Goal: Task Accomplishment & Management: Complete application form

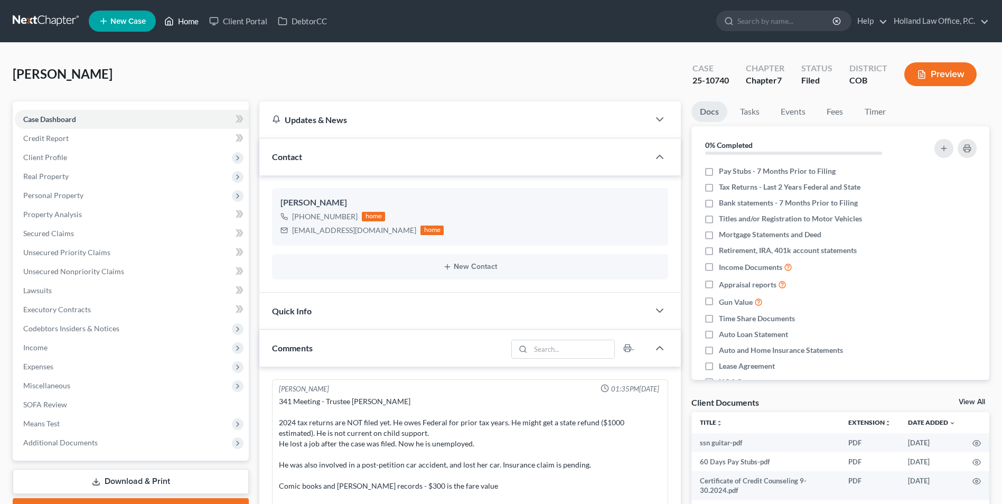
scroll to position [13, 0]
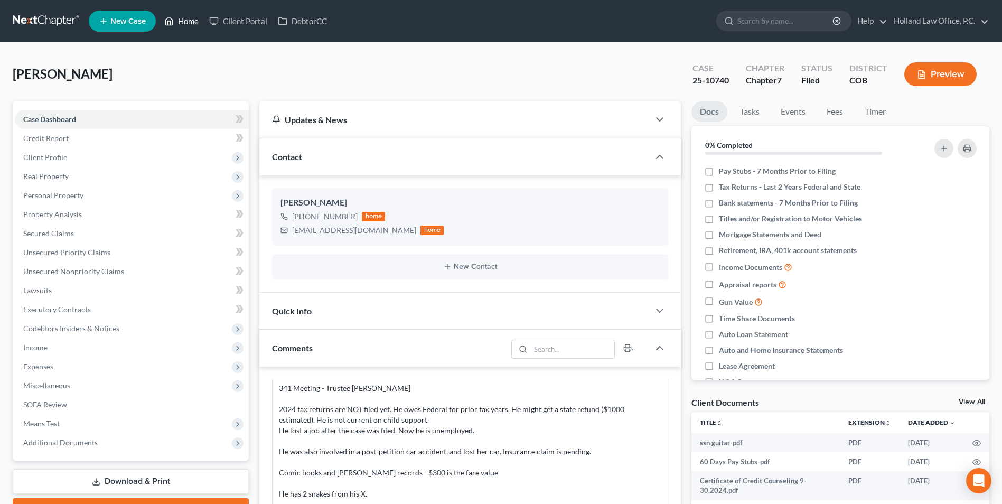
click at [181, 26] on link "Home" at bounding box center [181, 21] width 45 height 19
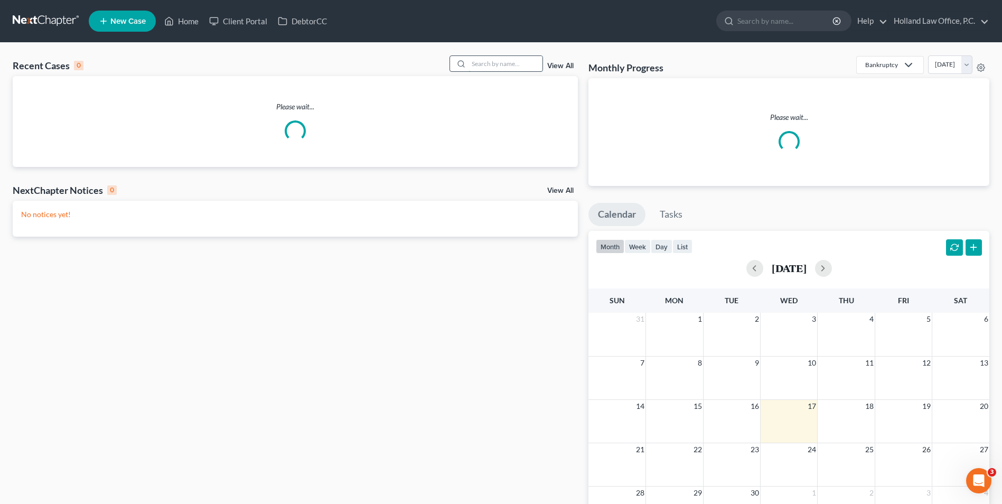
click at [481, 66] on input "search" at bounding box center [506, 63] width 74 height 15
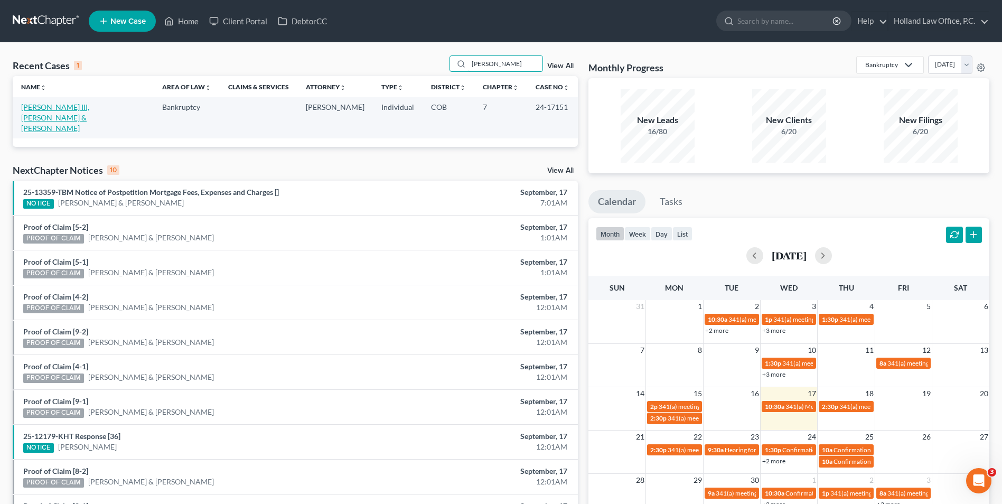
type input "coble"
click at [46, 111] on link "[PERSON_NAME] III, [PERSON_NAME] & [PERSON_NAME]" at bounding box center [55, 117] width 68 height 30
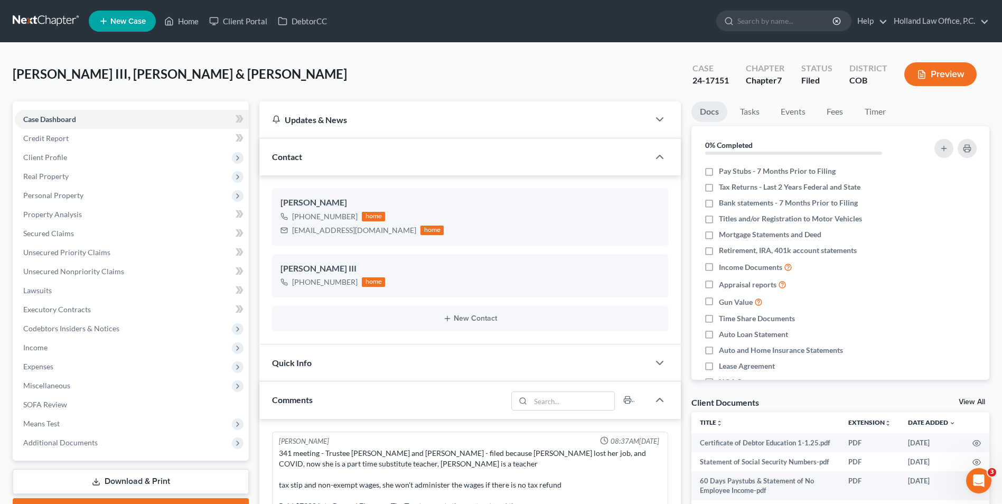
scroll to position [39, 0]
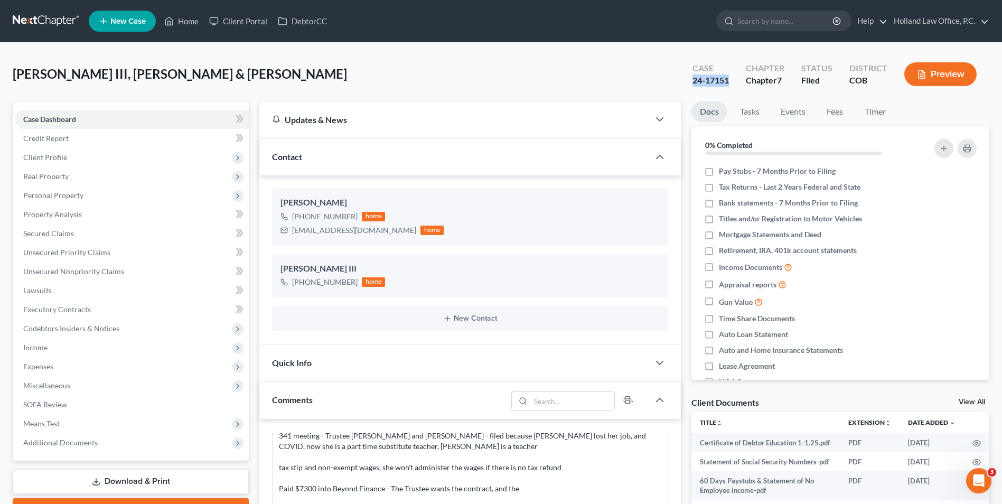
drag, startPoint x: 733, startPoint y: 82, endPoint x: 693, endPoint y: 82, distance: 40.7
click at [693, 82] on div "Case 24-17151" at bounding box center [710, 75] width 53 height 31
copy div "24-17151"
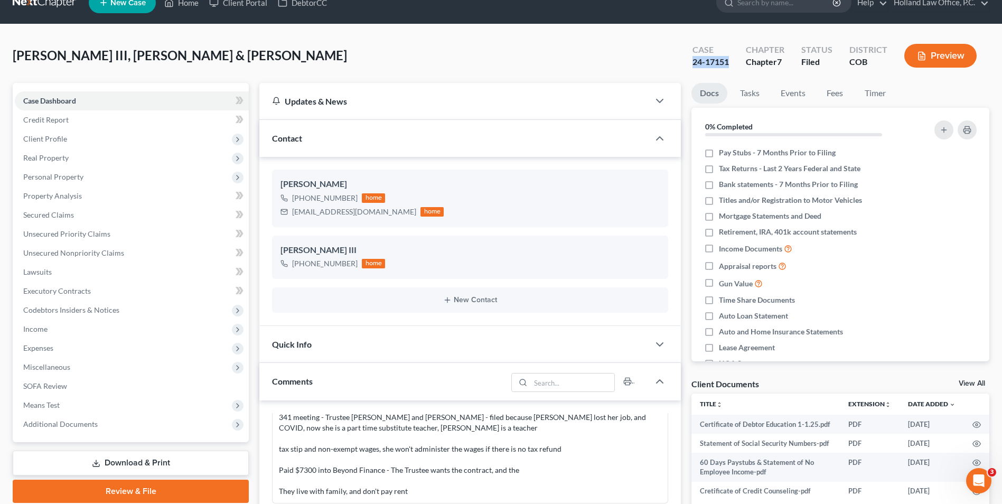
scroll to position [0, 0]
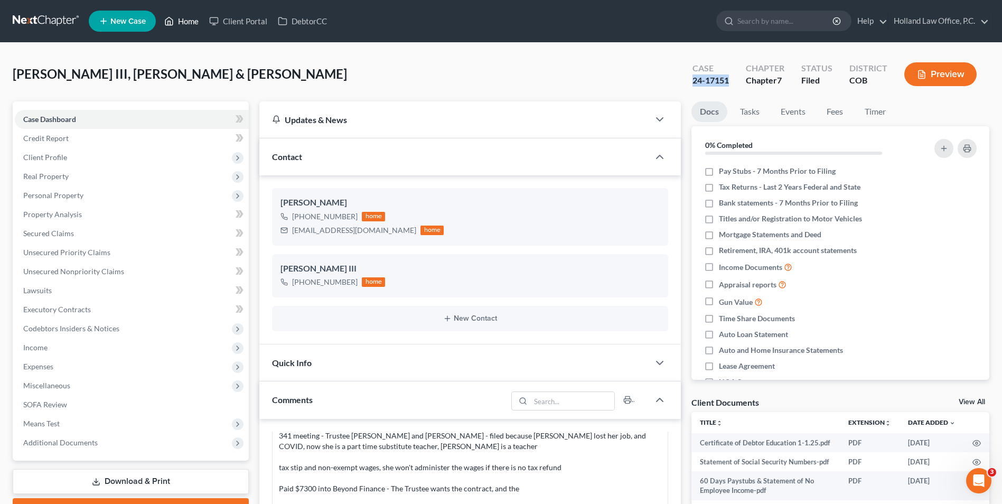
click at [184, 24] on link "Home" at bounding box center [181, 21] width 45 height 19
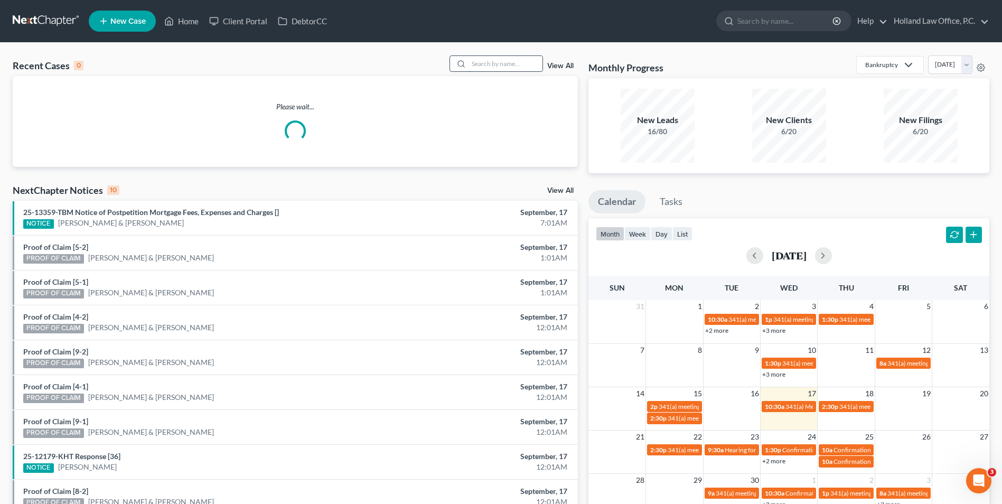
click at [518, 56] on input "search" at bounding box center [506, 63] width 74 height 15
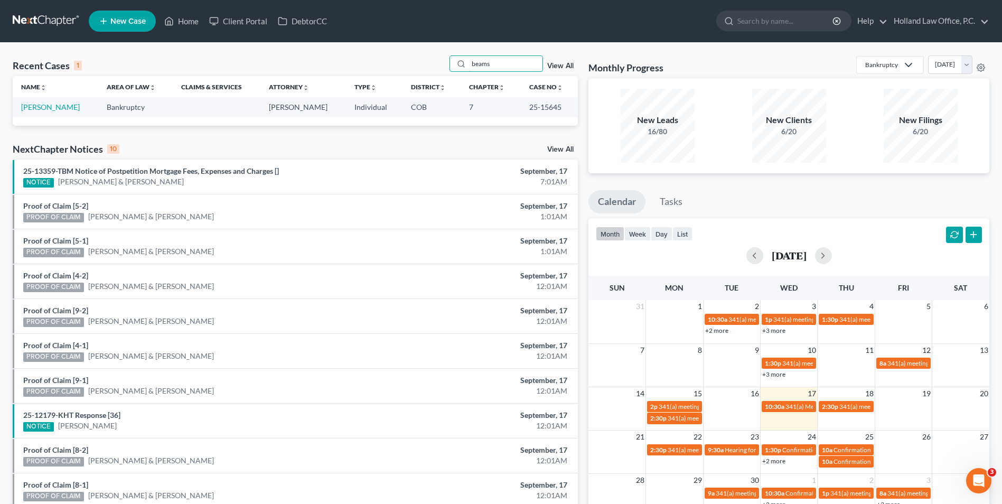
type input "beams"
click at [55, 90] on th "Name unfold_more expand_more expand_less" at bounding box center [56, 86] width 86 height 21
click at [53, 102] on td "[PERSON_NAME]" at bounding box center [56, 107] width 86 height 20
click at [53, 109] on link "[PERSON_NAME]" at bounding box center [50, 106] width 59 height 9
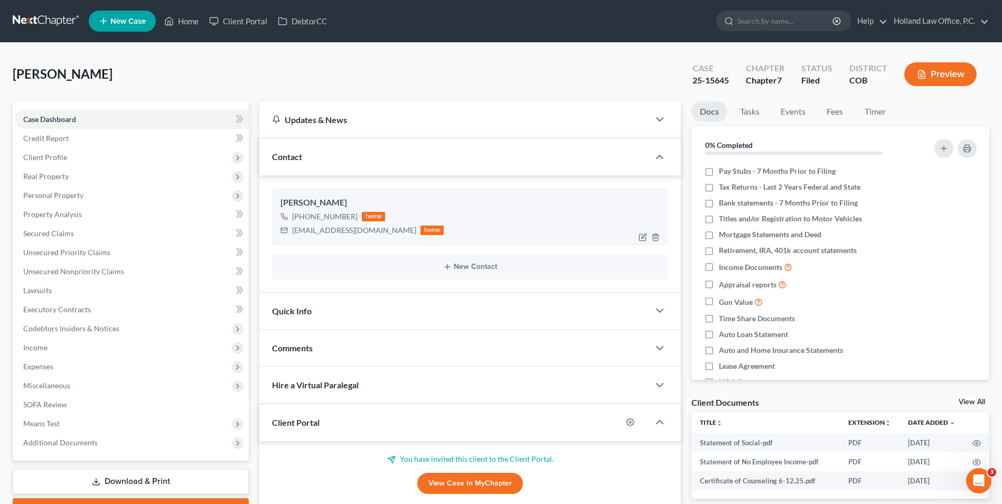
drag, startPoint x: 340, startPoint y: 216, endPoint x: 329, endPoint y: 217, distance: 10.7
click at [321, 217] on div "+1 (307) 346-0333" at bounding box center [325, 216] width 66 height 11
drag, startPoint x: 329, startPoint y: 217, endPoint x: 302, endPoint y: 222, distance: 27.9
click at [302, 222] on div "+1 (307) 346-0333 home" at bounding box center [362, 217] width 163 height 14
drag, startPoint x: 309, startPoint y: 222, endPoint x: 349, endPoint y: 216, distance: 41.2
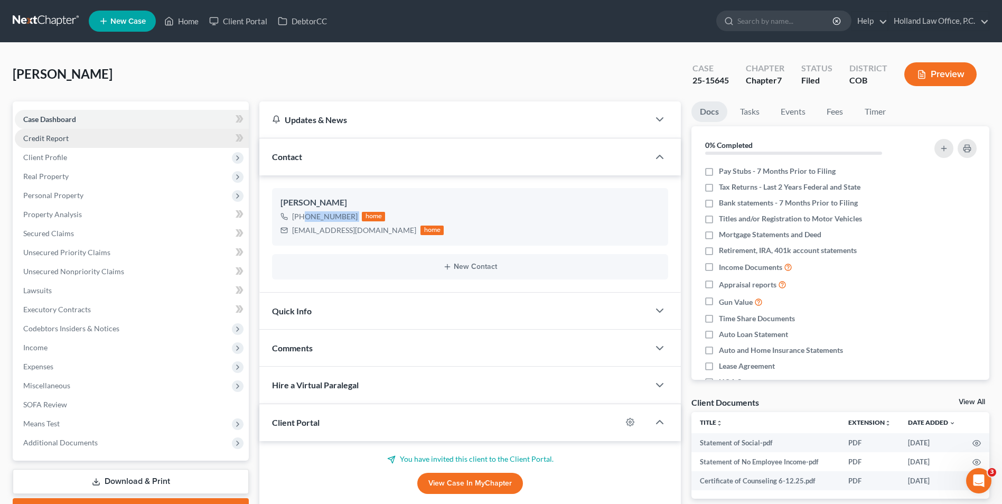
click at [66, 140] on span "Credit Report" at bounding box center [45, 138] width 45 height 9
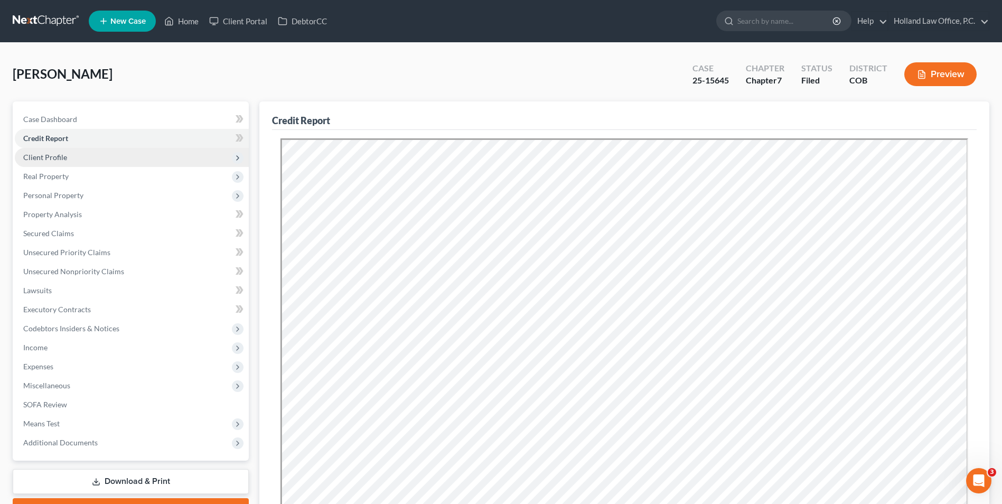
click at [62, 155] on span "Client Profile" at bounding box center [45, 157] width 44 height 9
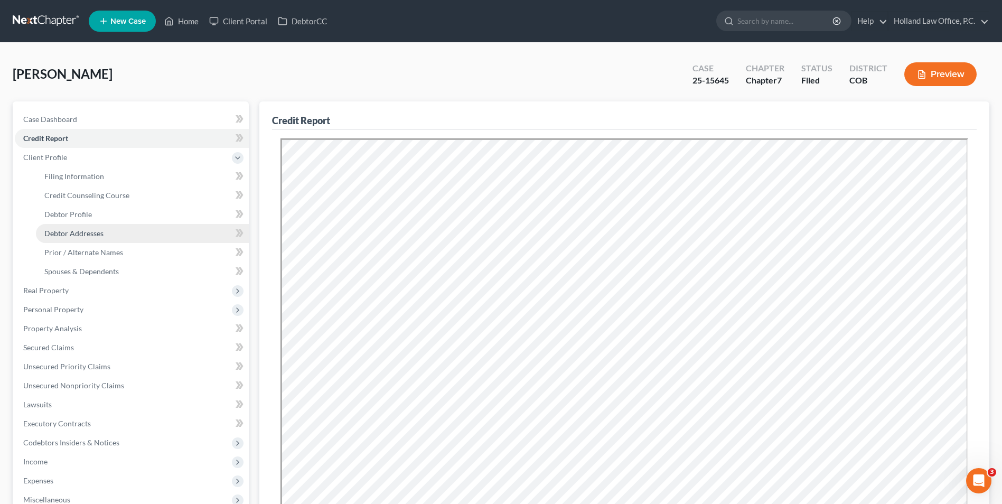
click at [80, 236] on span "Debtor Addresses" at bounding box center [73, 233] width 59 height 9
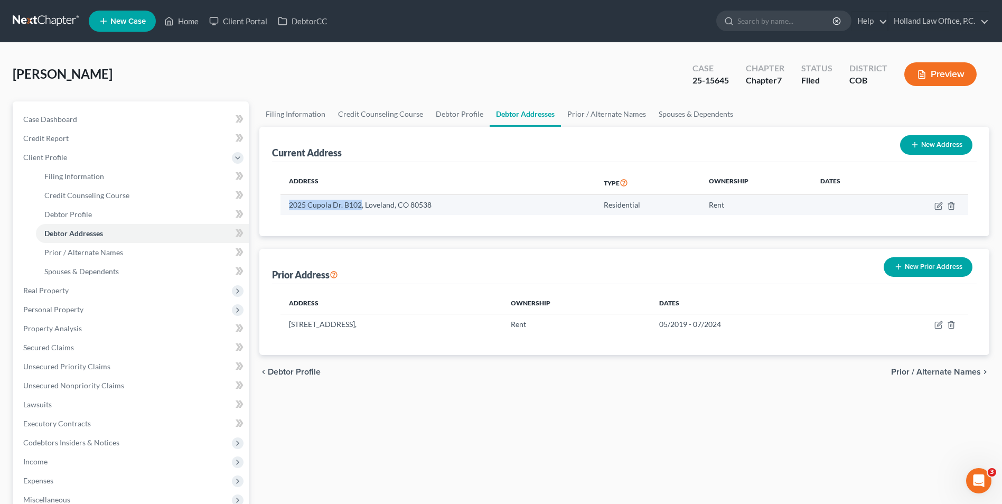
drag, startPoint x: 360, startPoint y: 203, endPoint x: 287, endPoint y: 206, distance: 72.4
click at [287, 206] on td "2025 Cupola Dr. B102, Loveland, CO 80538" at bounding box center [438, 205] width 315 height 20
drag, startPoint x: 287, startPoint y: 206, endPoint x: 336, endPoint y: 203, distance: 48.1
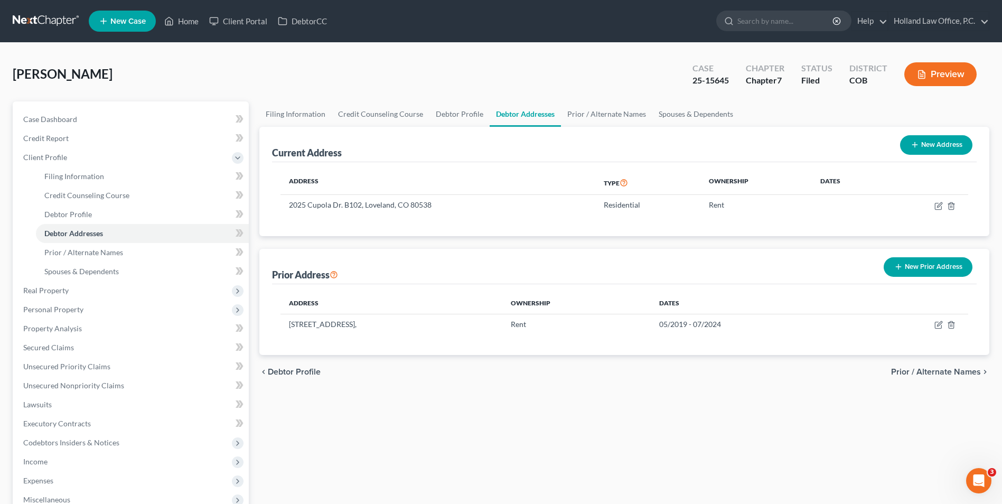
drag, startPoint x: 336, startPoint y: 203, endPoint x: 386, endPoint y: 191, distance: 51.6
click at [386, 191] on th "Address" at bounding box center [438, 183] width 315 height 24
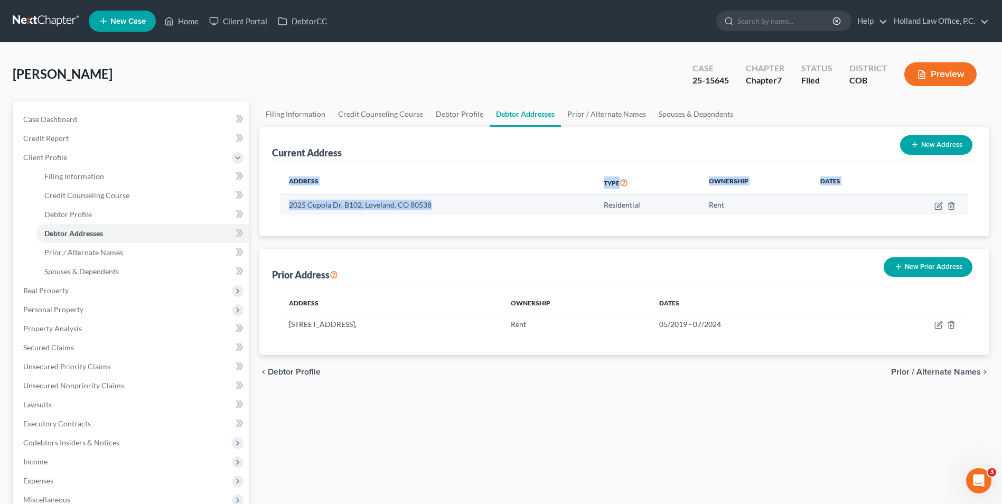
drag, startPoint x: 432, startPoint y: 206, endPoint x: 287, endPoint y: 212, distance: 144.4
click at [282, 212] on td "2025 Cupola Dr. B102, Loveland, CO 80538" at bounding box center [438, 205] width 315 height 20
drag, startPoint x: 287, startPoint y: 212, endPoint x: 439, endPoint y: 207, distance: 151.7
click at [415, 201] on td "2025 Cupola Dr. B102, Loveland, CO 80538" at bounding box center [438, 205] width 315 height 20
copy td "2025 Cupola Dr. B102, Loveland, CO 80538"
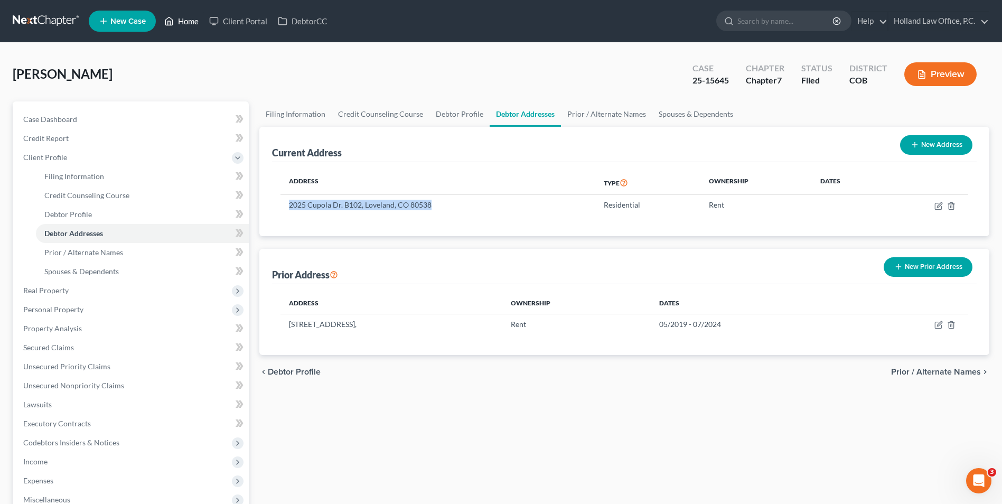
click at [167, 22] on icon at bounding box center [169, 21] width 10 height 13
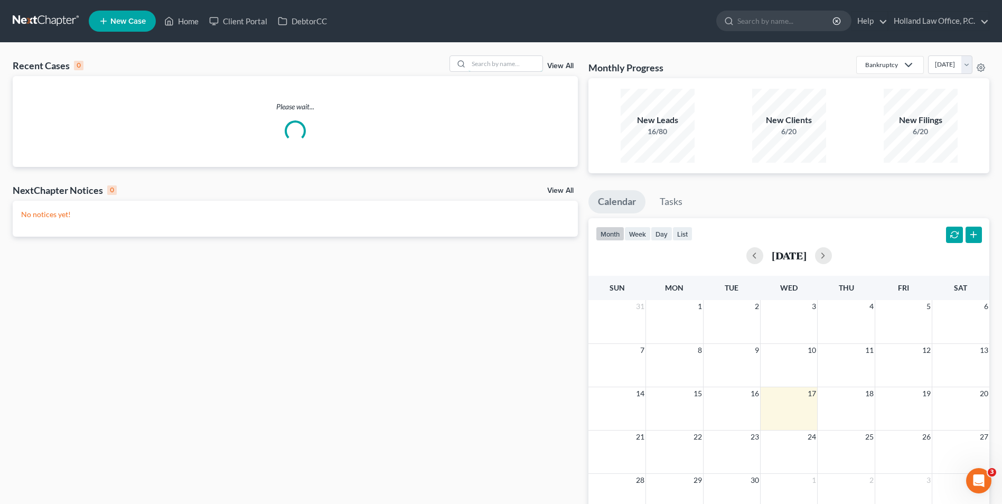
click at [510, 66] on input "search" at bounding box center [506, 63] width 74 height 15
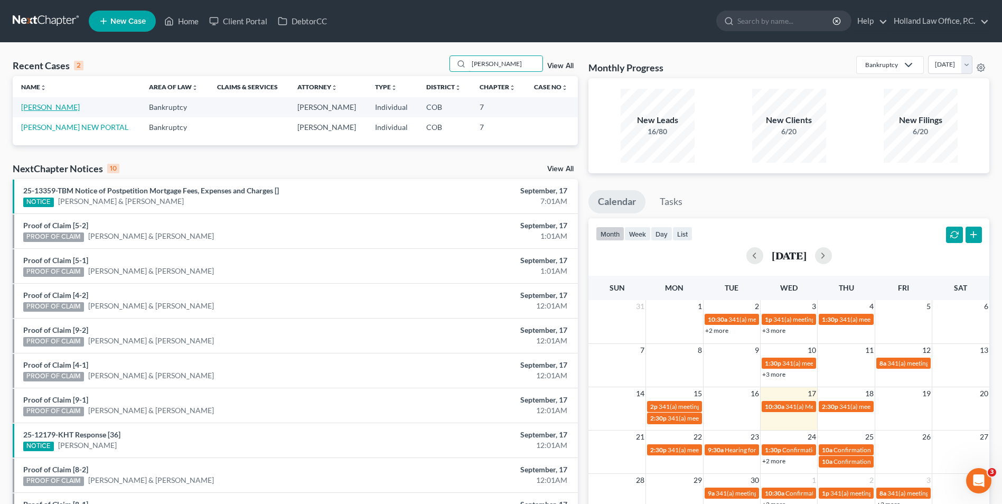
type input "[PERSON_NAME]"
click at [57, 107] on link "[PERSON_NAME]" at bounding box center [50, 106] width 59 height 9
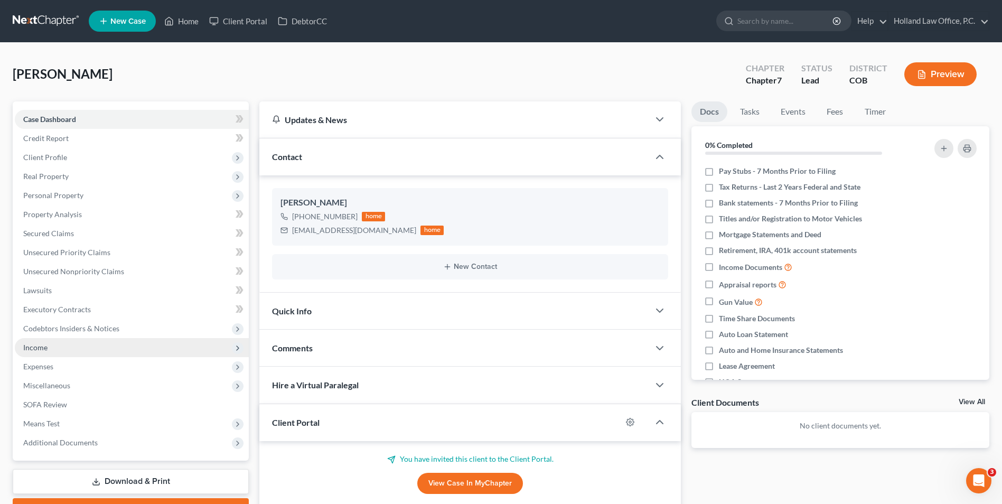
click at [32, 344] on span "Income" at bounding box center [35, 347] width 24 height 9
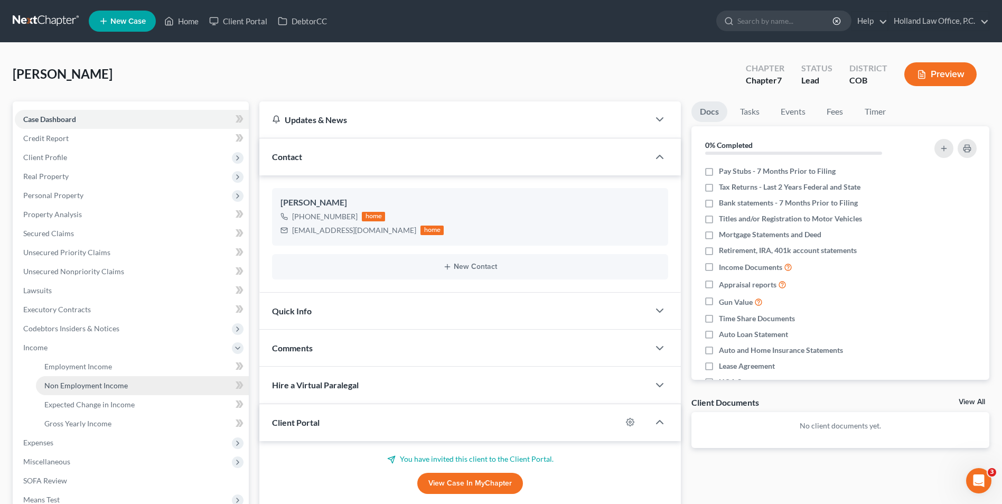
click at [98, 377] on link "Non Employment Income" at bounding box center [142, 385] width 213 height 19
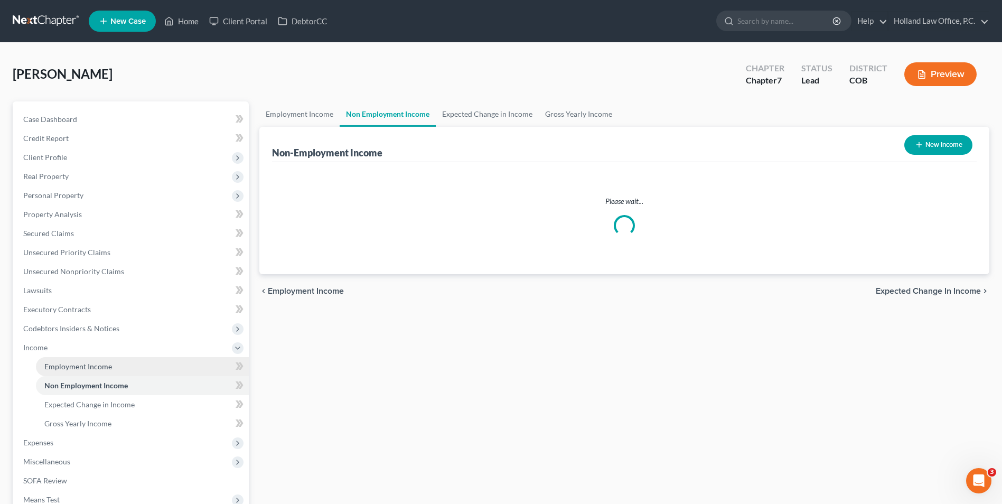
click at [98, 370] on span "Employment Income" at bounding box center [78, 366] width 68 height 9
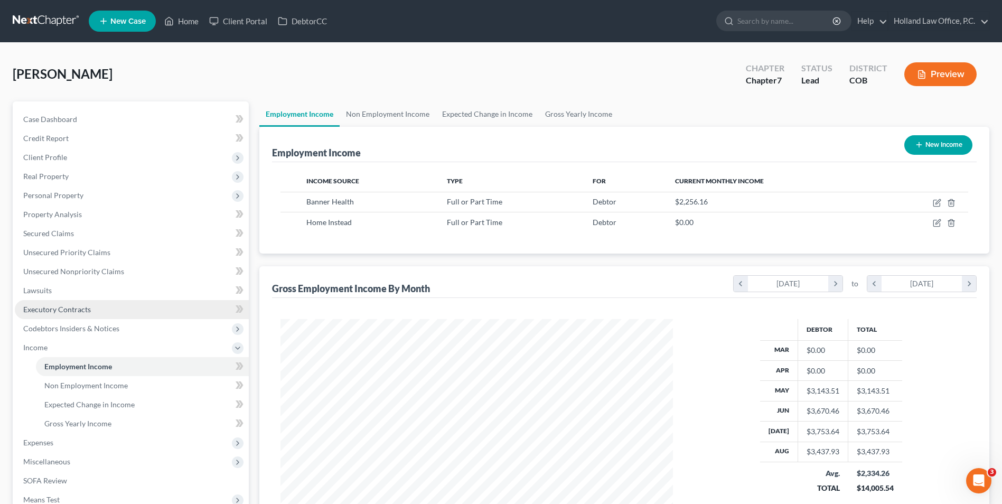
scroll to position [196, 413]
drag, startPoint x: 479, startPoint y: 108, endPoint x: 524, endPoint y: 106, distance: 44.4
click at [479, 109] on link "Expected Change in Income" at bounding box center [487, 113] width 103 height 25
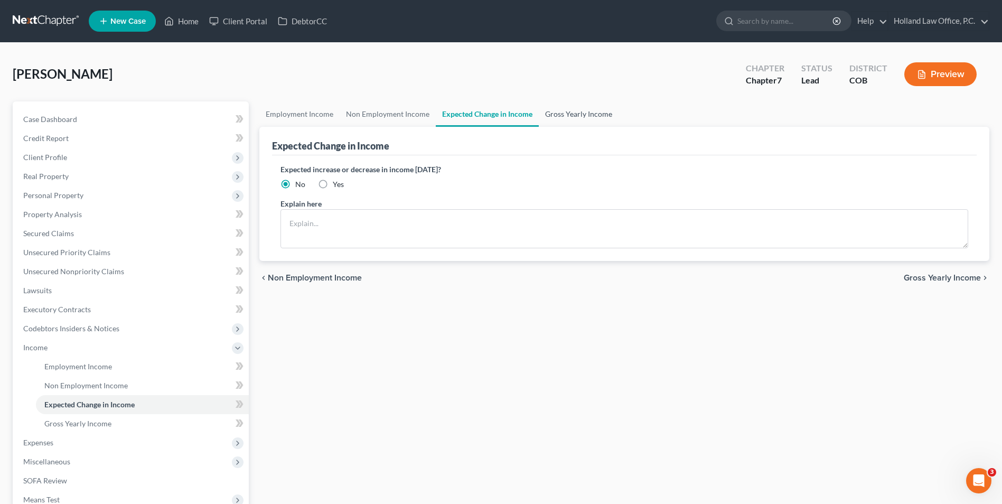
click at [568, 107] on link "Gross Yearly Income" at bounding box center [579, 113] width 80 height 25
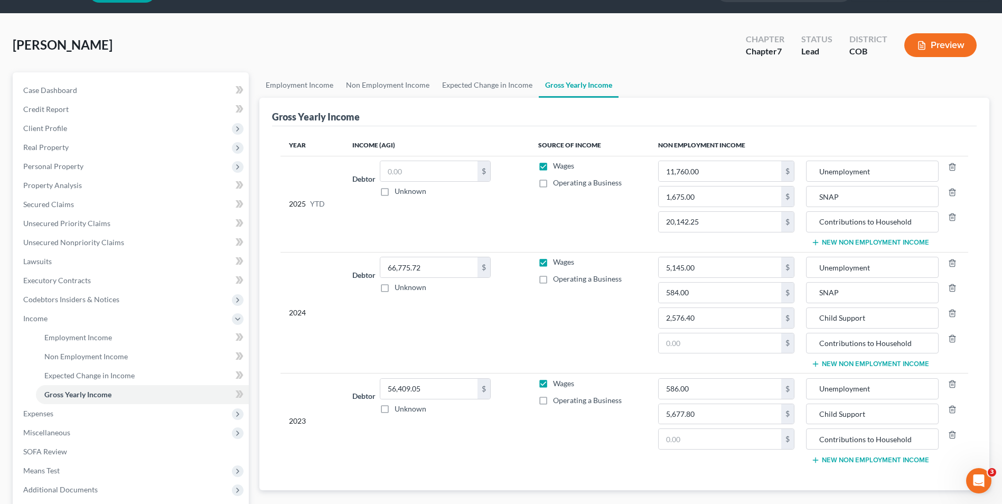
scroll to position [53, 0]
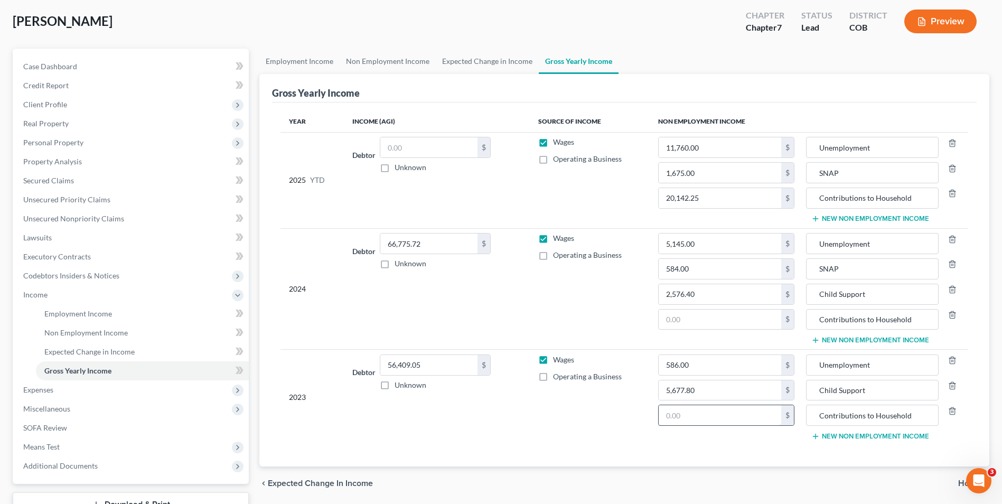
click at [727, 416] on input "text" at bounding box center [720, 415] width 123 height 20
paste input "7637"
type input "7,637.00"
click at [715, 321] on input "text" at bounding box center [720, 320] width 123 height 20
click at [698, 320] on input "text" at bounding box center [720, 320] width 123 height 20
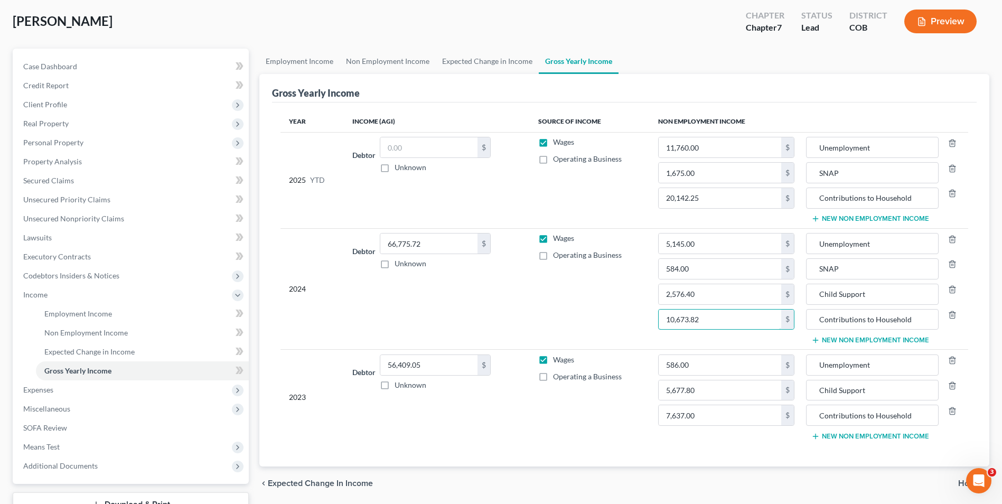
type input "10,673.82"
click at [631, 302] on td "Wages Operating a Business" at bounding box center [590, 289] width 120 height 122
click at [467, 62] on link "Expected Change in Income" at bounding box center [487, 61] width 103 height 25
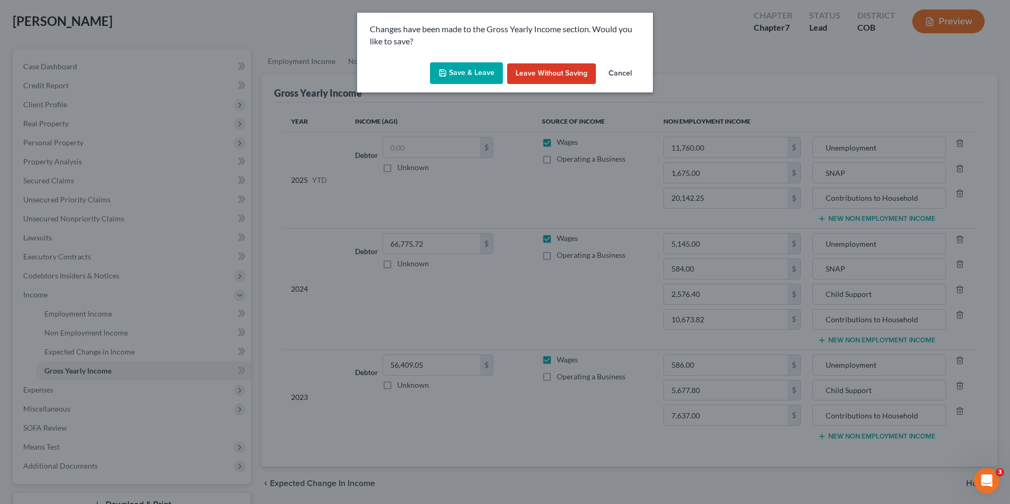
click at [469, 68] on button "Save & Leave" at bounding box center [466, 73] width 73 height 22
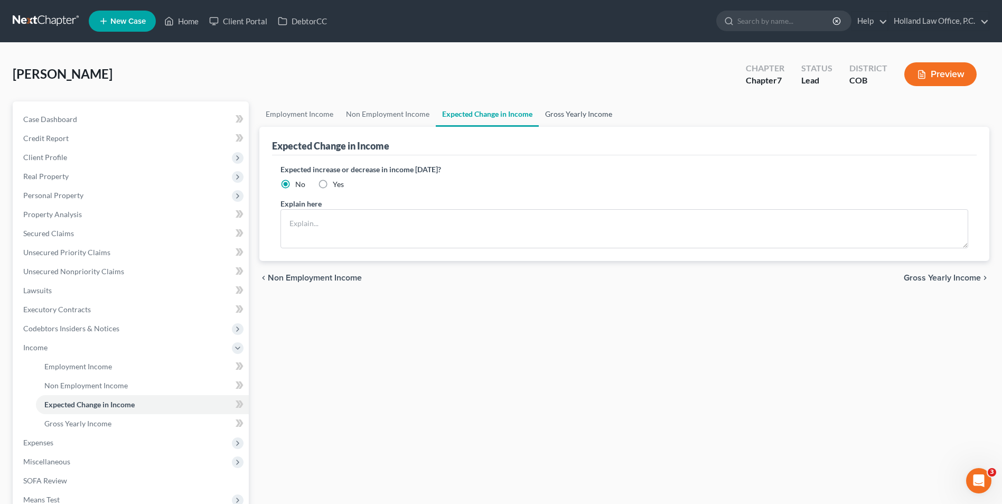
click at [566, 114] on link "Gross Yearly Income" at bounding box center [579, 113] width 80 height 25
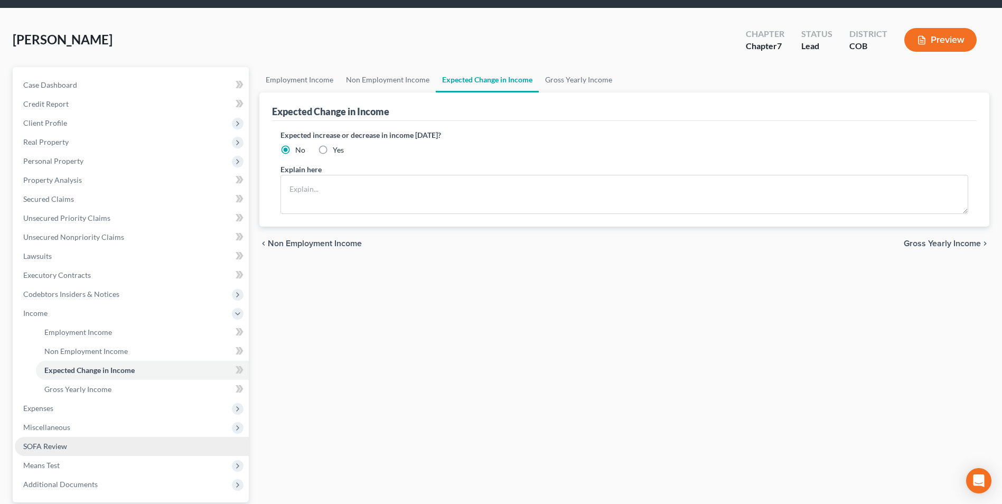
scroll to position [53, 0]
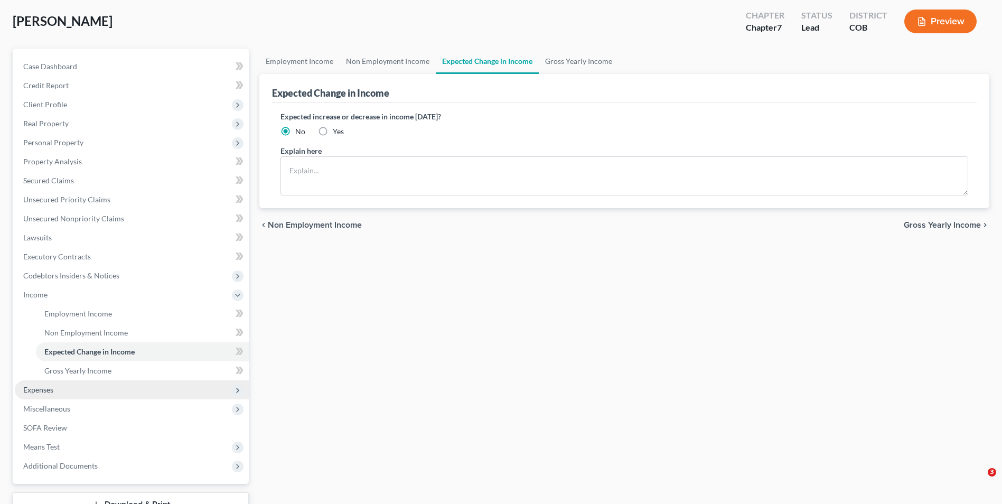
click at [40, 387] on span "Expenses" at bounding box center [38, 389] width 30 height 9
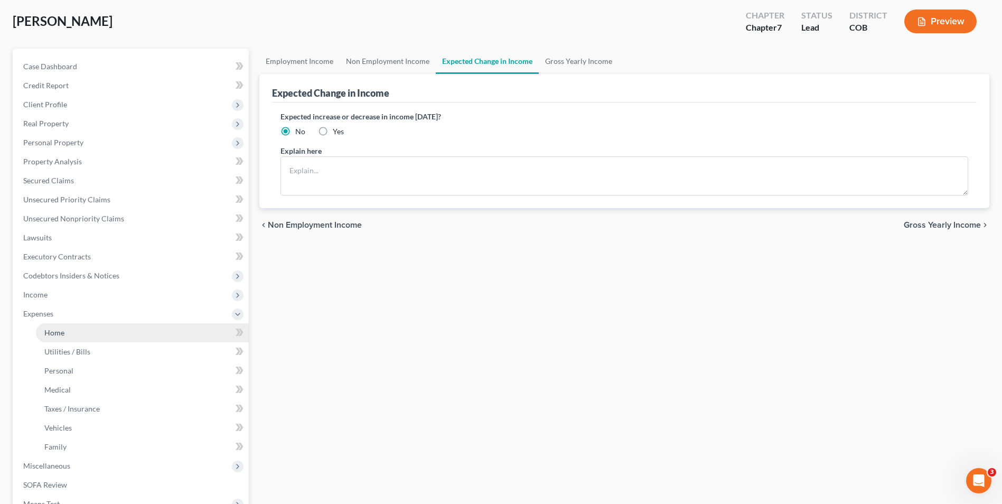
click at [63, 329] on span "Home" at bounding box center [54, 332] width 20 height 9
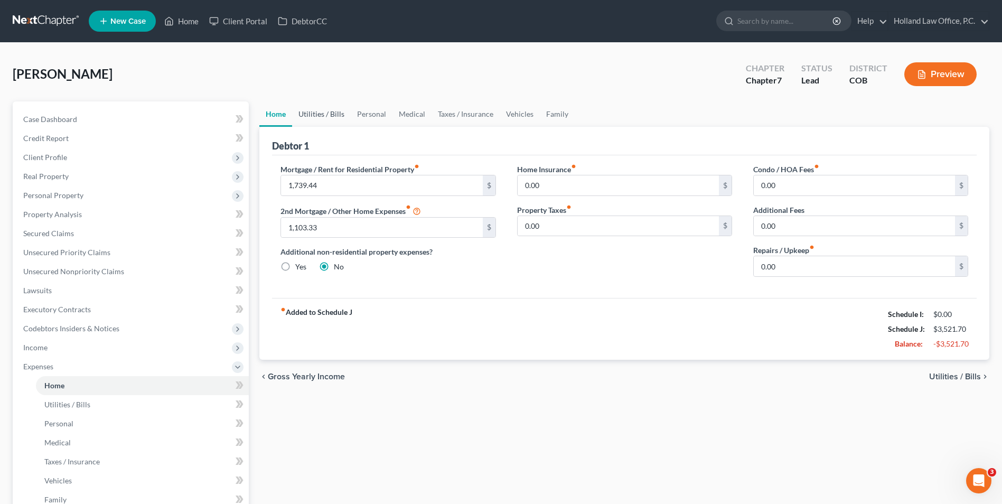
click at [328, 109] on link "Utilities / Bills" at bounding box center [321, 113] width 59 height 25
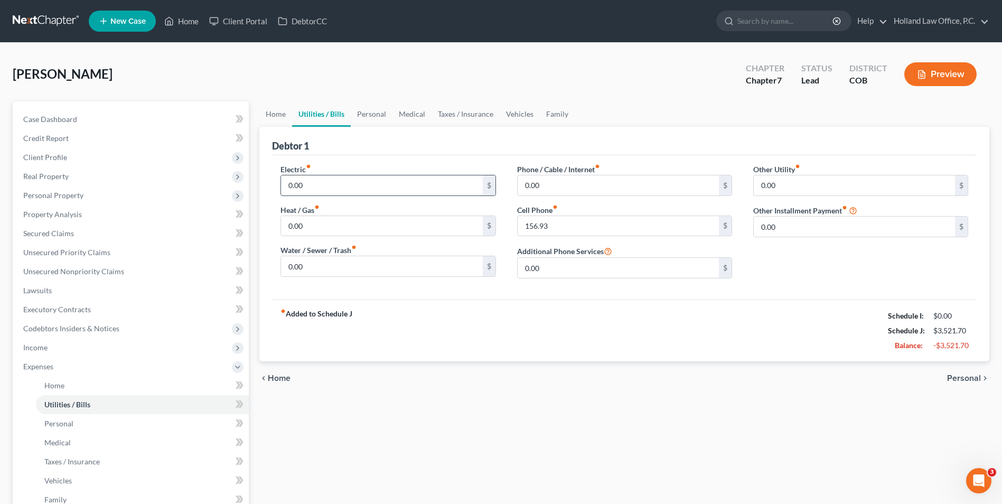
click at [358, 193] on input "0.00" at bounding box center [381, 185] width 201 height 20
paste input "158.57"
type input "158.57"
click at [331, 260] on input "0.00" at bounding box center [381, 266] width 201 height 20
paste input "137.24"
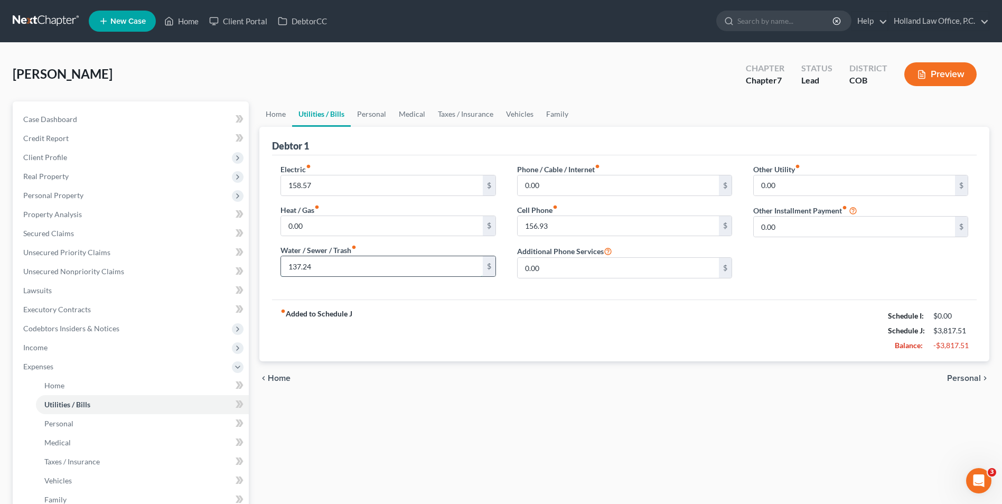
click at [313, 265] on input "137.24" at bounding box center [381, 266] width 201 height 20
drag, startPoint x: 319, startPoint y: 269, endPoint x: 273, endPoint y: 273, distance: 45.6
click at [273, 273] on div "Electric fiber_manual_record 158.57 $ Heat / Gas fiber_manual_record 0.00 $ Wat…" at bounding box center [388, 225] width 236 height 123
type input "174.24"
click at [566, 189] on input "0.00" at bounding box center [618, 185] width 201 height 20
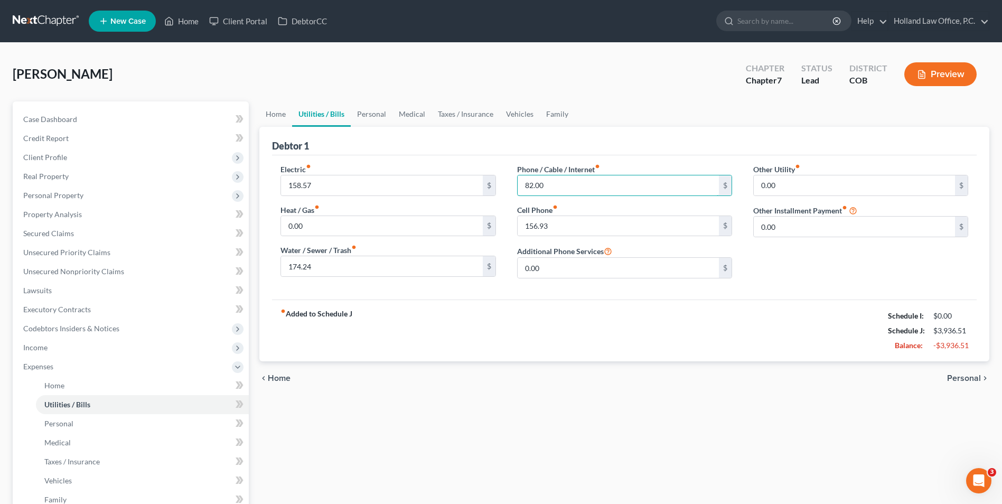
type input "82.00"
click at [777, 223] on input "0.00" at bounding box center [854, 227] width 201 height 20
paste input "60.13"
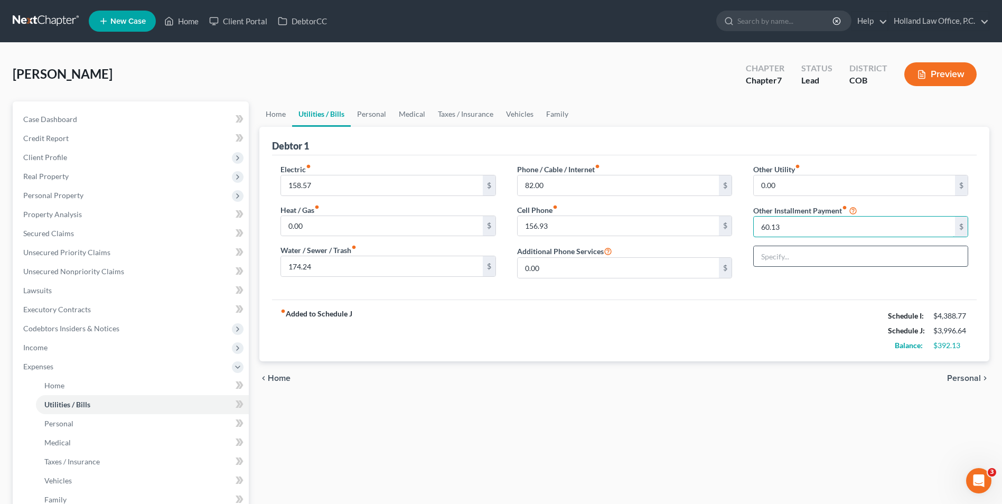
type input "60.13"
click at [783, 251] on input "text" at bounding box center [861, 256] width 214 height 20
type input "Security Cameras"
click at [359, 117] on link "Personal" at bounding box center [372, 113] width 42 height 25
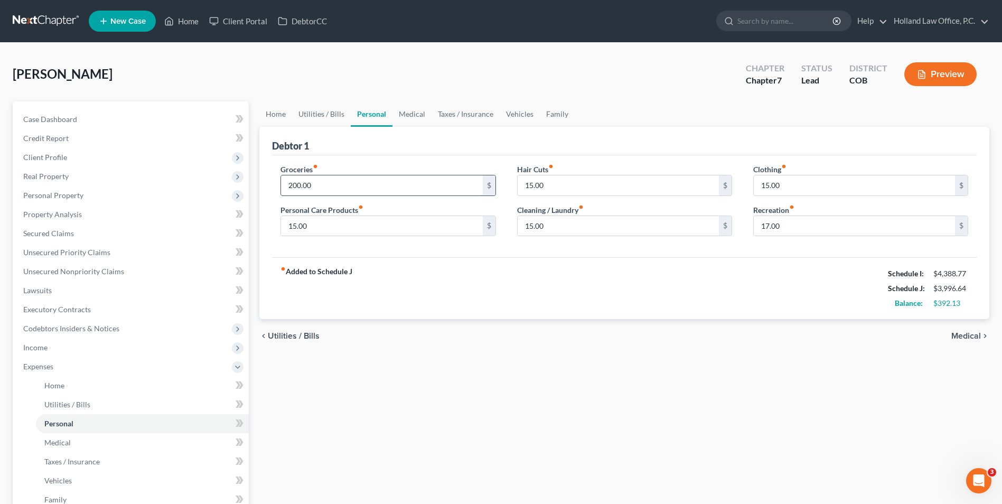
click at [333, 187] on input "200.00" at bounding box center [381, 185] width 201 height 20
paste input "439.51"
drag, startPoint x: 293, startPoint y: 188, endPoint x: 287, endPoint y: 189, distance: 5.9
click at [287, 189] on input "439.51" at bounding box center [381, 185] width 201 height 20
type input "339.51"
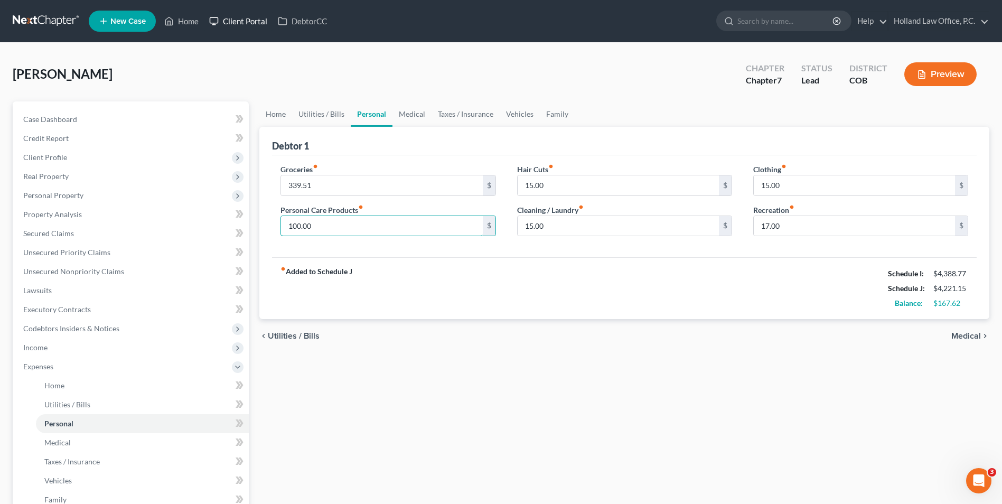
type input "100.00"
click at [580, 221] on input "15.00" at bounding box center [618, 226] width 201 height 20
type input "46.82"
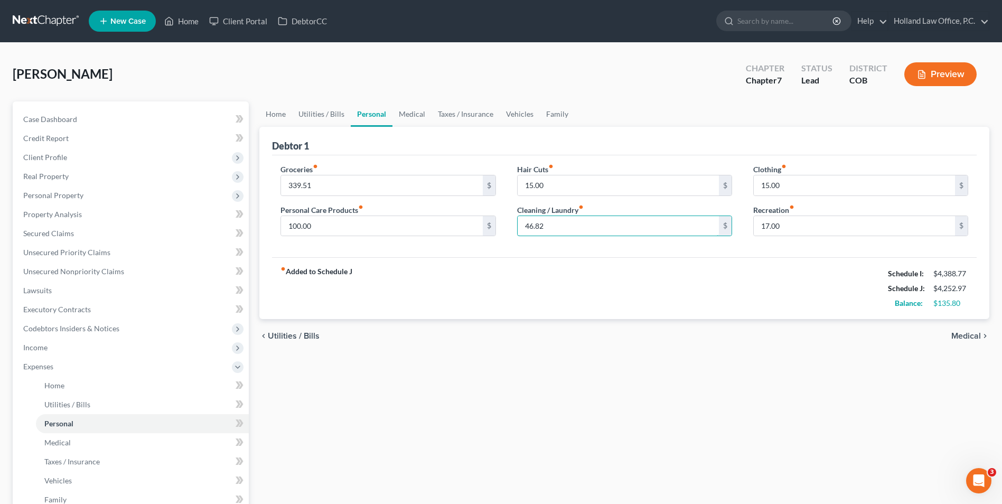
drag, startPoint x: 546, startPoint y: 228, endPoint x: 511, endPoint y: 228, distance: 35.4
click at [511, 228] on div "Hair Cuts fiber_manual_record 15.00 $ Cleaning / Laundry fiber_manual_record 46…" at bounding box center [625, 204] width 236 height 81
type input "46.82"
click at [595, 252] on div "Groceries fiber_manual_record 339.51 $ Personal Care Products fiber_manual_reco…" at bounding box center [624, 206] width 705 height 102
click at [405, 119] on link "Medical" at bounding box center [412, 113] width 39 height 25
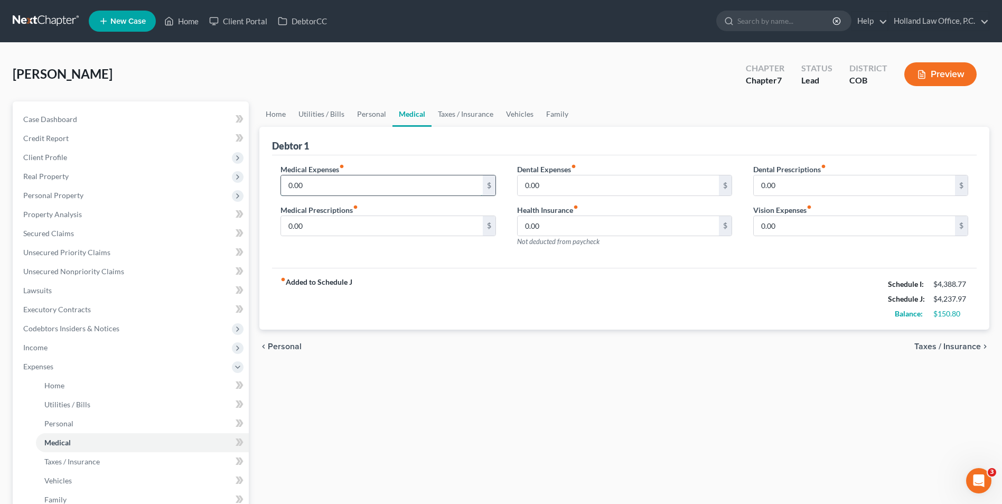
click at [339, 183] on input "0.00" at bounding box center [381, 185] width 201 height 20
paste input "172.21"
type input "172.21"
click at [463, 116] on link "Taxes / Insurance" at bounding box center [466, 113] width 68 height 25
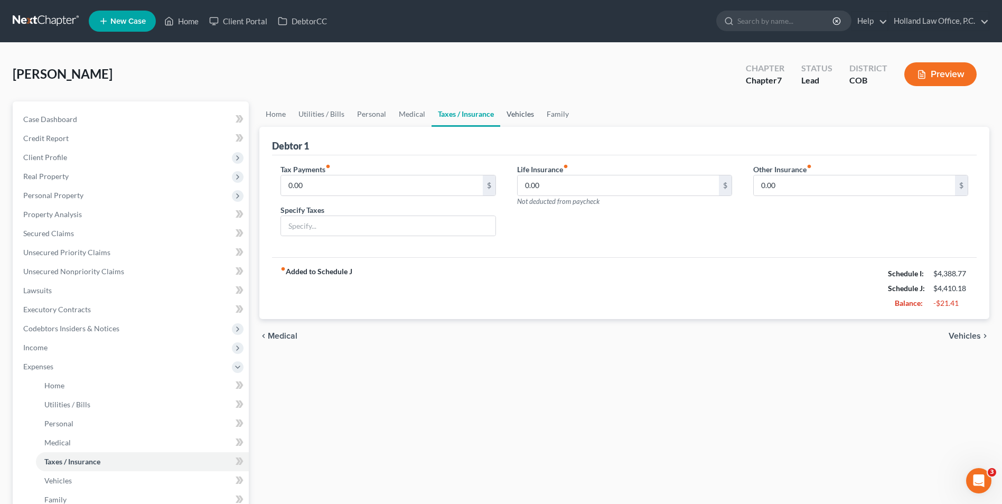
click at [508, 111] on link "Vehicles" at bounding box center [520, 113] width 40 height 25
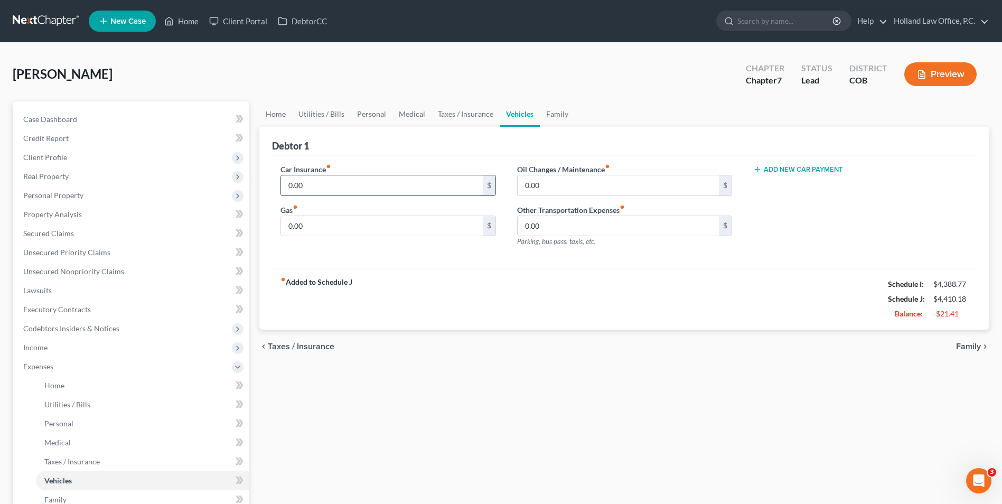
click at [344, 184] on input "0.00" at bounding box center [381, 185] width 201 height 20
paste input "155"
type input "155"
click at [417, 114] on link "Medical" at bounding box center [412, 113] width 39 height 25
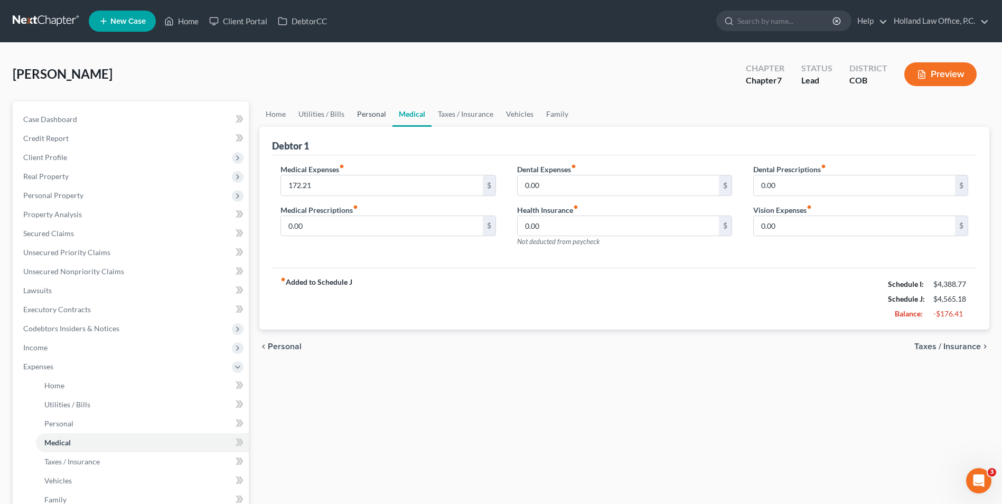
click at [368, 112] on link "Personal" at bounding box center [372, 113] width 42 height 25
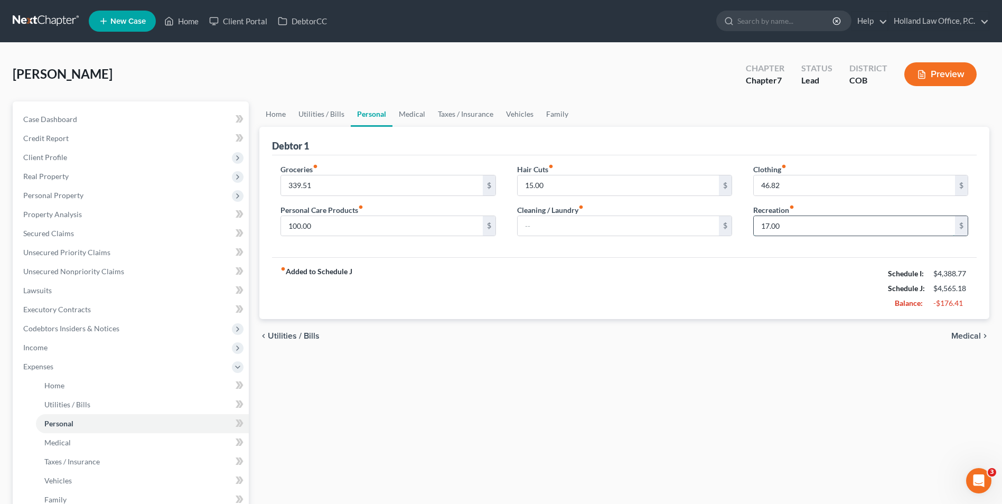
click at [808, 226] on input "17.00" at bounding box center [854, 226] width 201 height 20
type input "10.99"
click at [465, 114] on link "Taxes / Insurance" at bounding box center [466, 113] width 68 height 25
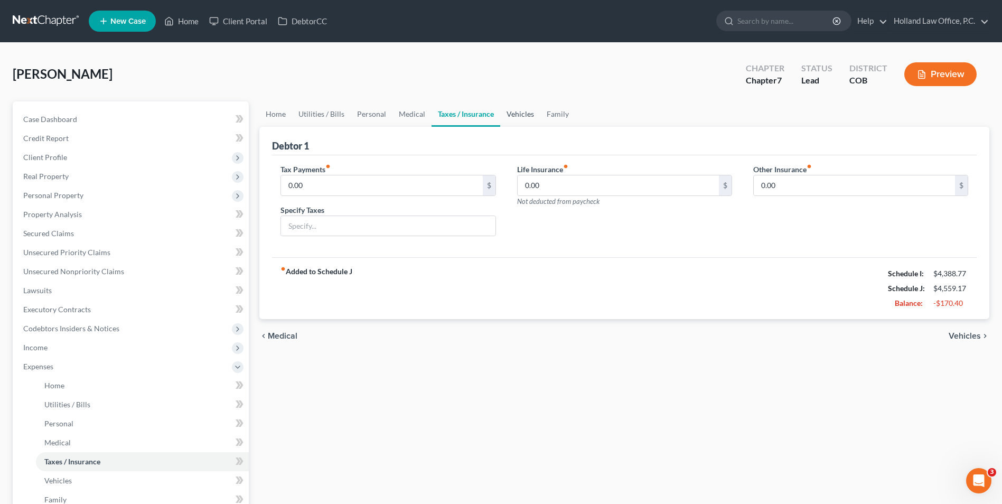
click at [500, 113] on link "Vehicles" at bounding box center [520, 113] width 40 height 25
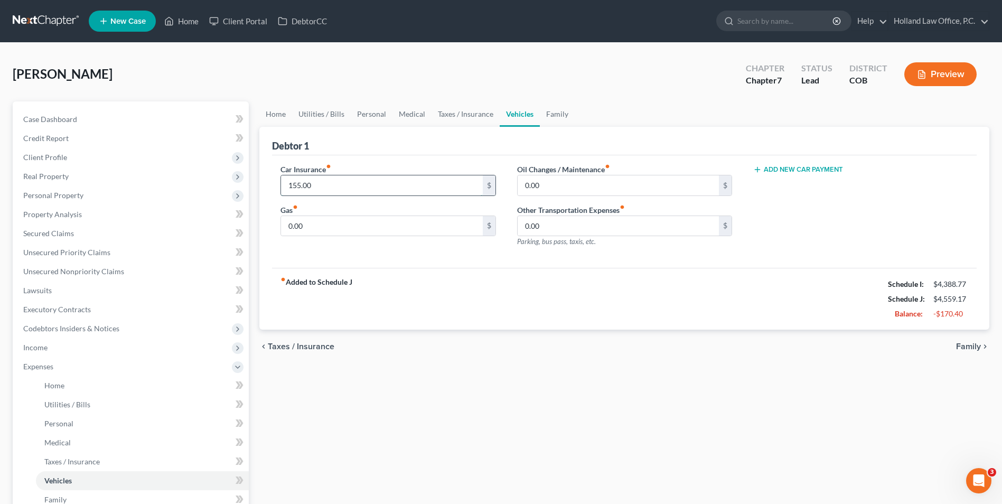
click at [328, 185] on input "155.00" at bounding box center [381, 185] width 201 height 20
type input "89.00"
click at [324, 230] on input "0.00" at bounding box center [381, 226] width 201 height 20
type input "155.00"
click at [425, 363] on div "chevron_left Taxes / Insurance Family chevron_right" at bounding box center [624, 347] width 730 height 34
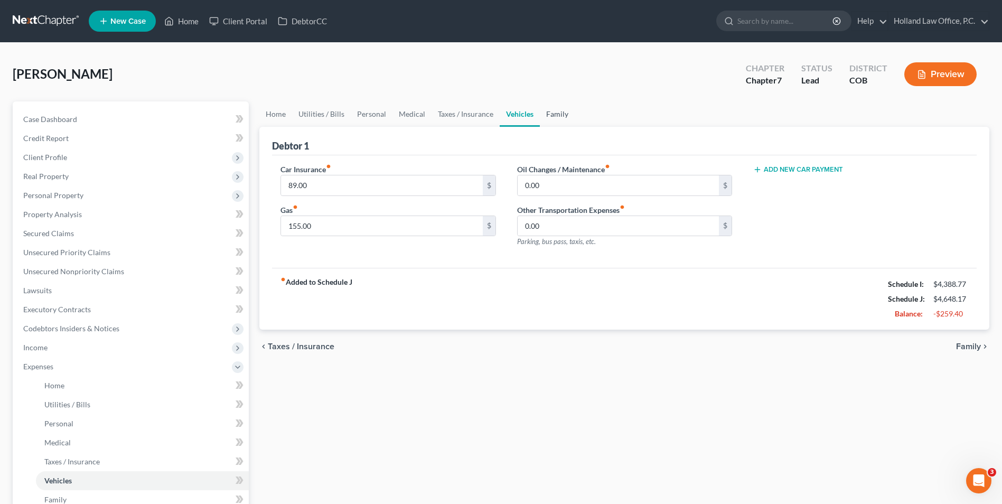
click at [549, 118] on link "Family" at bounding box center [557, 113] width 35 height 25
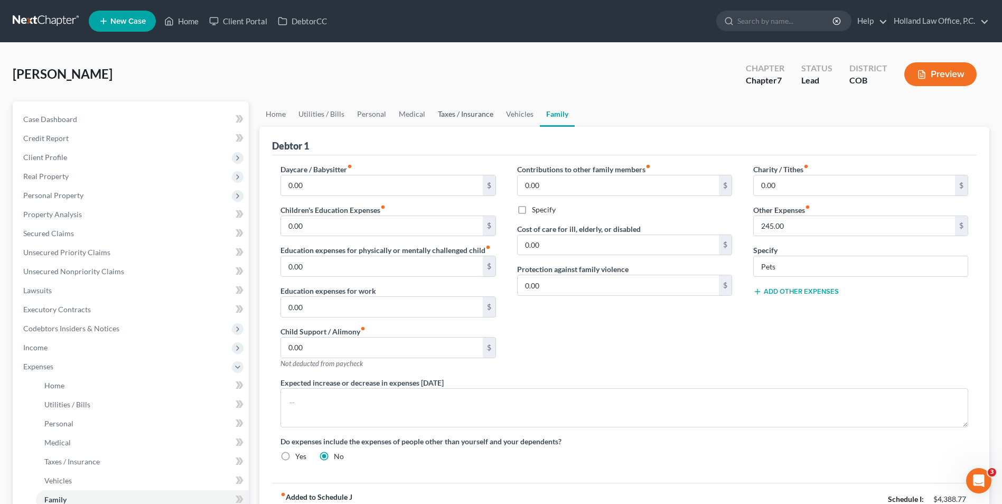
click at [490, 119] on link "Taxes / Insurance" at bounding box center [466, 113] width 68 height 25
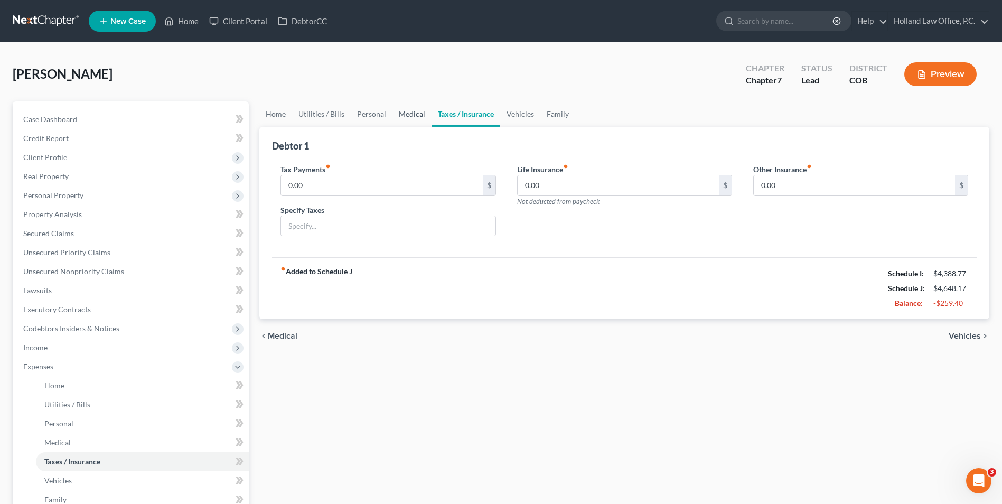
click at [398, 115] on link "Medical" at bounding box center [412, 113] width 39 height 25
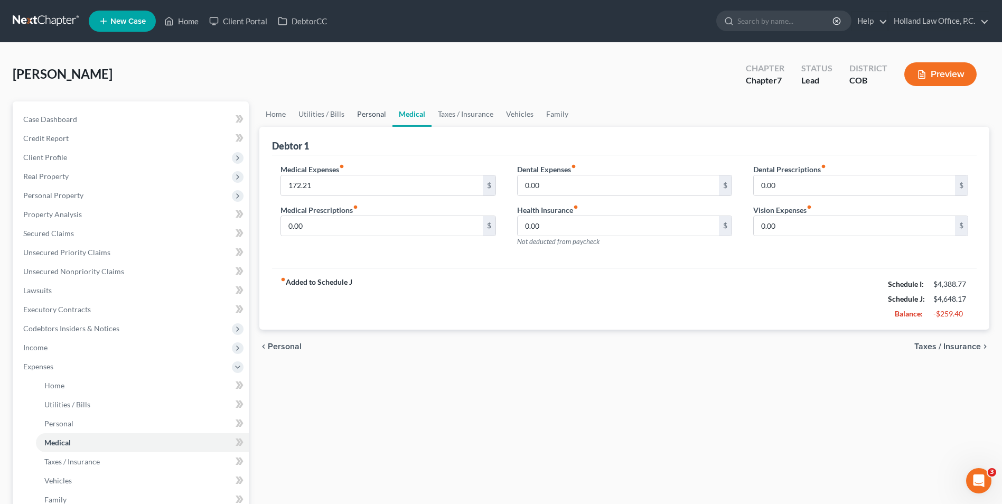
click at [371, 118] on link "Personal" at bounding box center [372, 113] width 42 height 25
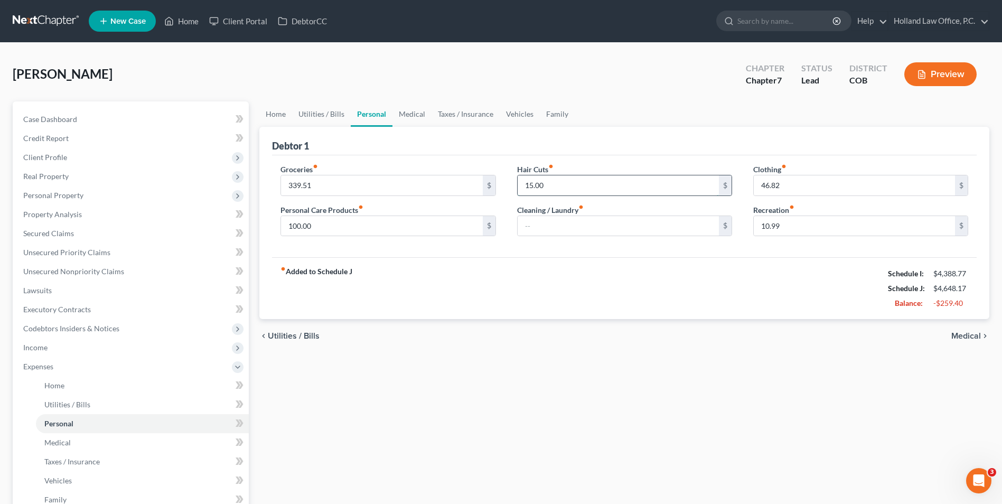
click at [558, 178] on input "15.00" at bounding box center [618, 185] width 201 height 20
type input "46.82"
click at [314, 122] on link "Utilities / Bills" at bounding box center [321, 113] width 59 height 25
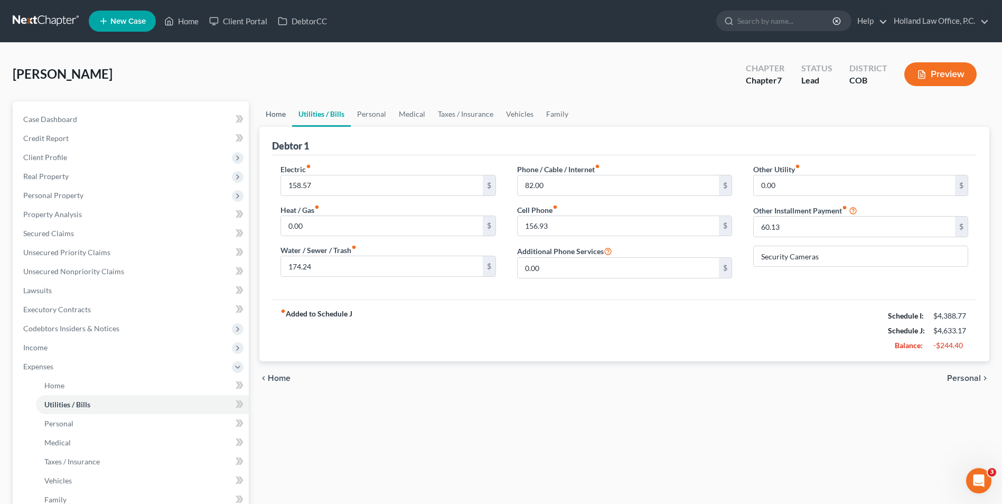
click at [282, 114] on link "Home" at bounding box center [275, 113] width 33 height 25
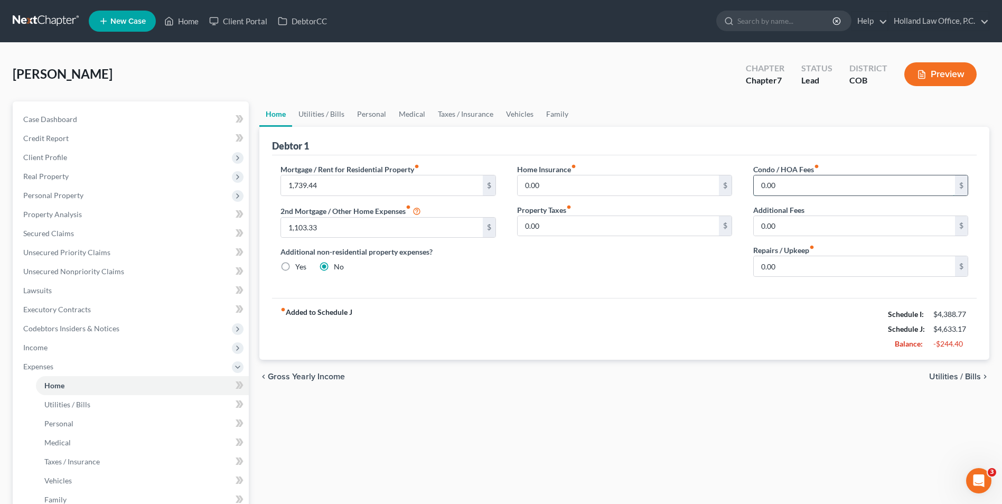
click at [792, 187] on input "0.00" at bounding box center [854, 185] width 201 height 20
type input "16.66"
click at [321, 119] on link "Utilities / Bills" at bounding box center [321, 113] width 59 height 25
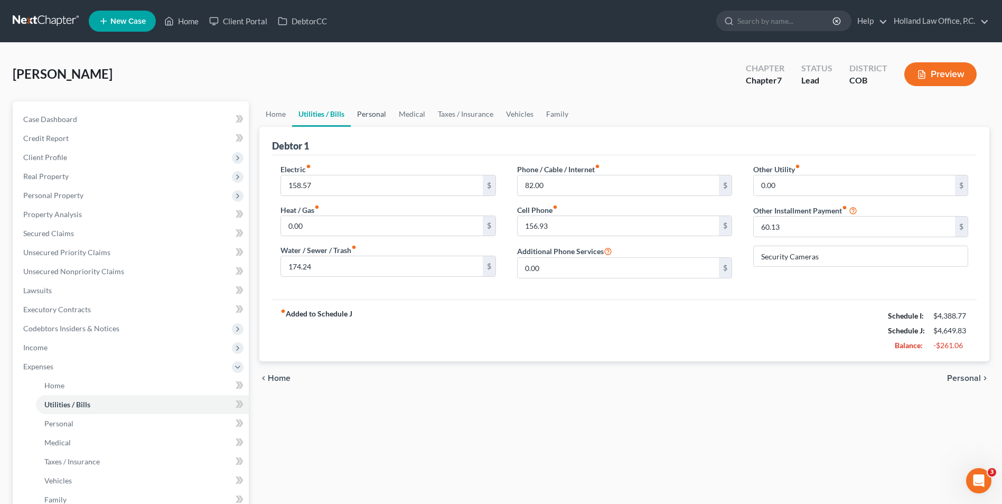
click at [367, 116] on link "Personal" at bounding box center [372, 113] width 42 height 25
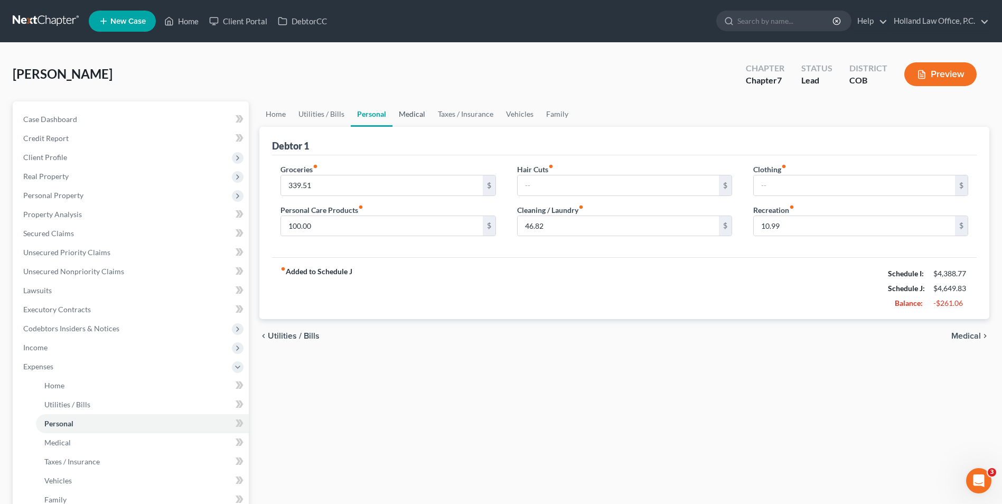
click at [414, 118] on link "Medical" at bounding box center [412, 113] width 39 height 25
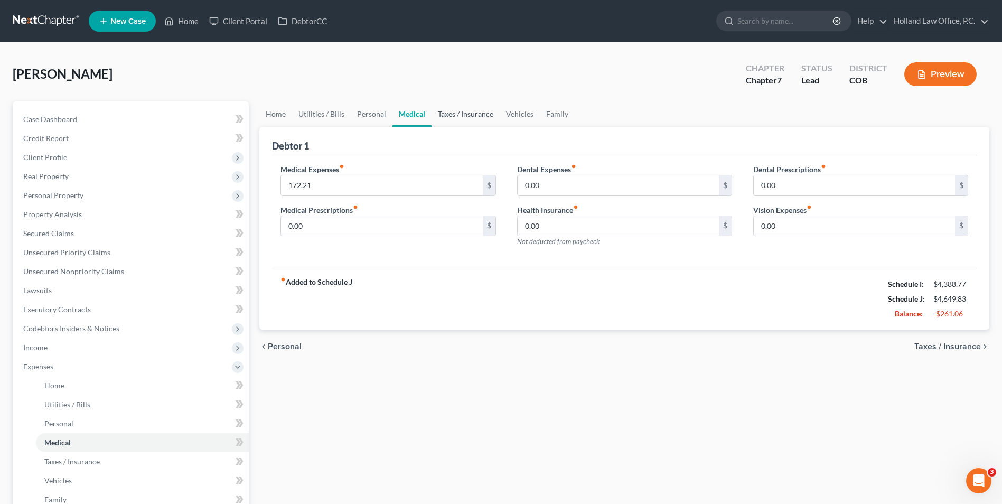
click at [463, 118] on link "Taxes / Insurance" at bounding box center [466, 113] width 68 height 25
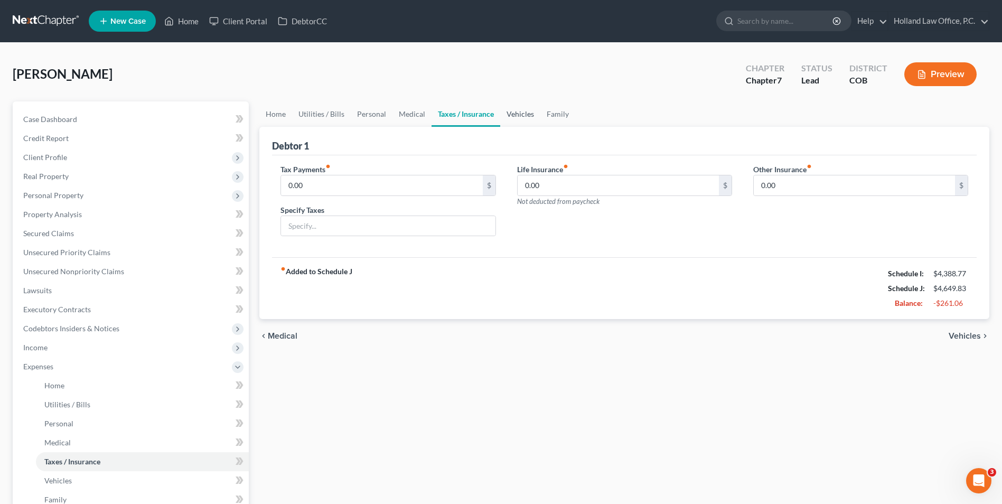
click at [511, 115] on link "Vehicles" at bounding box center [520, 113] width 40 height 25
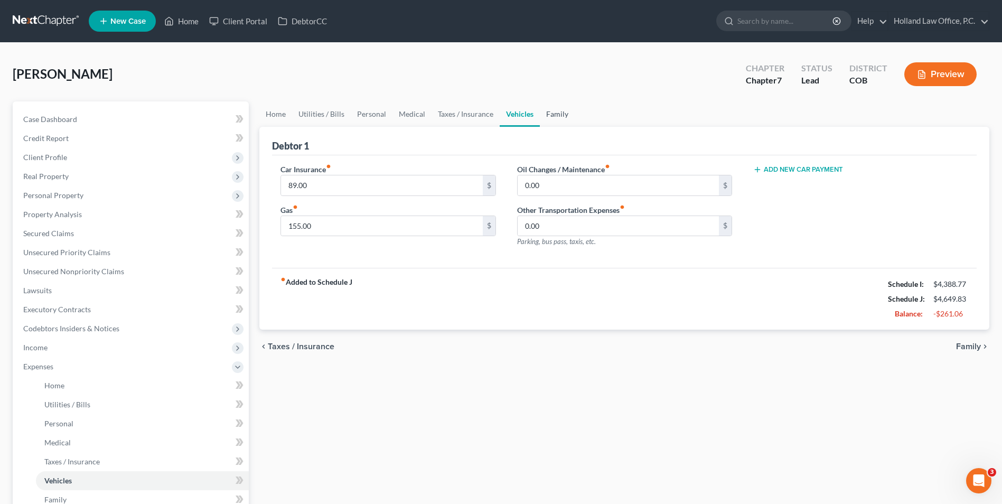
click at [563, 117] on link "Family" at bounding box center [557, 113] width 35 height 25
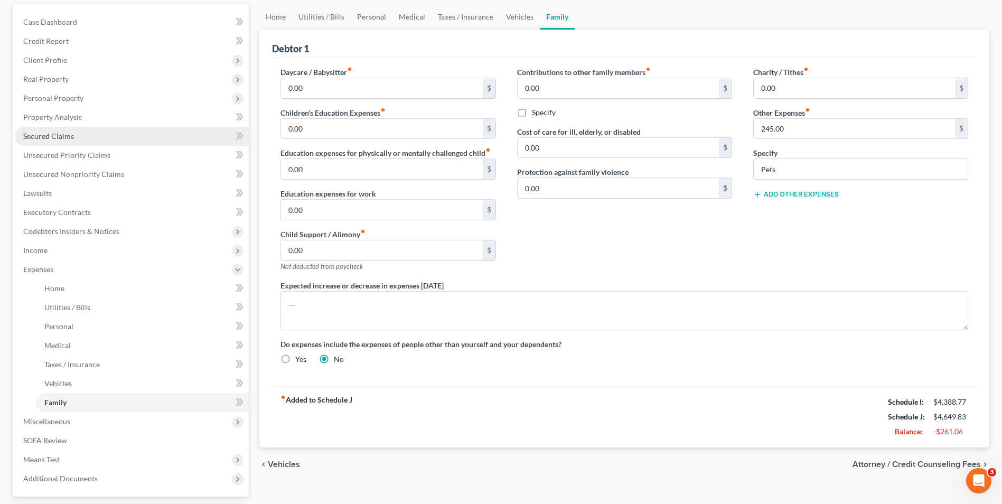
scroll to position [106, 0]
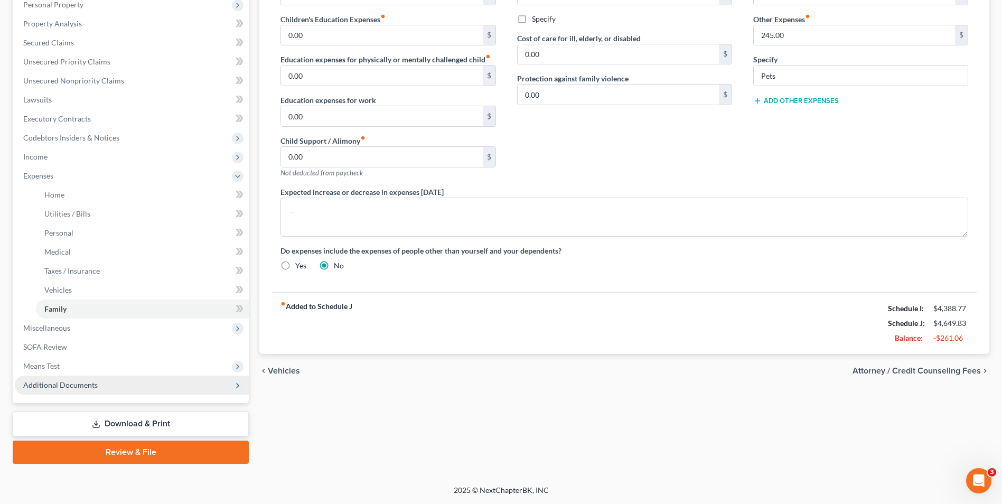
click at [90, 378] on span "Additional Documents" at bounding box center [132, 385] width 234 height 19
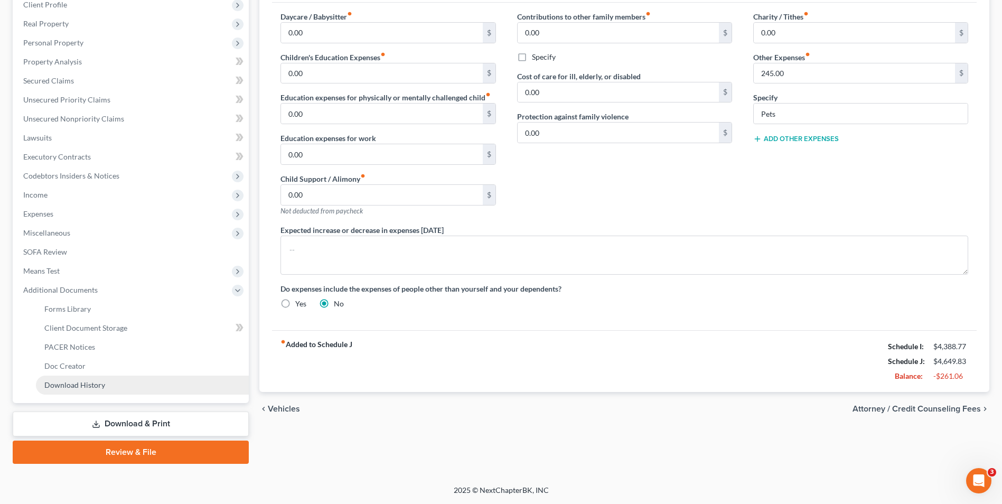
scroll to position [153, 0]
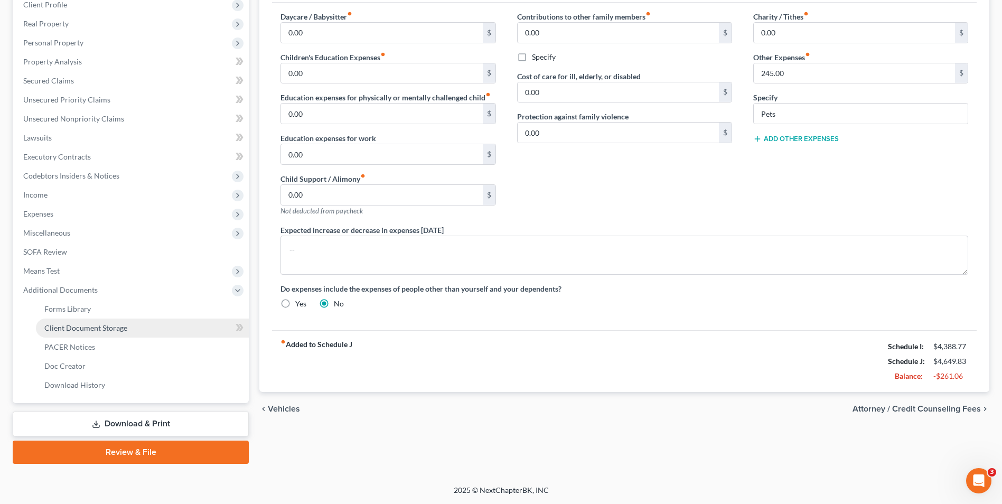
click at [78, 322] on link "Client Document Storage" at bounding box center [142, 328] width 213 height 19
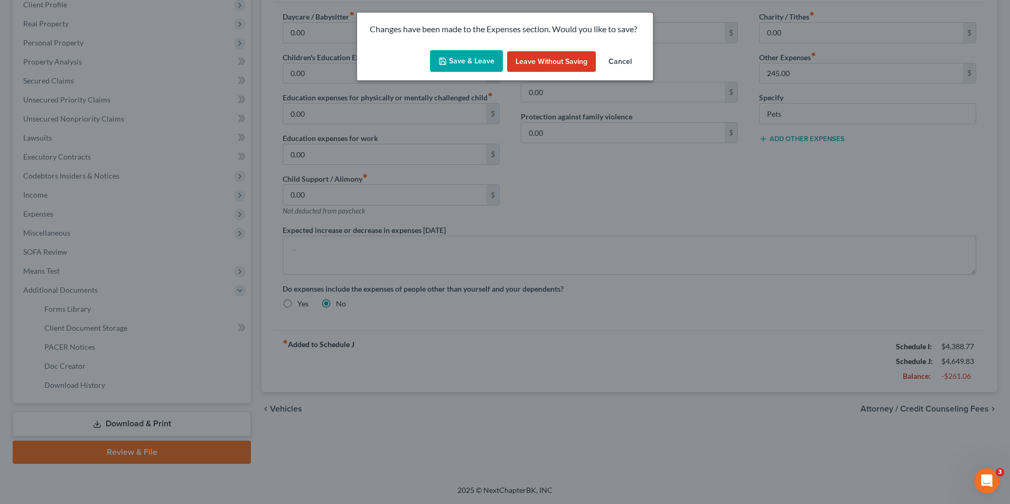
click at [469, 58] on button "Save & Leave" at bounding box center [466, 61] width 73 height 22
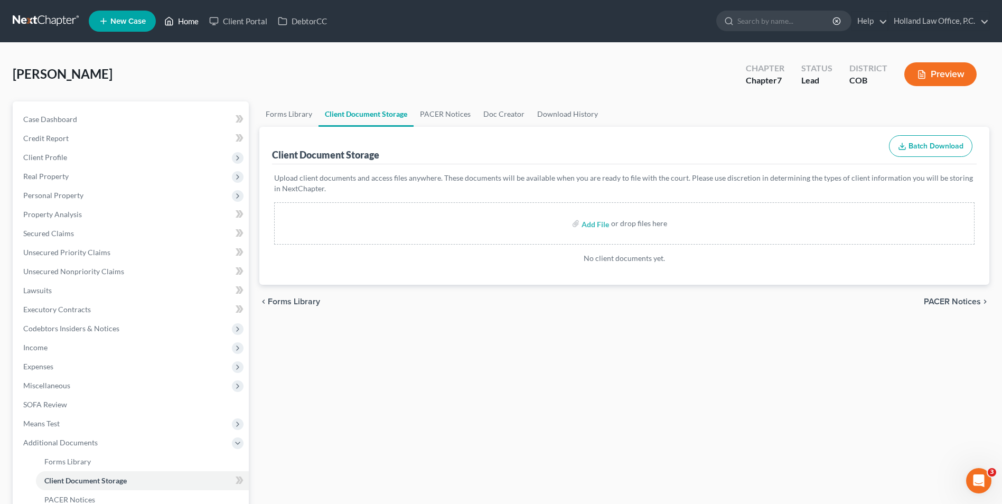
click at [183, 22] on link "Home" at bounding box center [181, 21] width 45 height 19
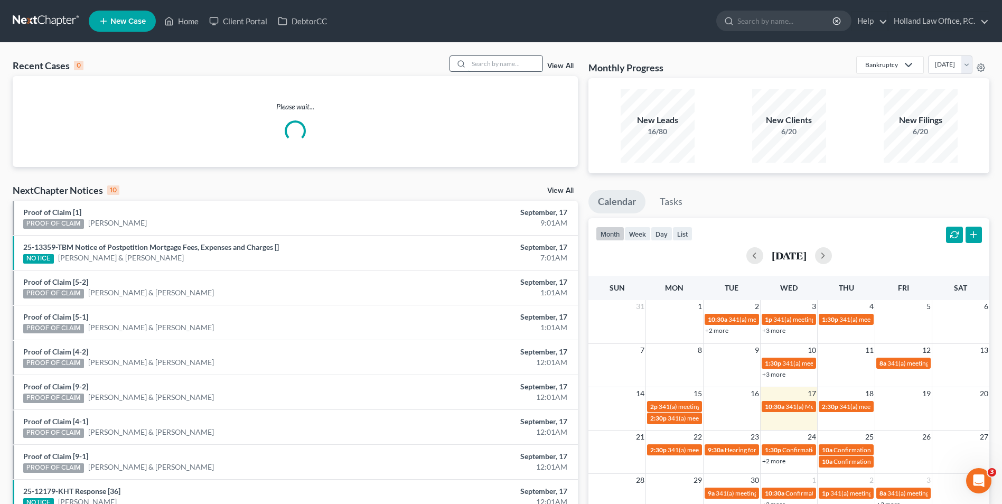
click at [476, 64] on input "search" at bounding box center [506, 63] width 74 height 15
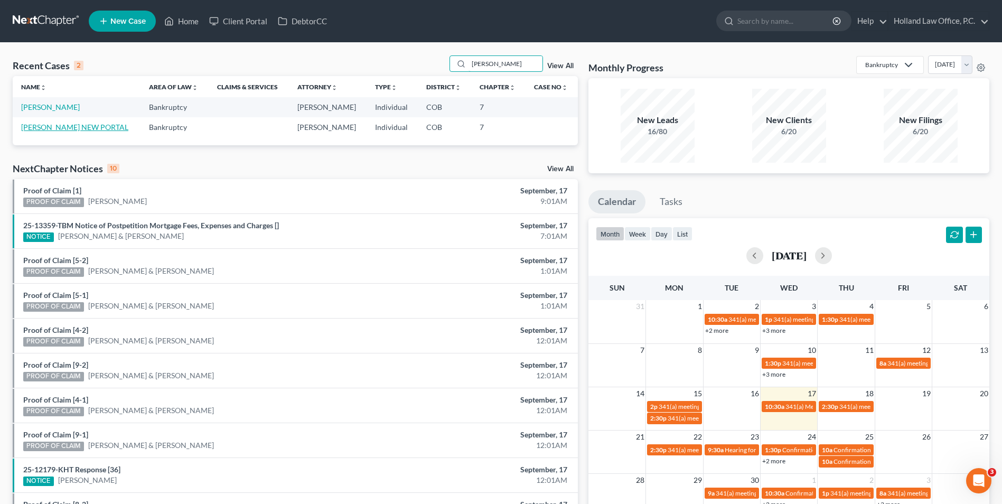
type input "[PERSON_NAME]"
click at [78, 124] on link "[PERSON_NAME] NEW PORTAL" at bounding box center [74, 127] width 107 height 9
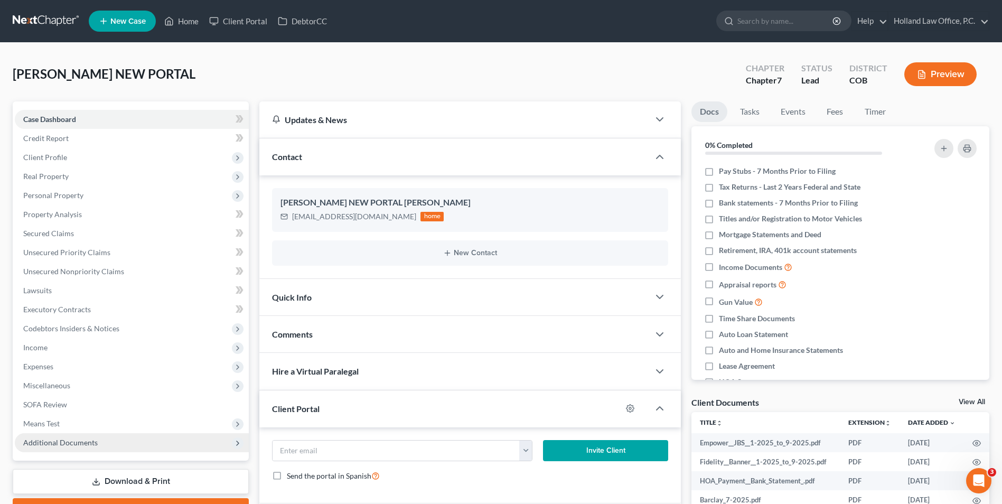
click at [56, 441] on span "Additional Documents" at bounding box center [60, 442] width 74 height 9
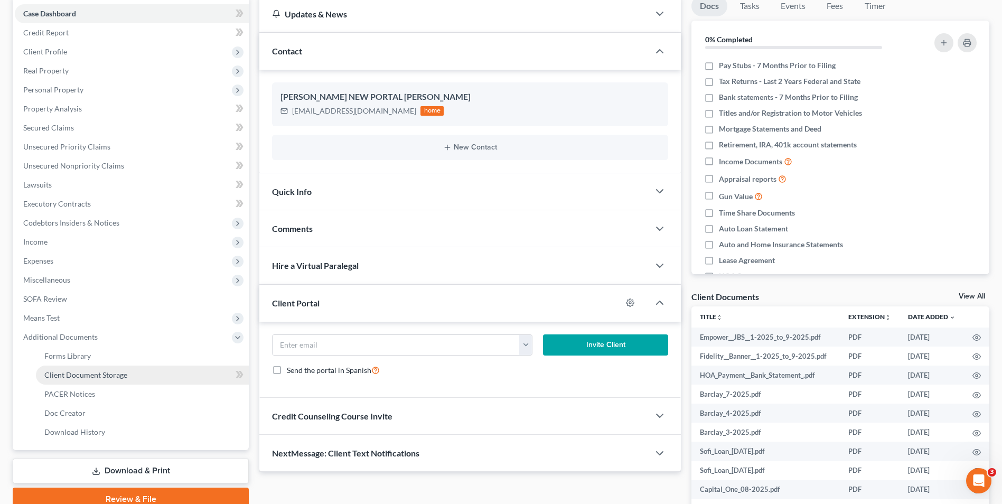
click at [95, 383] on link "Client Document Storage" at bounding box center [142, 375] width 213 height 19
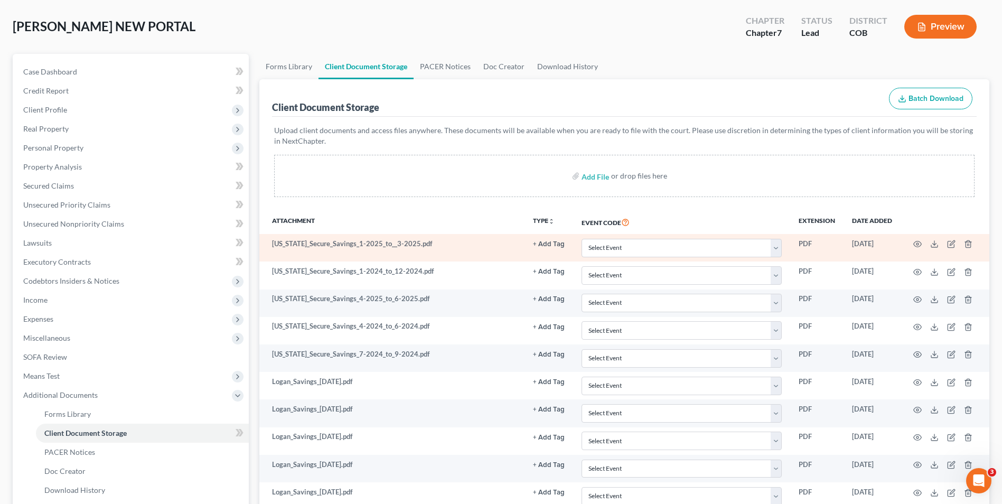
scroll to position [53, 0]
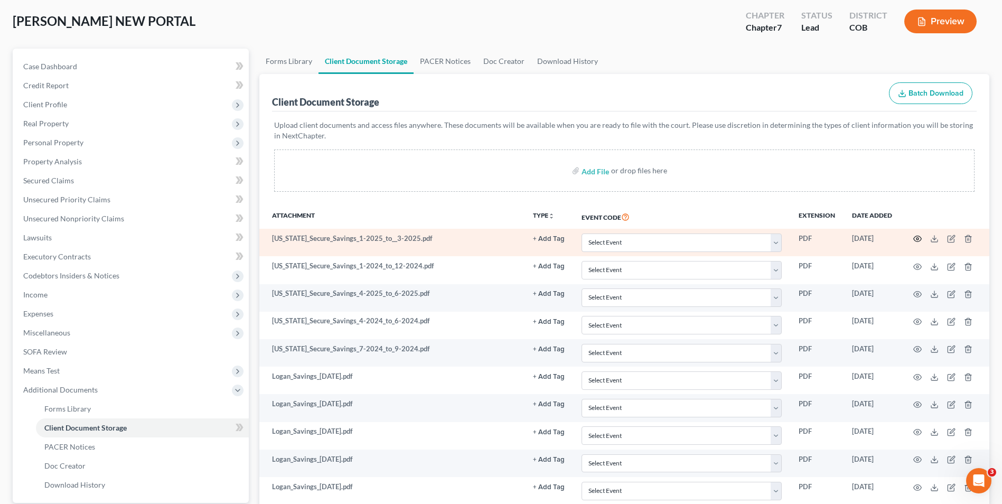
click at [916, 237] on icon "button" at bounding box center [918, 239] width 8 height 6
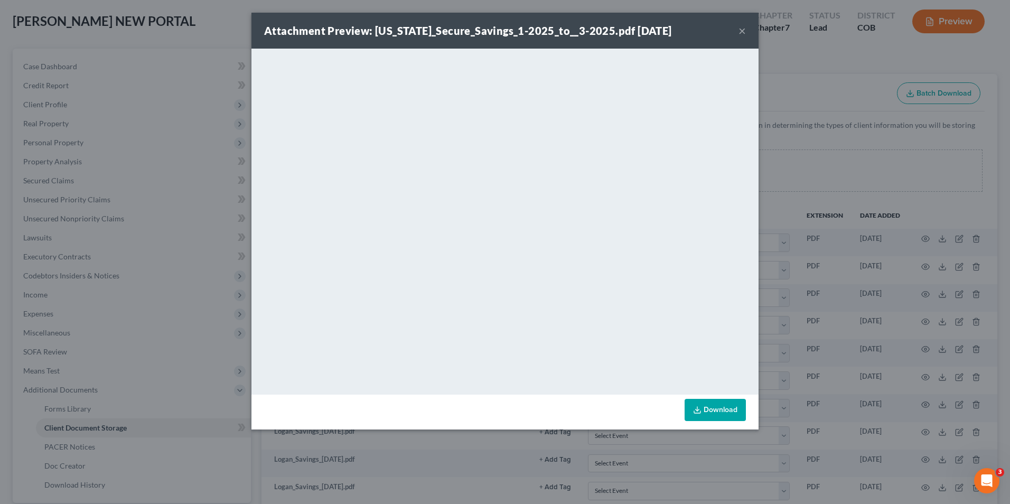
drag, startPoint x: 693, startPoint y: 38, endPoint x: 730, endPoint y: 35, distance: 37.1
click at [696, 38] on div "Attachment Preview: Colorado_Secure_Savings_1-2025_to__3-2025.pdf 09/12/2025 ×" at bounding box center [504, 31] width 507 height 36
click at [738, 32] on div "Attachment Preview: Colorado_Secure_Savings_1-2025_to__3-2025.pdf 09/12/2025 ×" at bounding box center [504, 31] width 507 height 36
click at [740, 32] on button "×" at bounding box center [742, 30] width 7 height 13
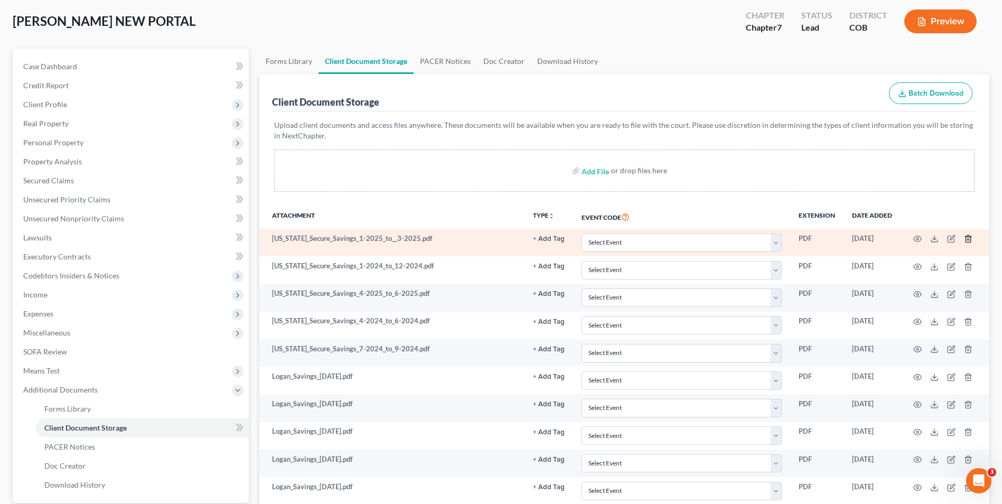
click at [966, 236] on icon "button" at bounding box center [968, 239] width 8 height 8
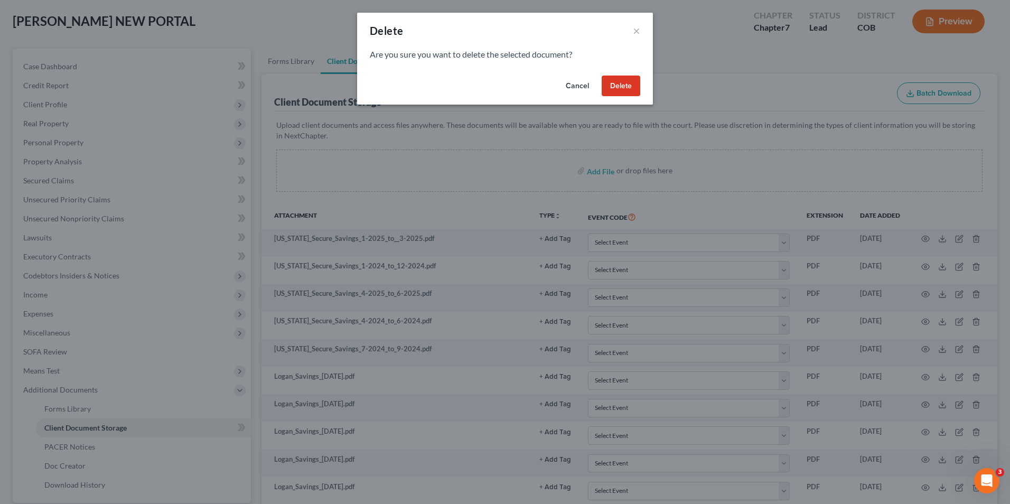
click at [625, 85] on button "Delete" at bounding box center [621, 86] width 39 height 21
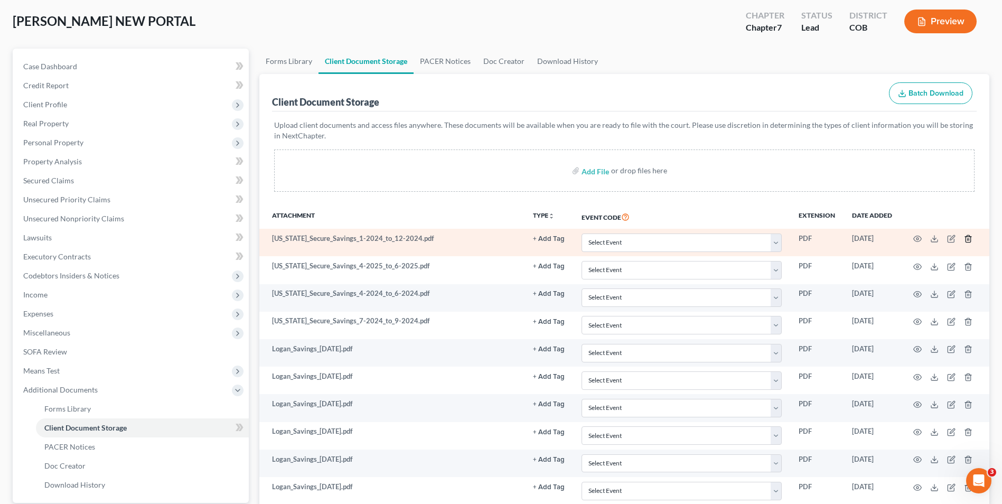
click at [967, 240] on icon "button" at bounding box center [968, 239] width 8 height 8
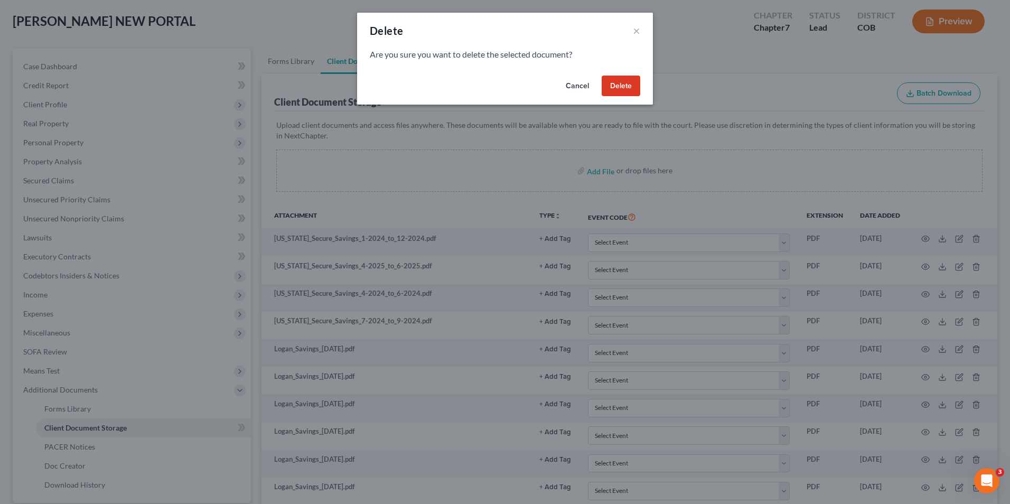
click at [619, 82] on button "Delete" at bounding box center [621, 86] width 39 height 21
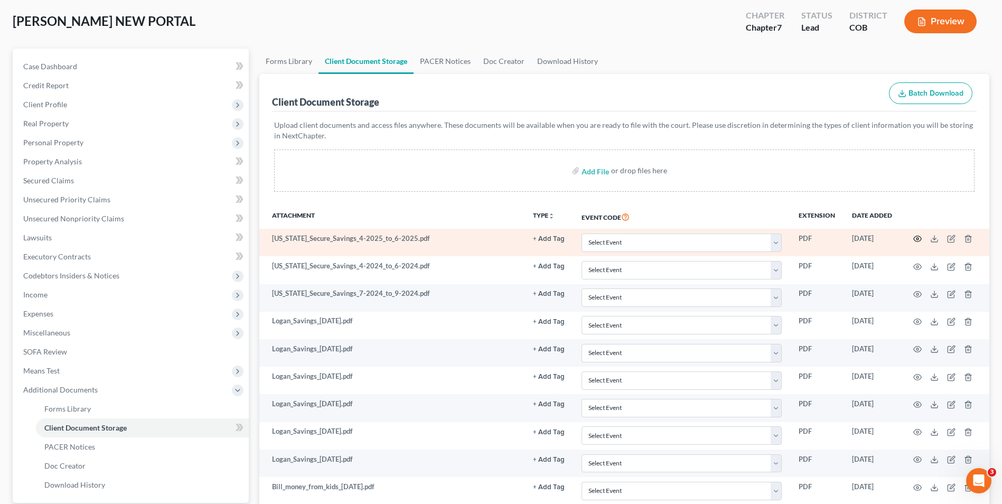
click at [916, 237] on icon "button" at bounding box center [918, 239] width 8 height 8
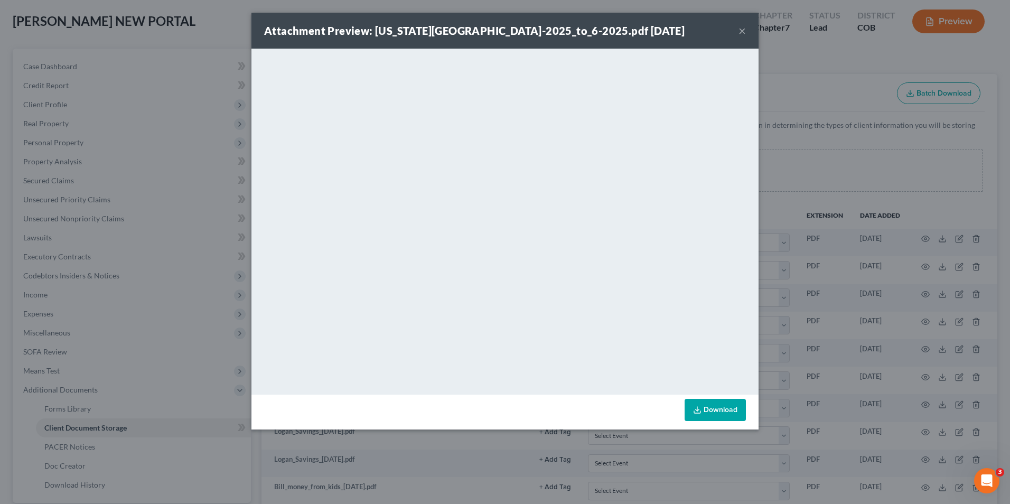
drag, startPoint x: 739, startPoint y: 31, endPoint x: 732, endPoint y: 51, distance: 21.1
click at [739, 31] on button "×" at bounding box center [742, 30] width 7 height 13
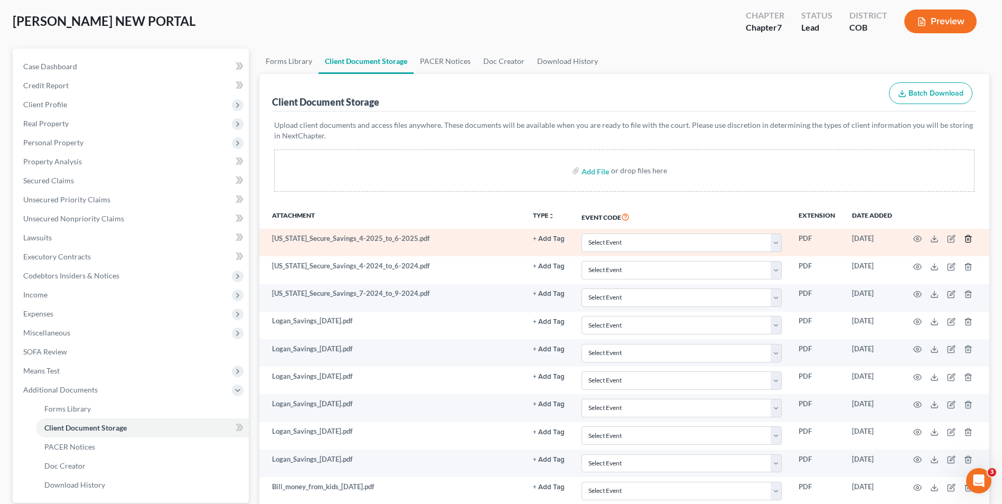
click at [968, 240] on line "button" at bounding box center [968, 240] width 0 height 2
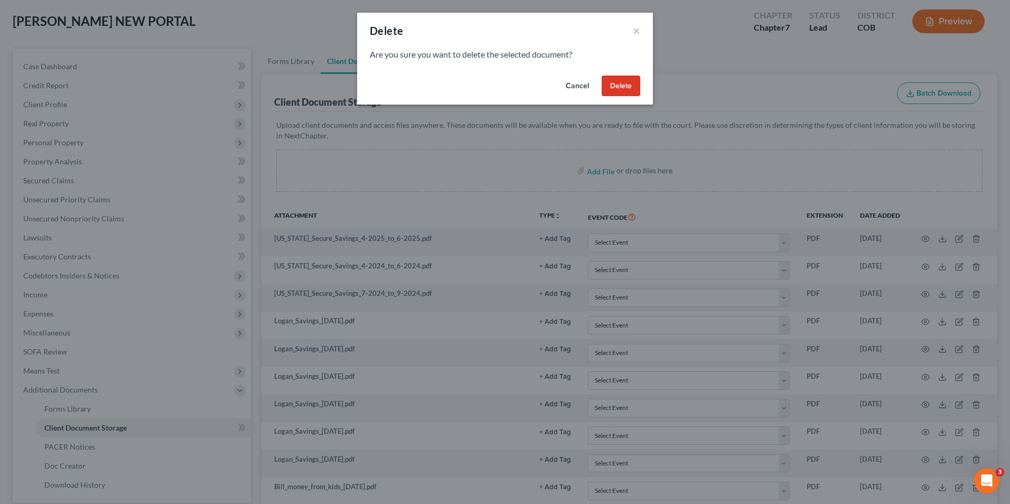
click at [620, 87] on button "Delete" at bounding box center [621, 86] width 39 height 21
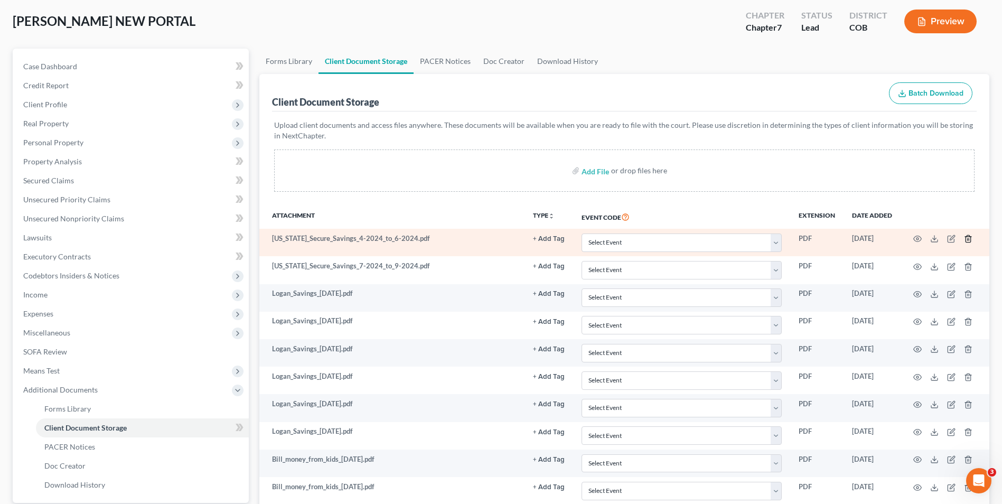
click at [970, 238] on icon "button" at bounding box center [968, 239] width 8 height 8
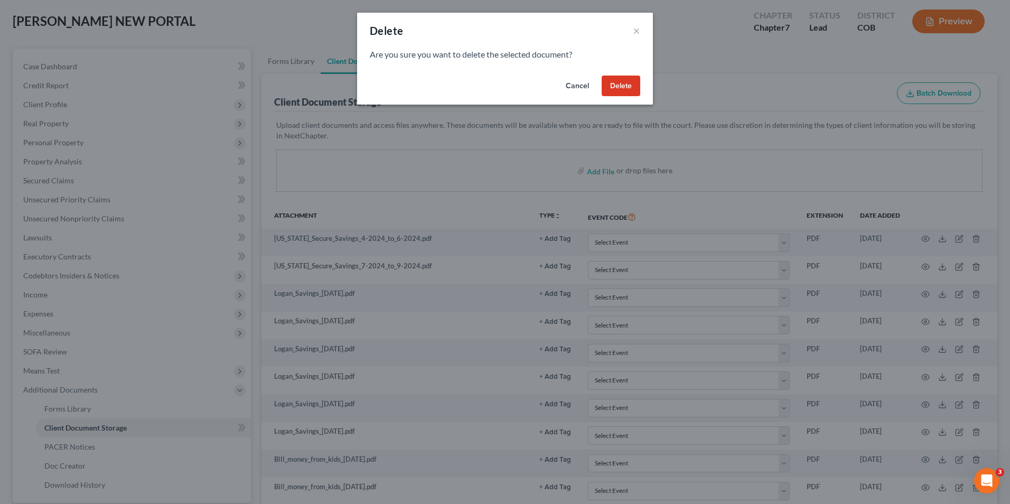
click at [617, 87] on button "Delete" at bounding box center [621, 86] width 39 height 21
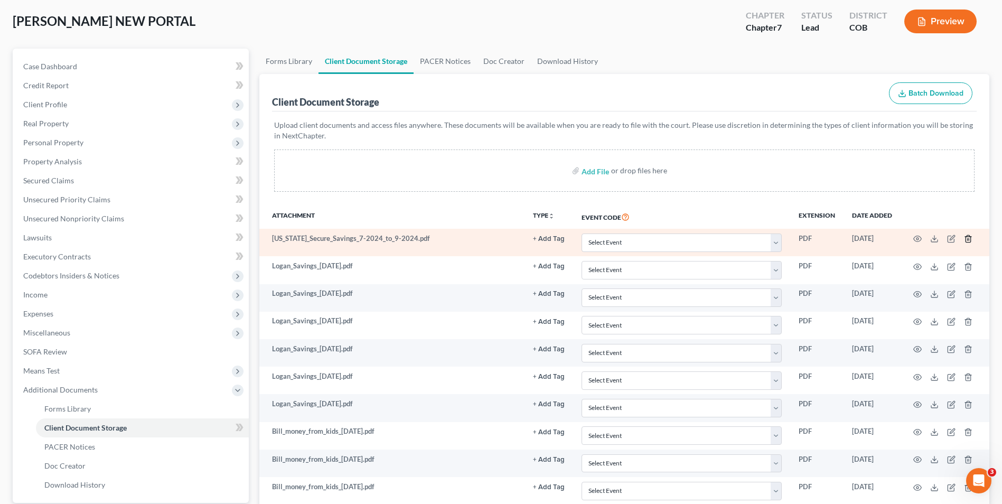
click at [969, 235] on icon "button" at bounding box center [968, 239] width 8 height 8
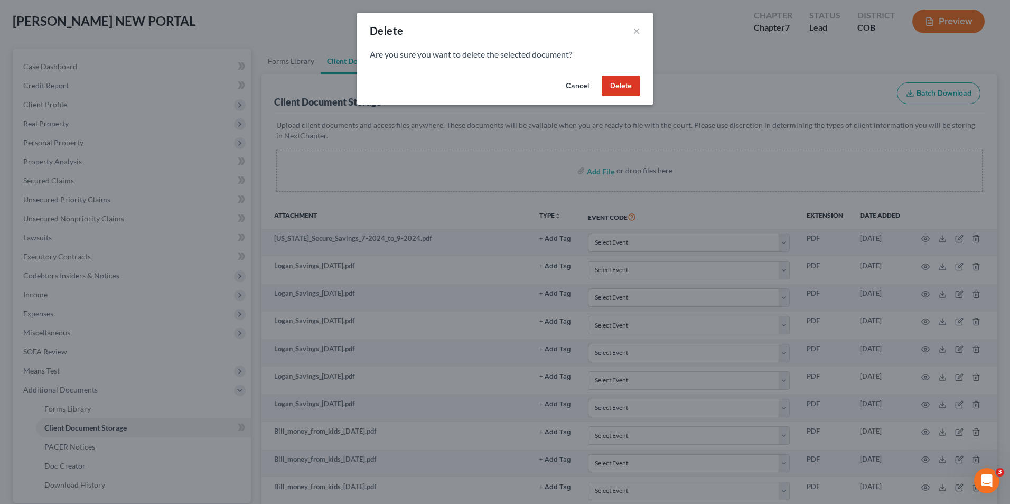
click at [627, 87] on button "Delete" at bounding box center [621, 86] width 39 height 21
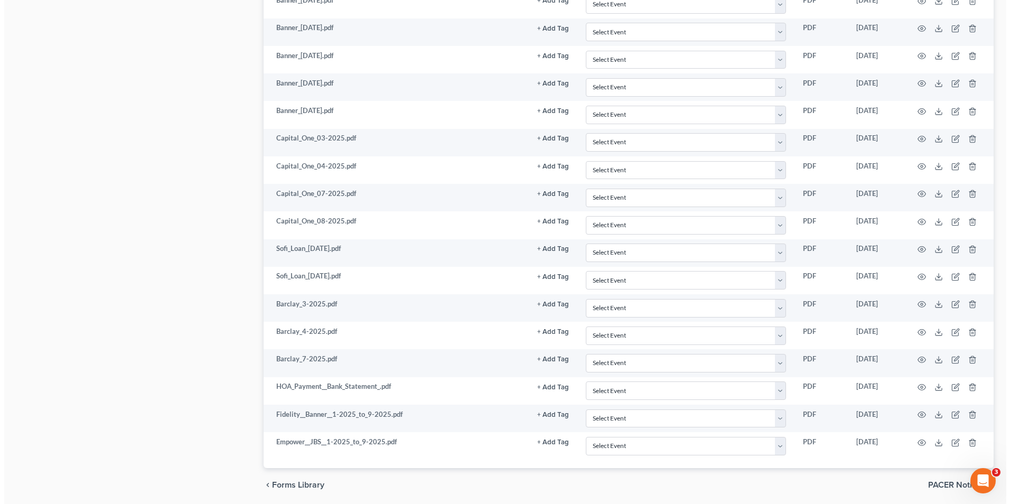
scroll to position [2825, 0]
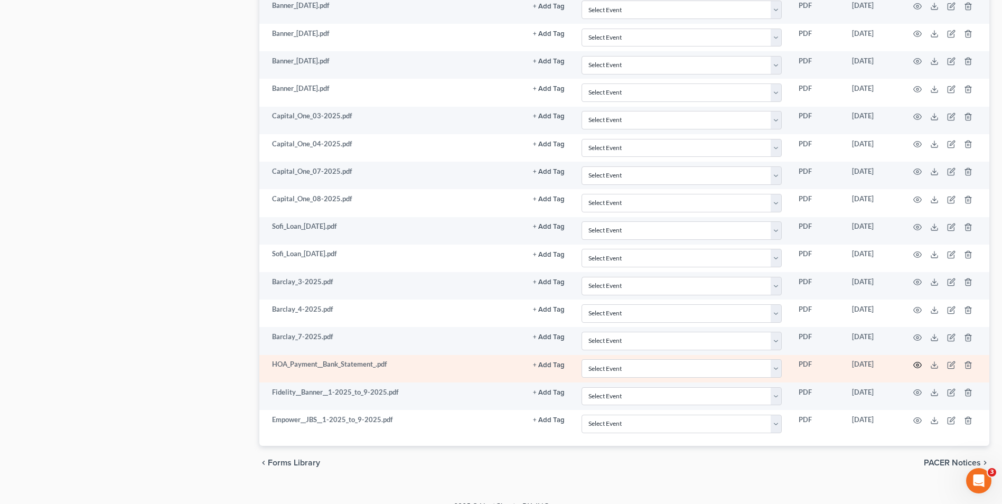
click at [919, 364] on icon "button" at bounding box center [918, 365] width 8 height 8
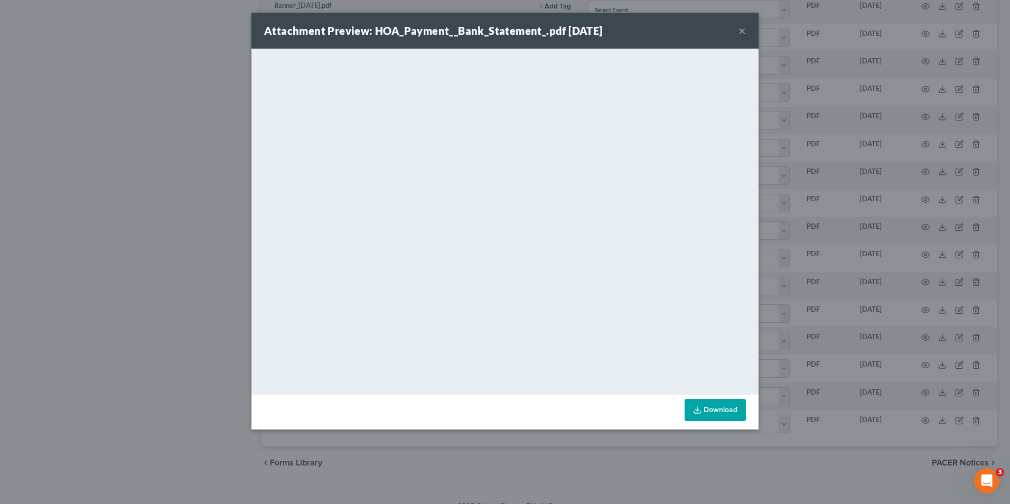
click at [739, 30] on button "×" at bounding box center [742, 30] width 7 height 13
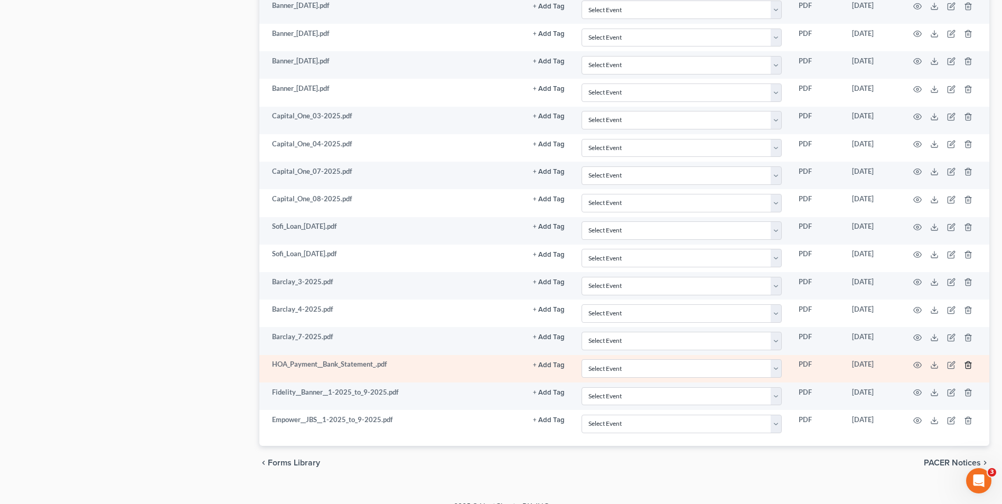
click at [967, 364] on icon "button" at bounding box center [968, 365] width 8 height 8
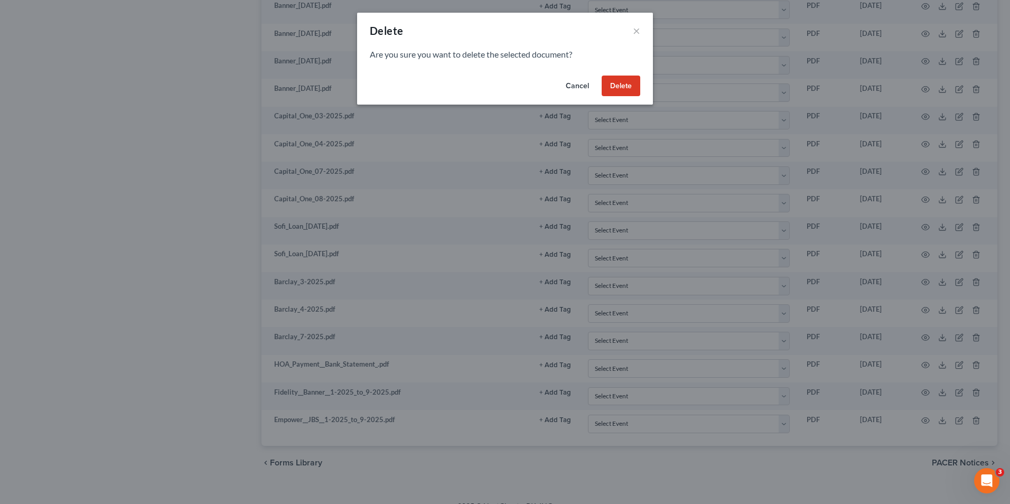
click at [615, 88] on button "Delete" at bounding box center [621, 86] width 39 height 21
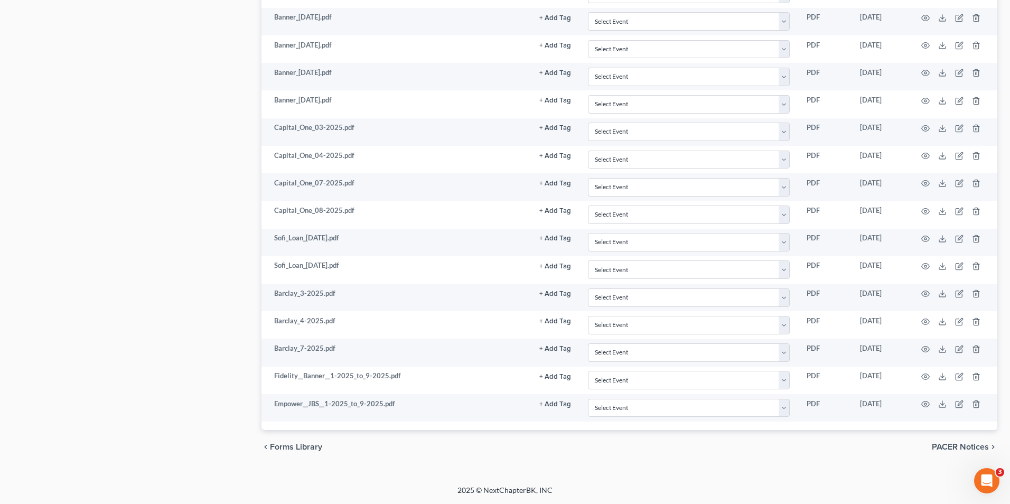
scroll to position [2813, 0]
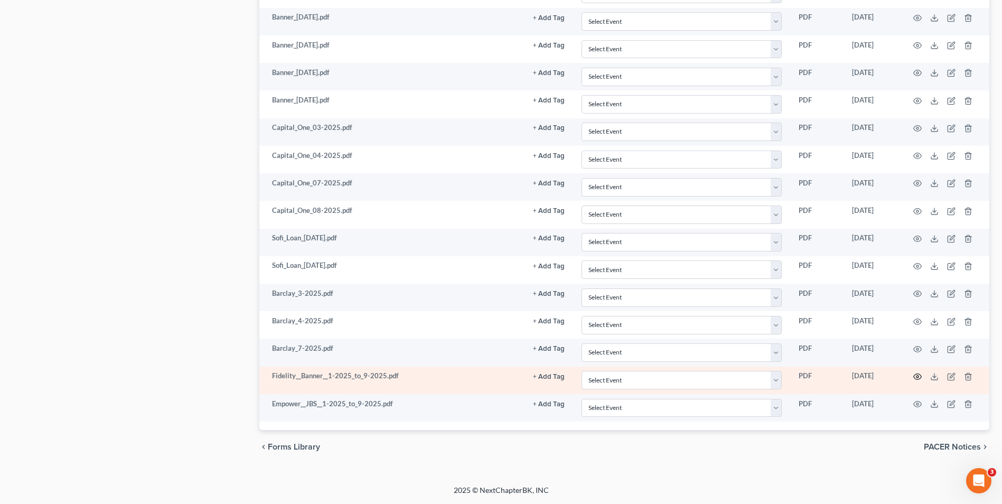
click at [917, 377] on circle "button" at bounding box center [918, 377] width 2 height 2
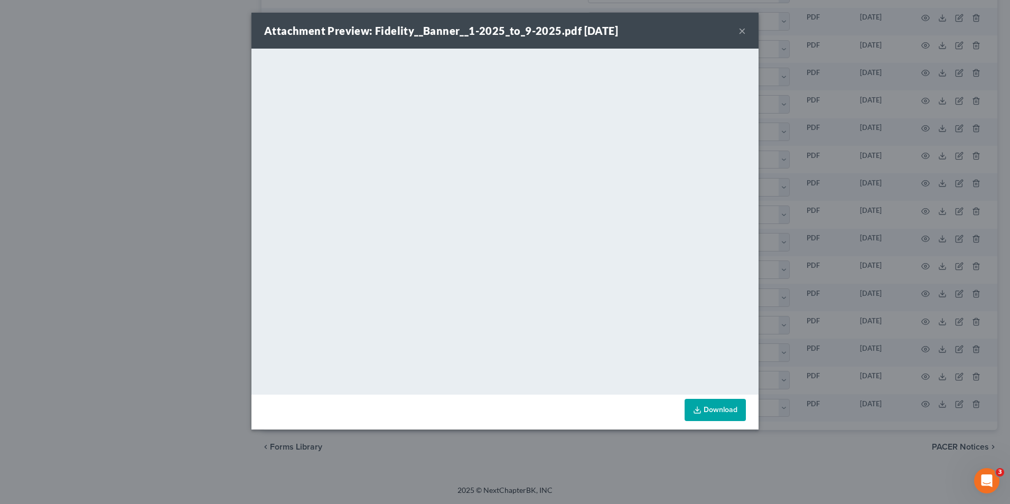
drag, startPoint x: 741, startPoint y: 32, endPoint x: 729, endPoint y: 52, distance: 23.5
click at [741, 32] on button "×" at bounding box center [742, 30] width 7 height 13
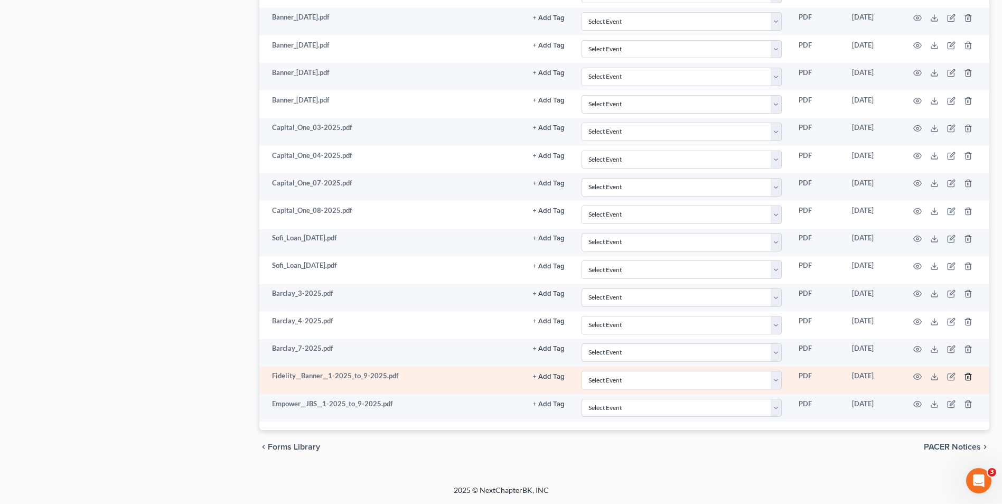
click at [970, 377] on icon "button" at bounding box center [968, 376] width 8 height 8
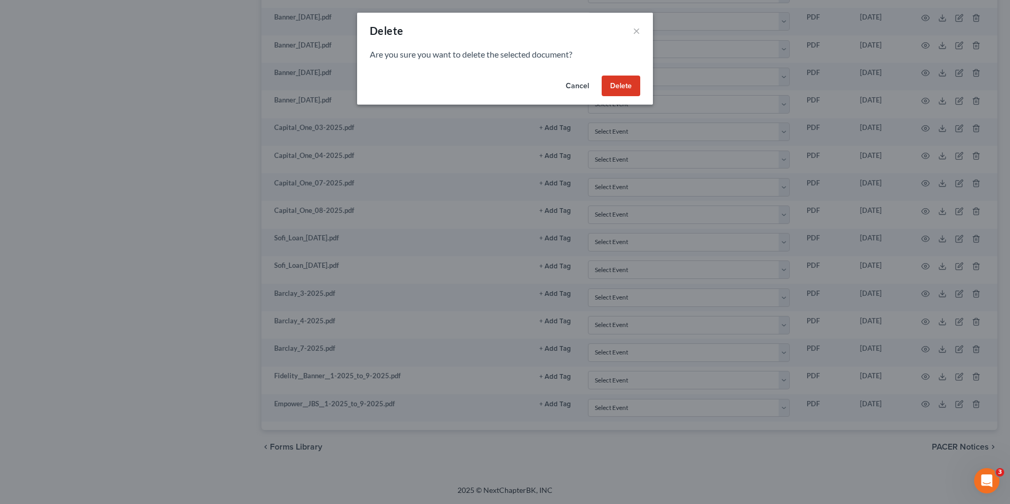
click at [630, 90] on button "Delete" at bounding box center [621, 86] width 39 height 21
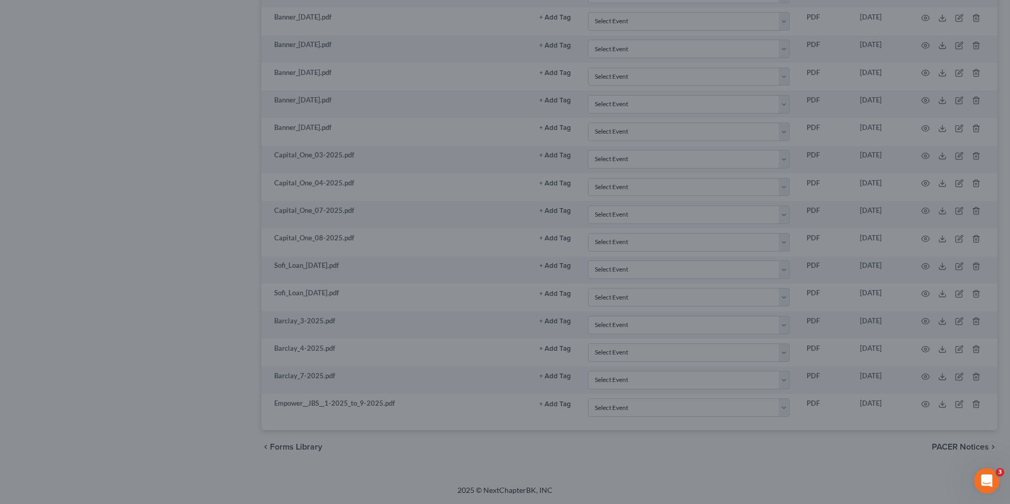
scroll to position [2785, 0]
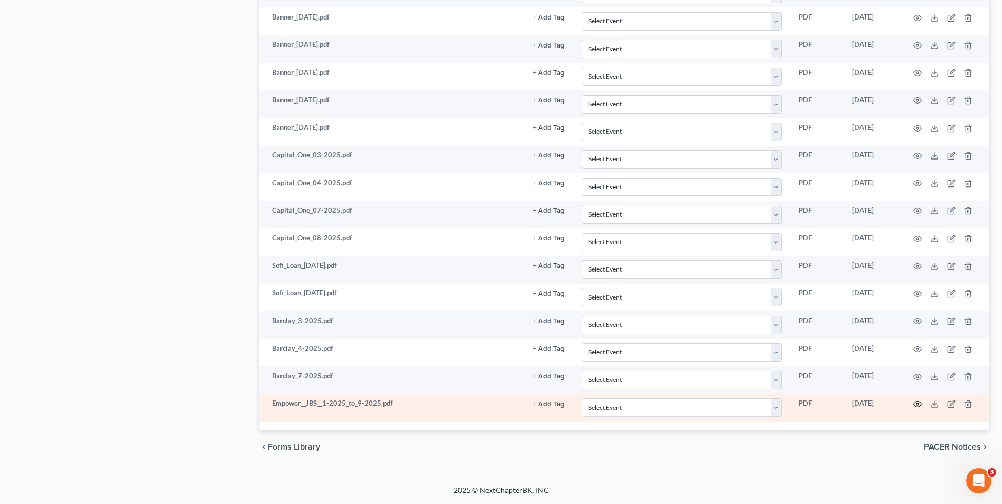
click at [919, 404] on icon "button" at bounding box center [918, 404] width 8 height 8
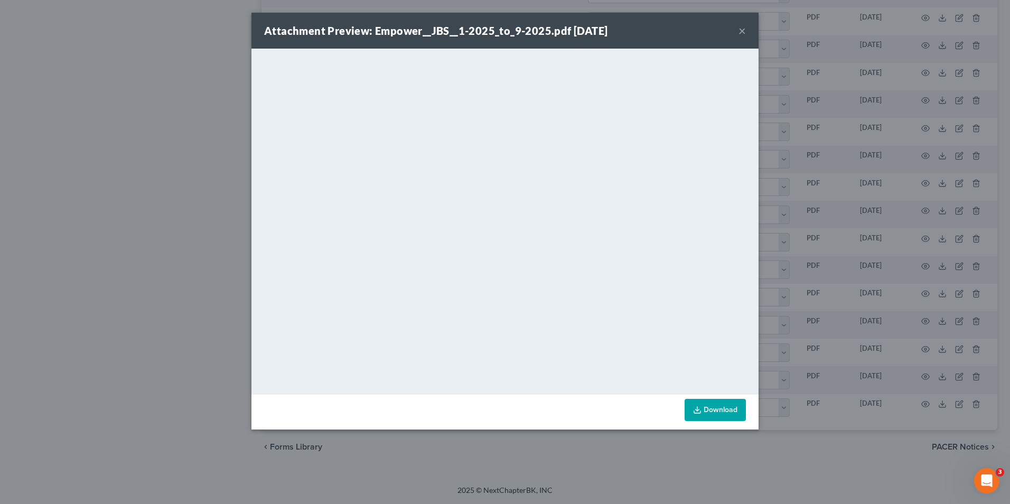
click at [740, 30] on button "×" at bounding box center [742, 30] width 7 height 13
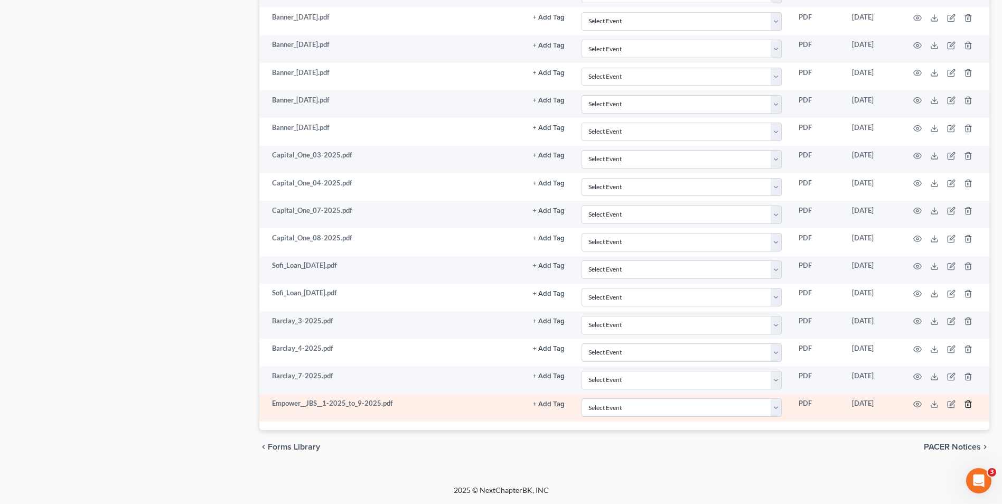
click at [968, 406] on icon "button" at bounding box center [968, 404] width 8 height 8
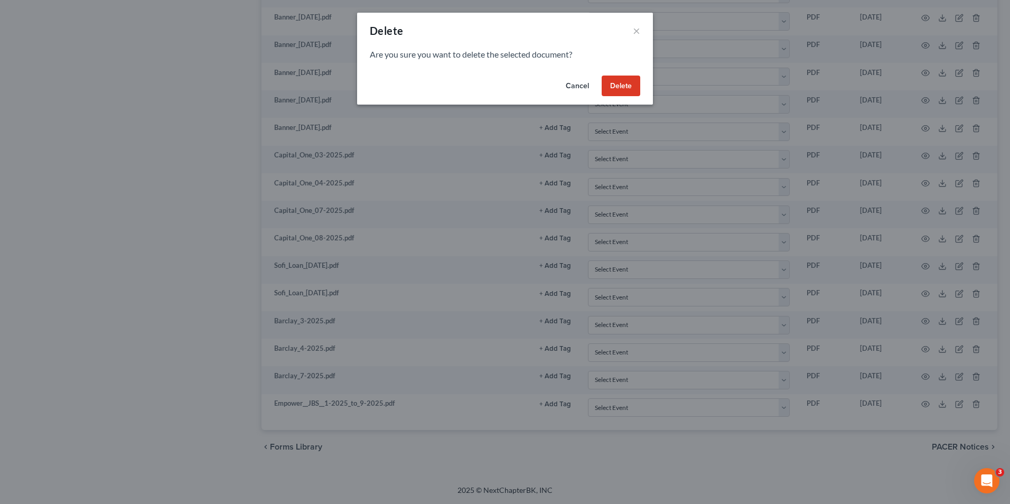
click at [626, 85] on button "Delete" at bounding box center [621, 86] width 39 height 21
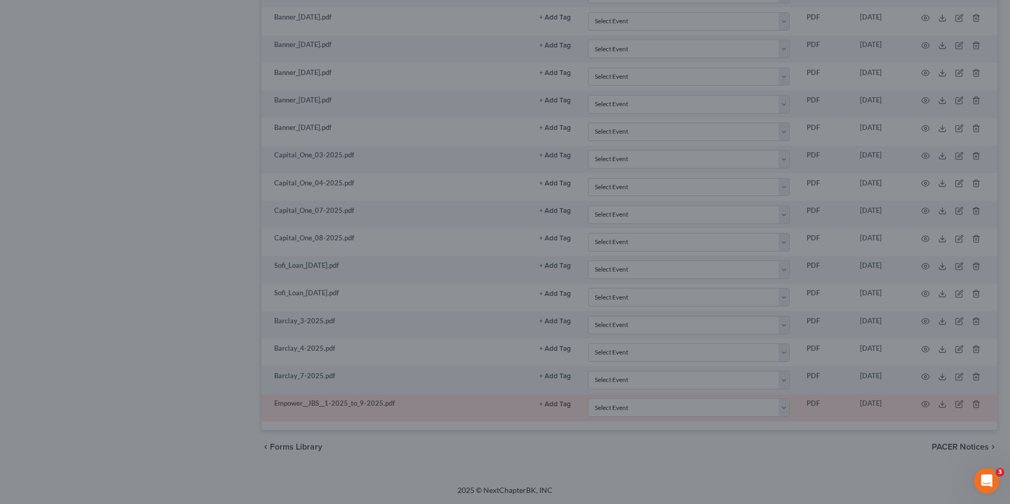
scroll to position [2758, 0]
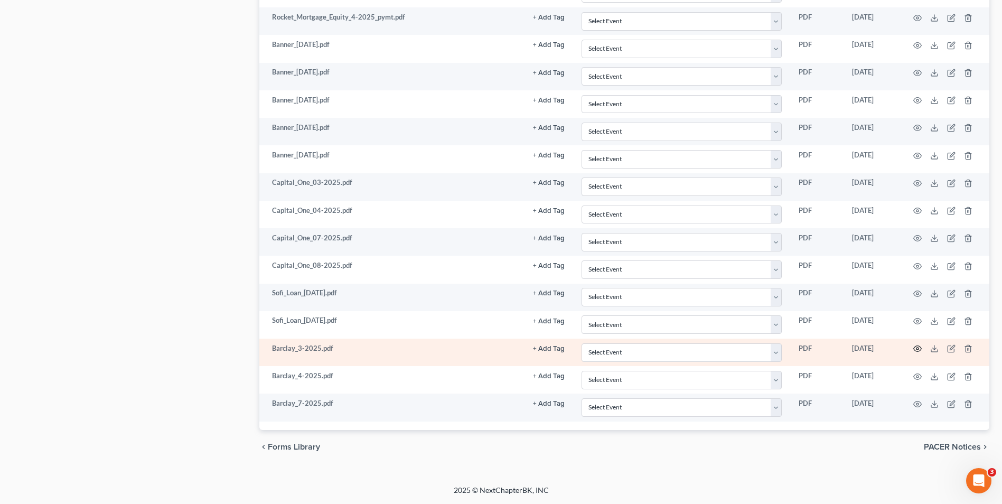
click at [916, 349] on icon "button" at bounding box center [918, 348] width 8 height 8
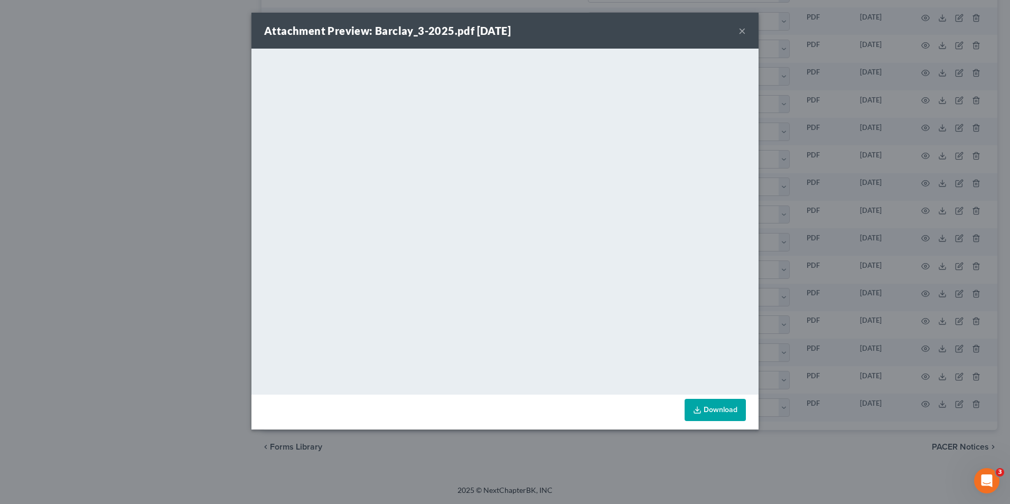
click at [744, 31] on button "×" at bounding box center [742, 30] width 7 height 13
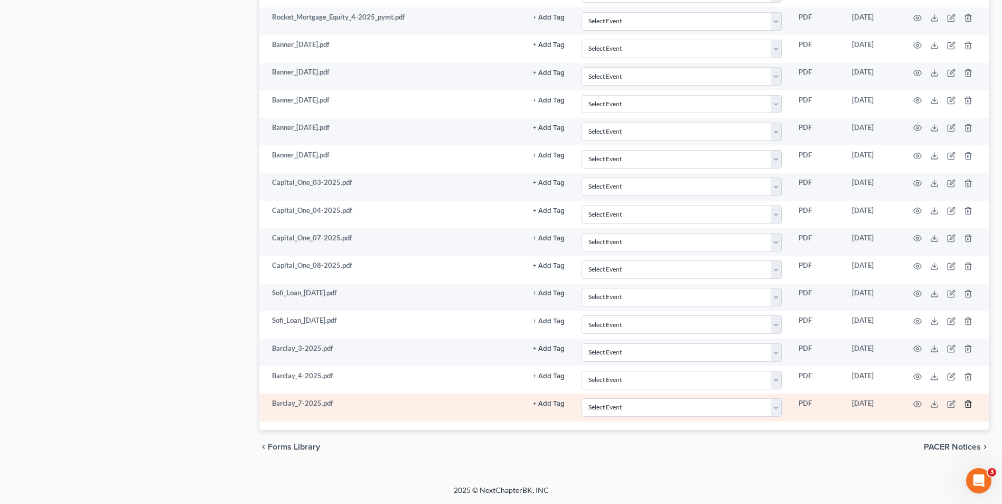
click at [969, 405] on line "button" at bounding box center [969, 405] width 0 height 2
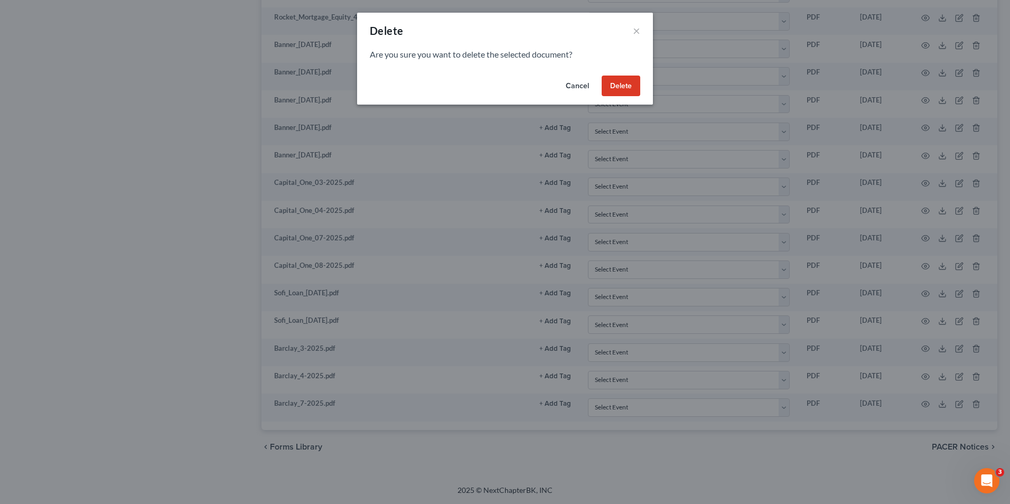
click at [614, 83] on button "Delete" at bounding box center [621, 86] width 39 height 21
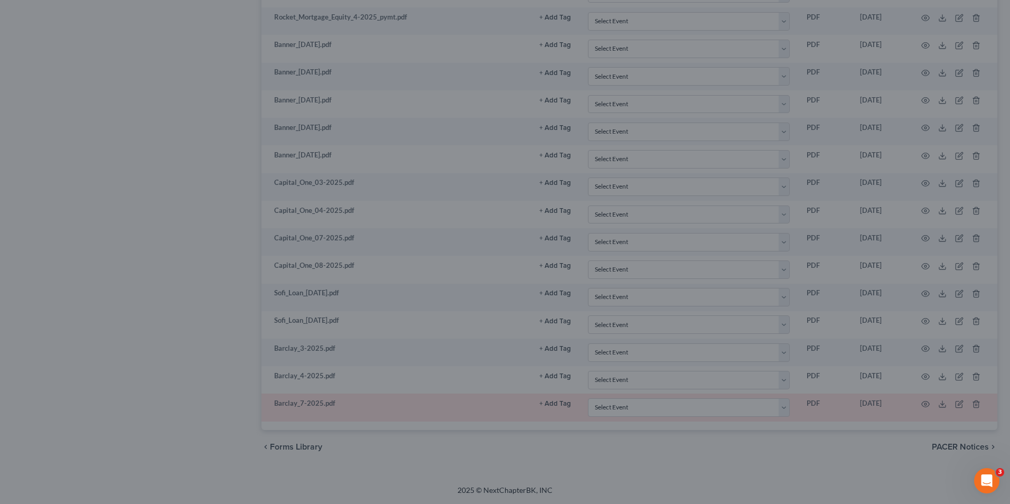
scroll to position [2730, 0]
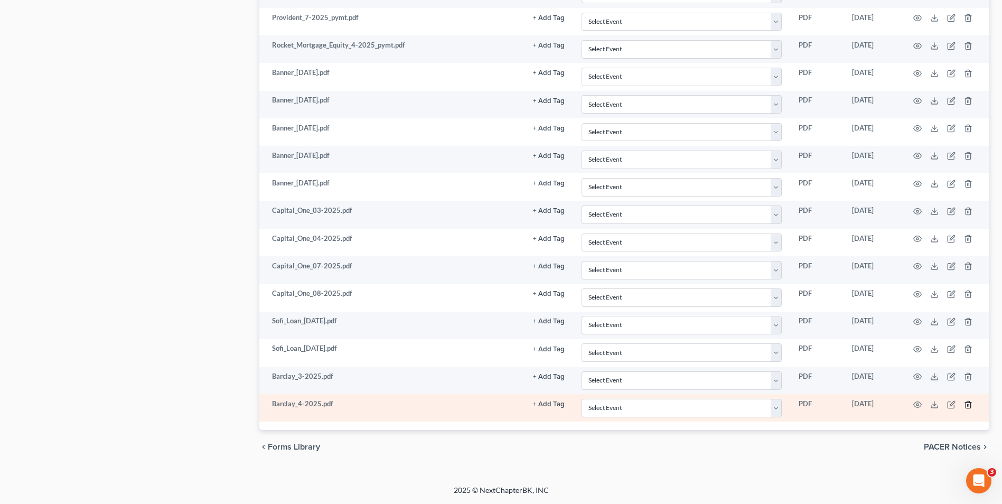
click at [968, 405] on icon "button" at bounding box center [968, 404] width 8 height 8
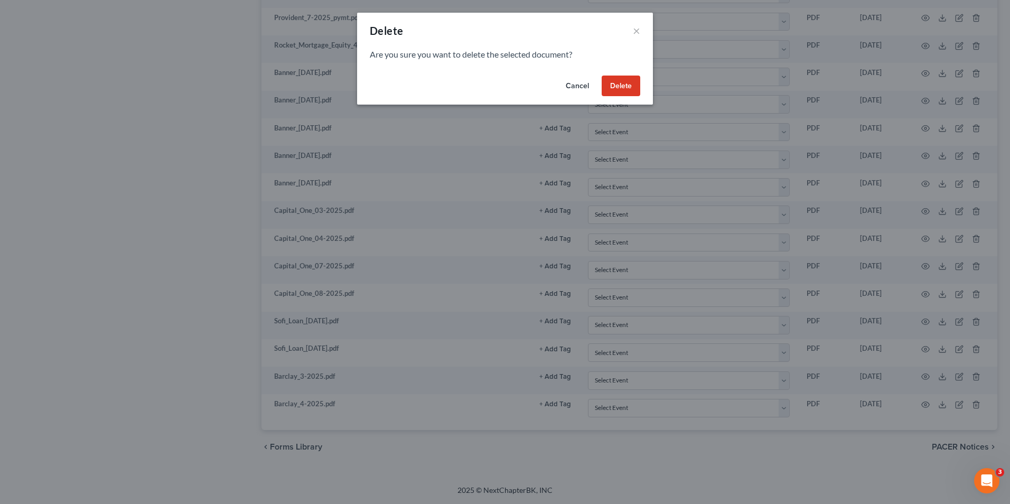
click at [626, 79] on button "Delete" at bounding box center [621, 86] width 39 height 21
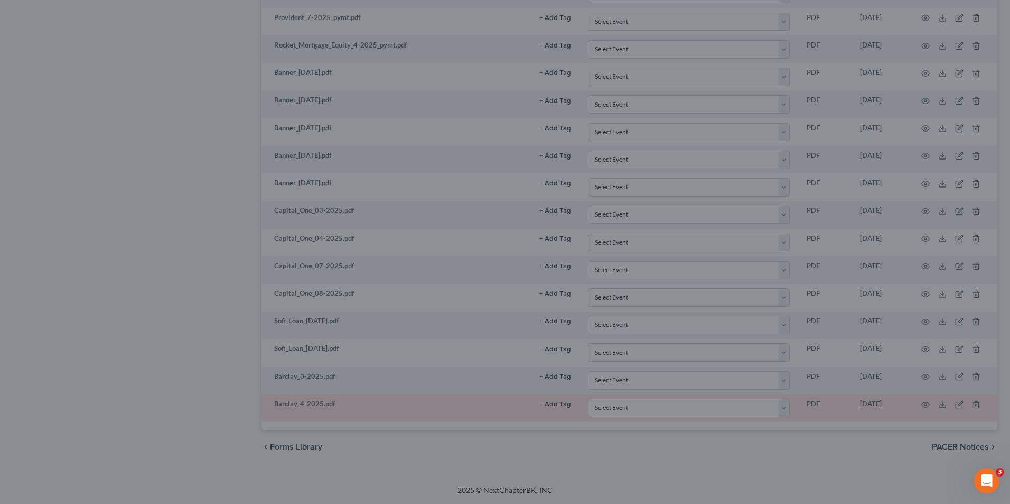
scroll to position [2702, 0]
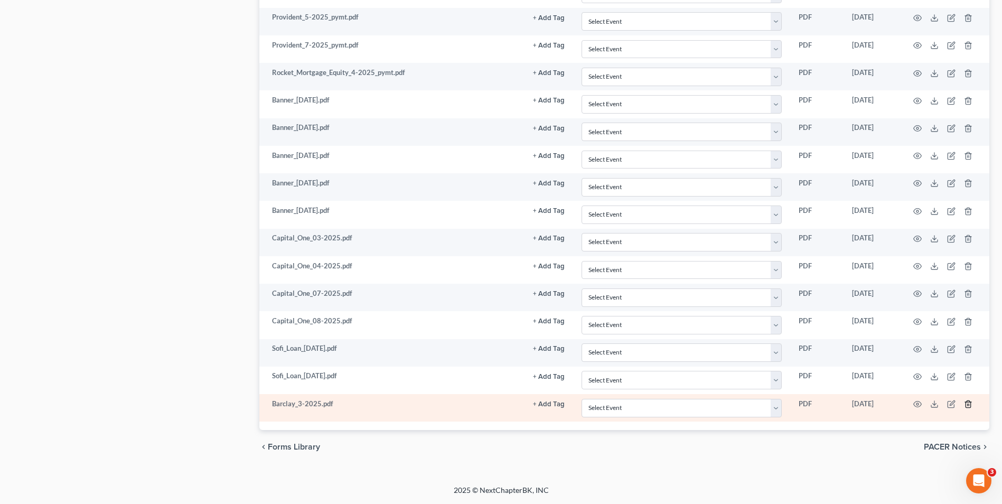
click at [967, 407] on icon "button" at bounding box center [968, 404] width 8 height 8
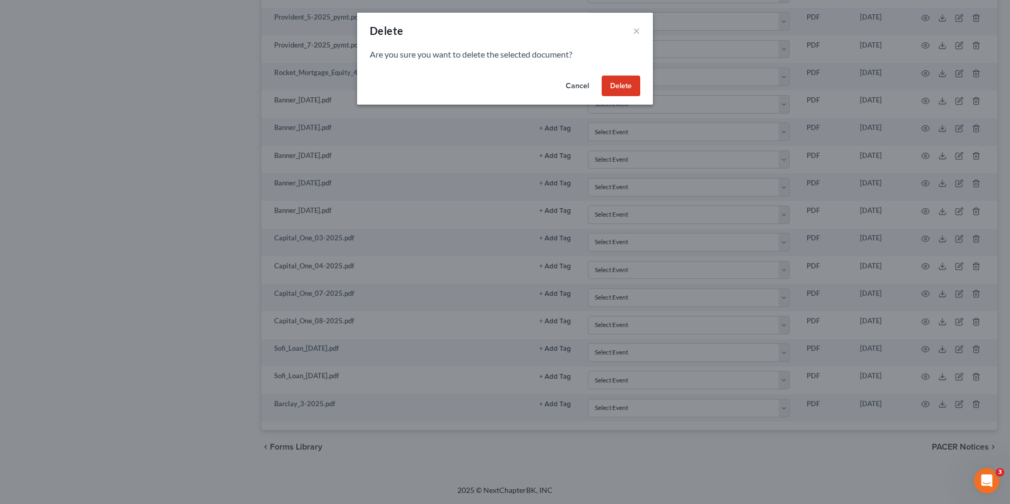
click at [624, 89] on button "Delete" at bounding box center [621, 86] width 39 height 21
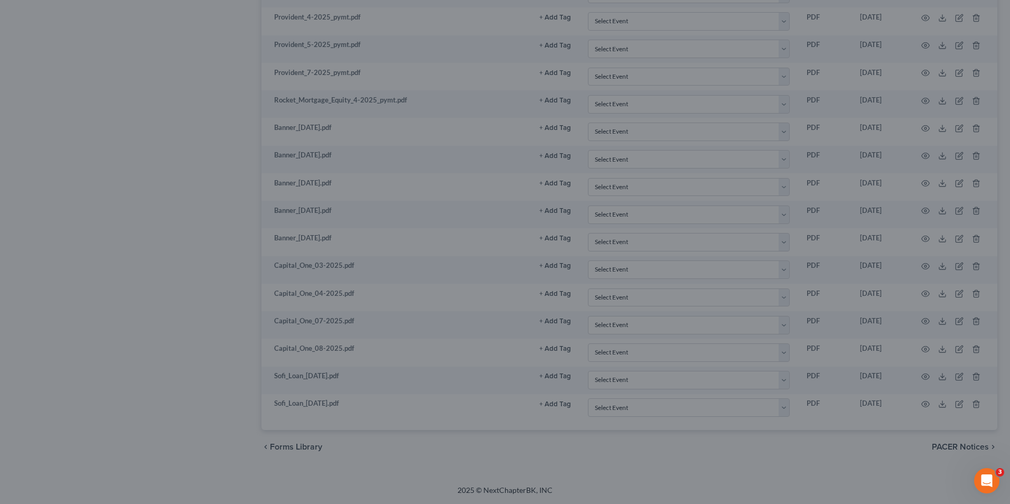
scroll to position [2675, 0]
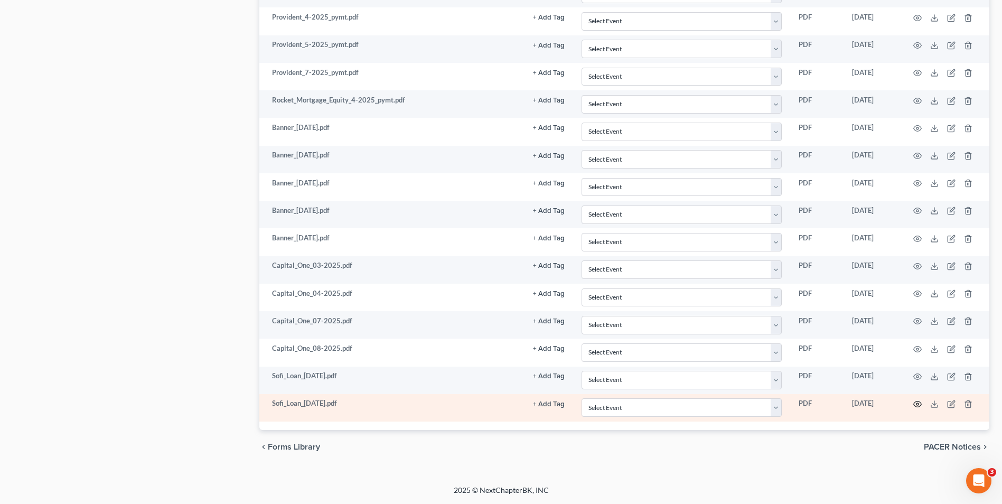
click at [916, 406] on icon "button" at bounding box center [918, 404] width 8 height 8
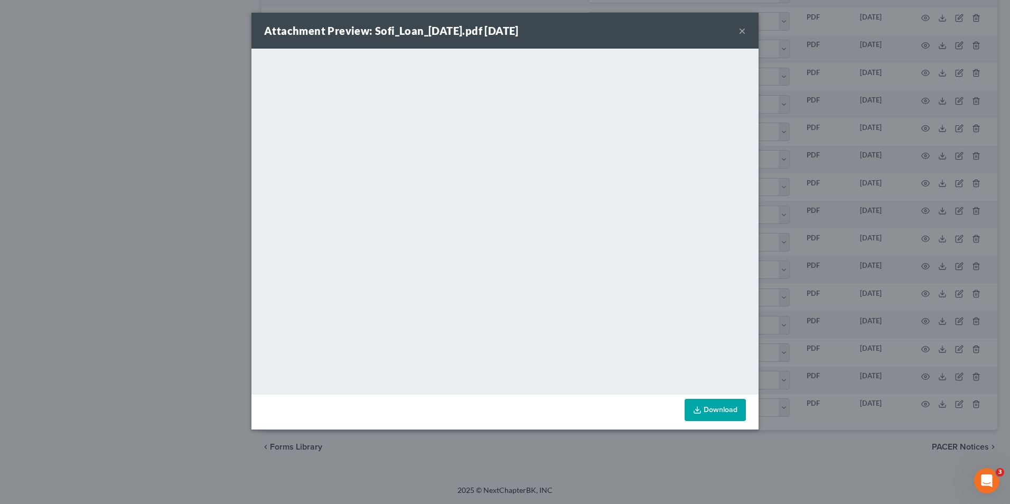
click at [842, 148] on div "Attachment Preview: Sofi_Loan_6-20-2025.pdf 09/12/2025 × <object ng-attr-data='…" at bounding box center [505, 252] width 1010 height 504
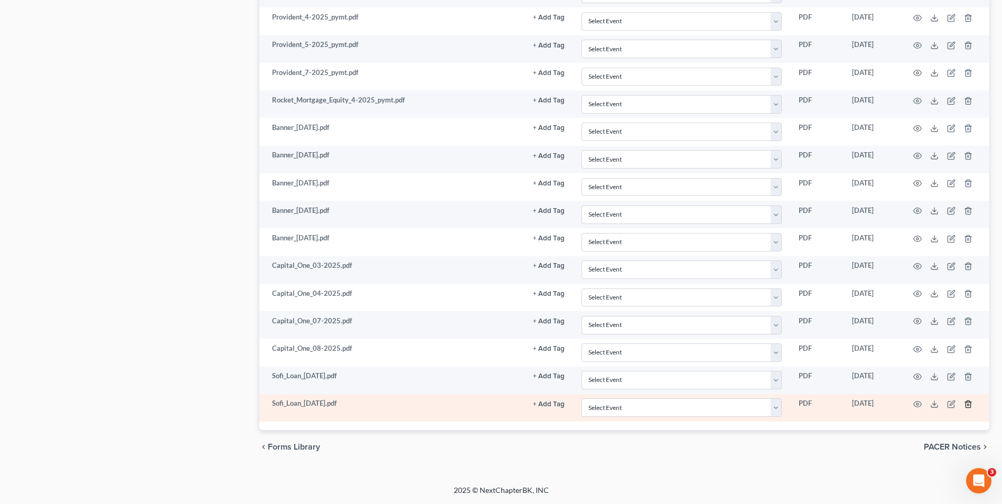
click at [971, 405] on icon "button" at bounding box center [968, 403] width 5 height 7
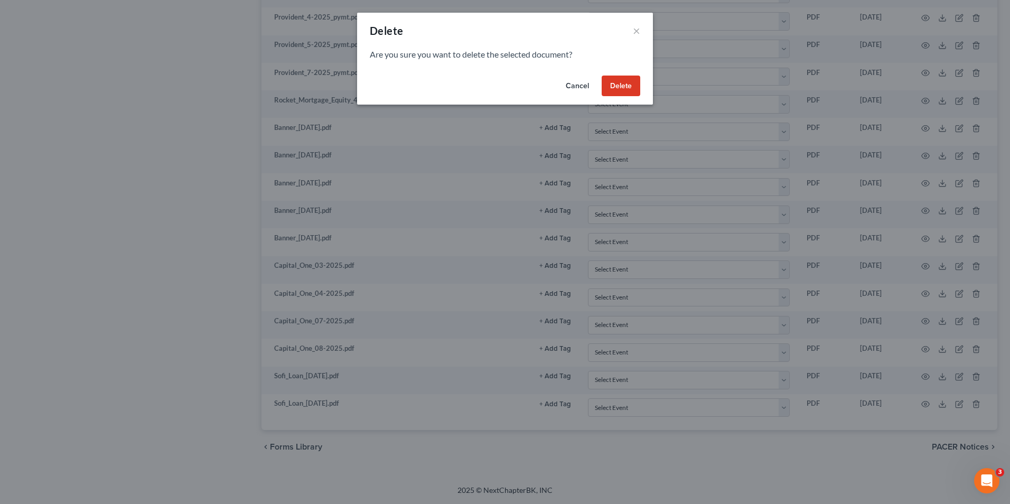
click at [630, 87] on button "Delete" at bounding box center [621, 86] width 39 height 21
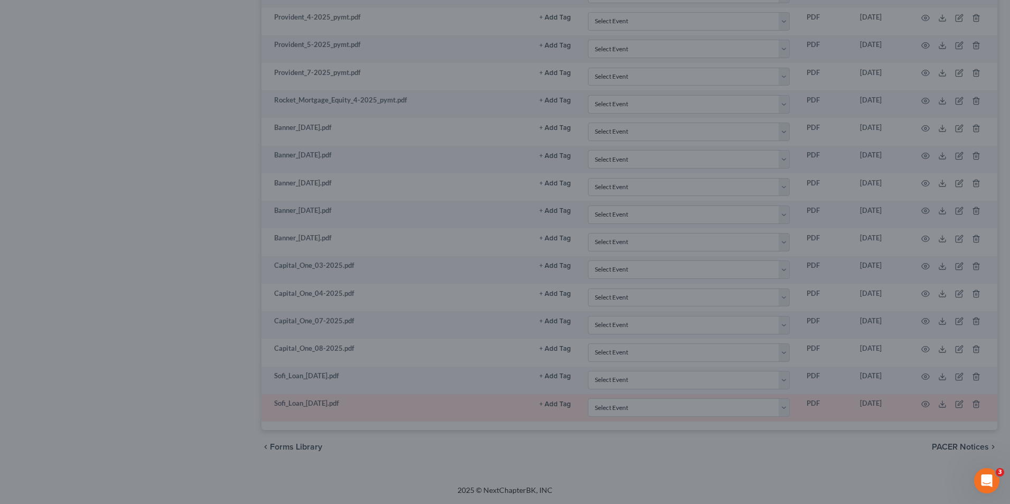
scroll to position [2648, 0]
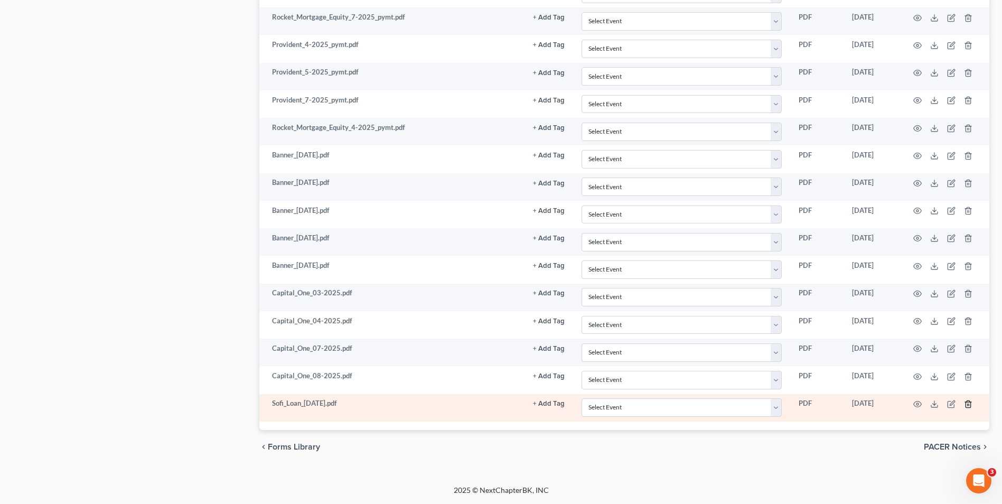
click at [967, 402] on icon "button" at bounding box center [968, 403] width 5 height 7
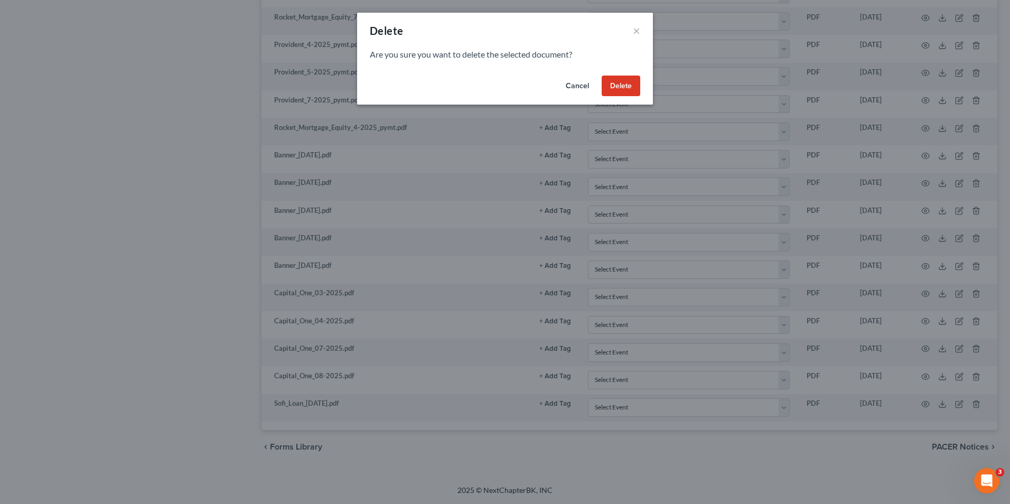
click at [610, 88] on button "Delete" at bounding box center [621, 86] width 39 height 21
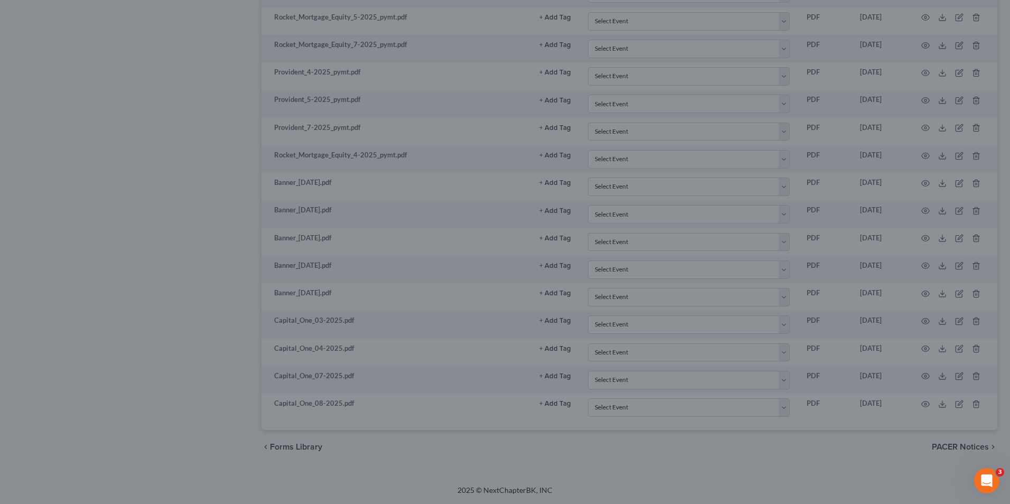
scroll to position [2620, 0]
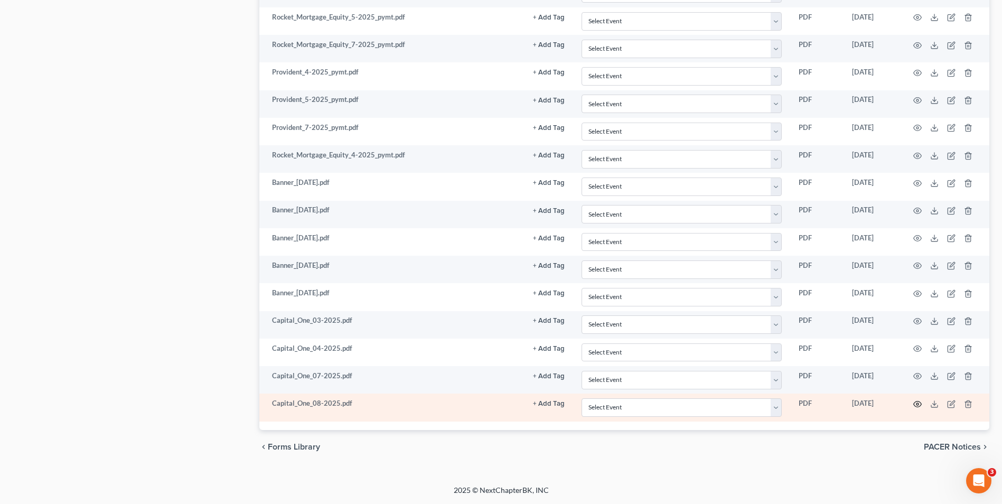
click at [915, 405] on icon "button" at bounding box center [918, 404] width 8 height 6
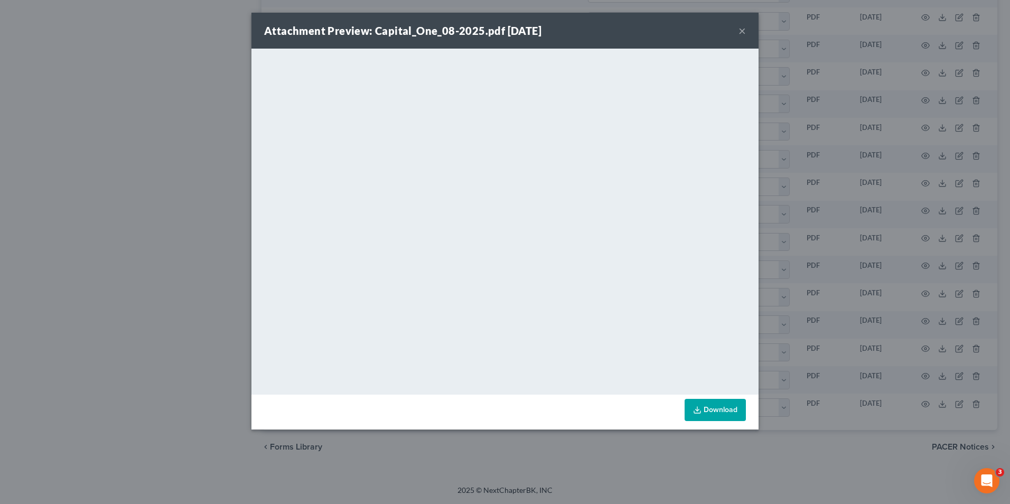
click at [921, 195] on div "Attachment Preview: Capital_One_08-2025.pdf 09/12/2025 × <object ng-attr-data='…" at bounding box center [505, 252] width 1010 height 504
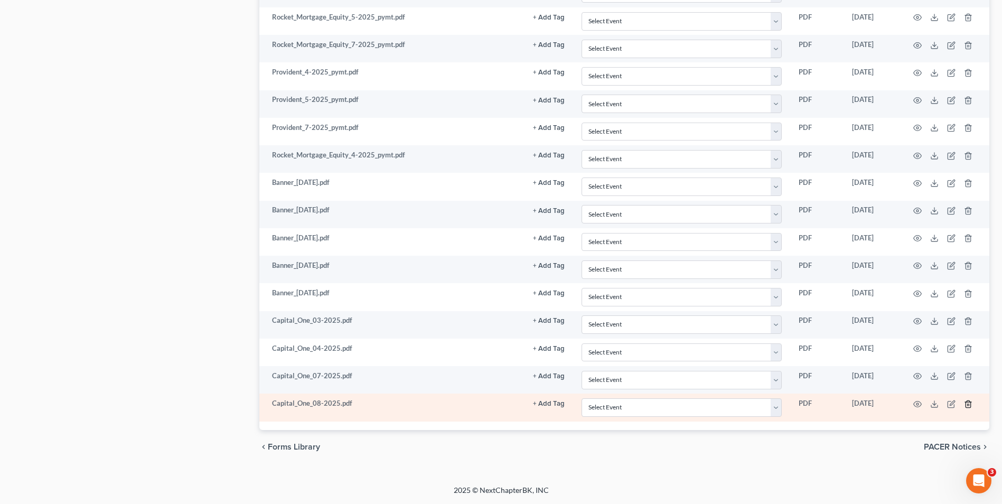
click at [968, 405] on line "button" at bounding box center [968, 405] width 0 height 2
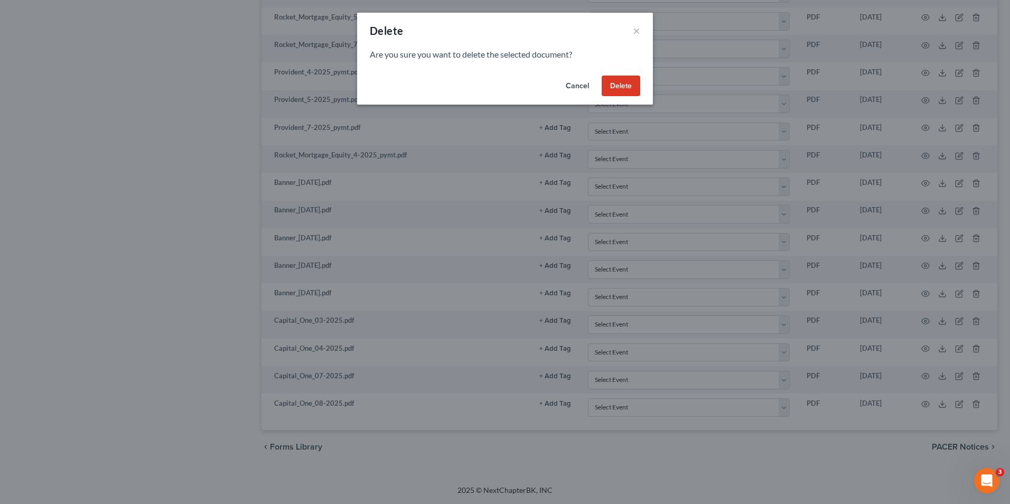
click at [615, 83] on button "Delete" at bounding box center [621, 86] width 39 height 21
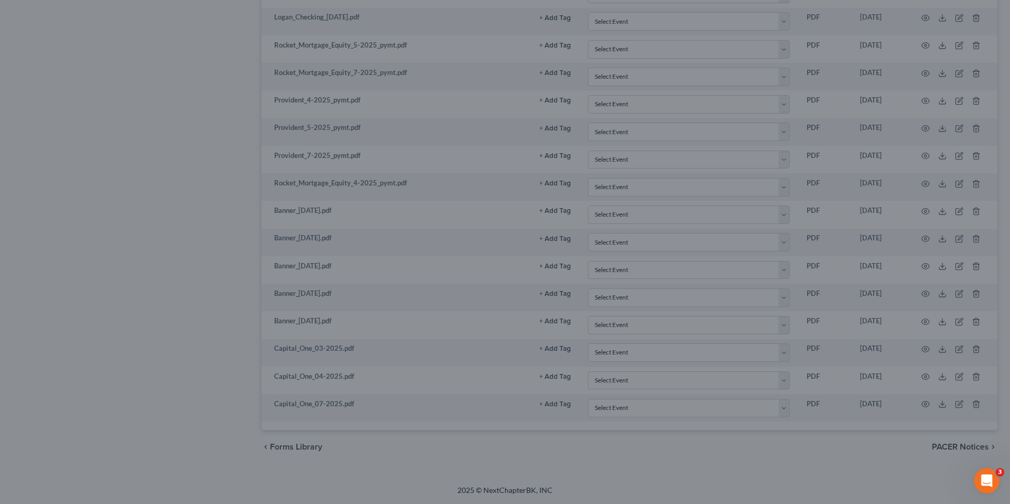
scroll to position [2592, 0]
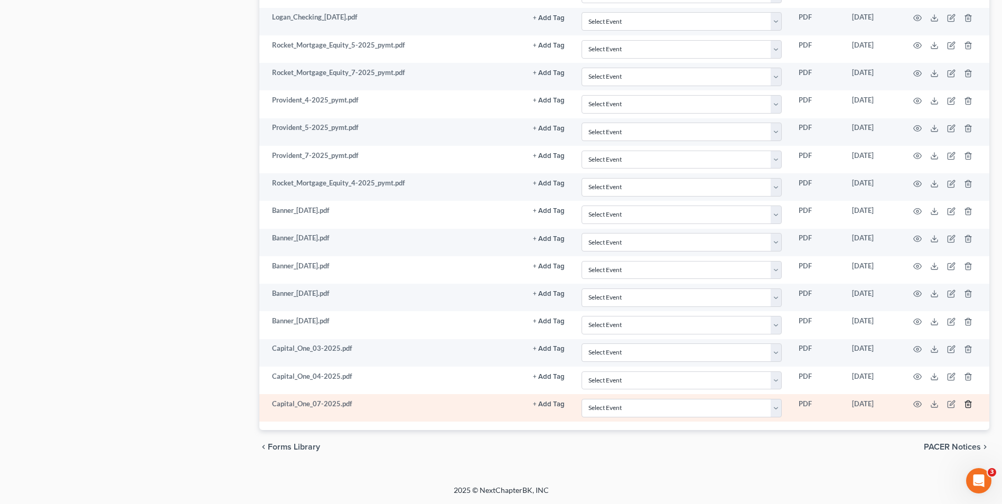
click at [967, 405] on icon "button" at bounding box center [968, 404] width 8 height 8
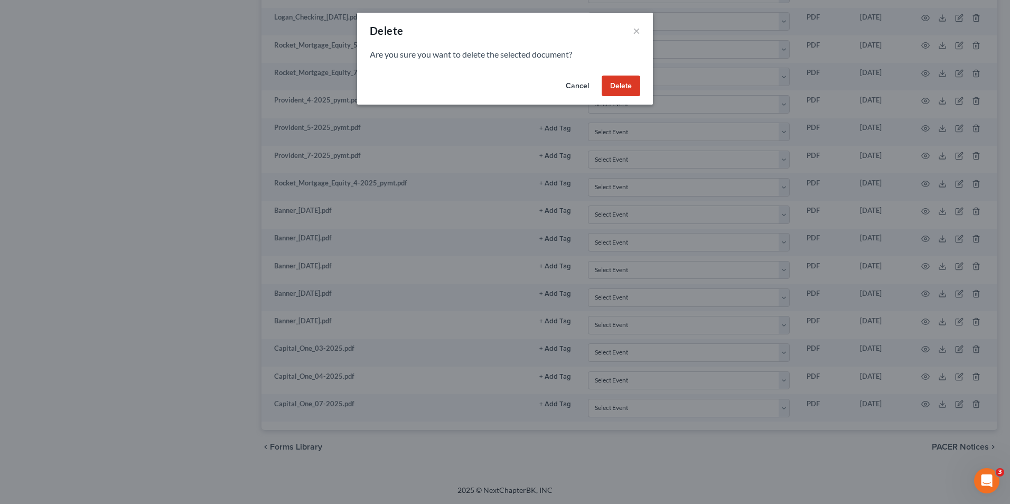
click at [626, 90] on button "Delete" at bounding box center [621, 86] width 39 height 21
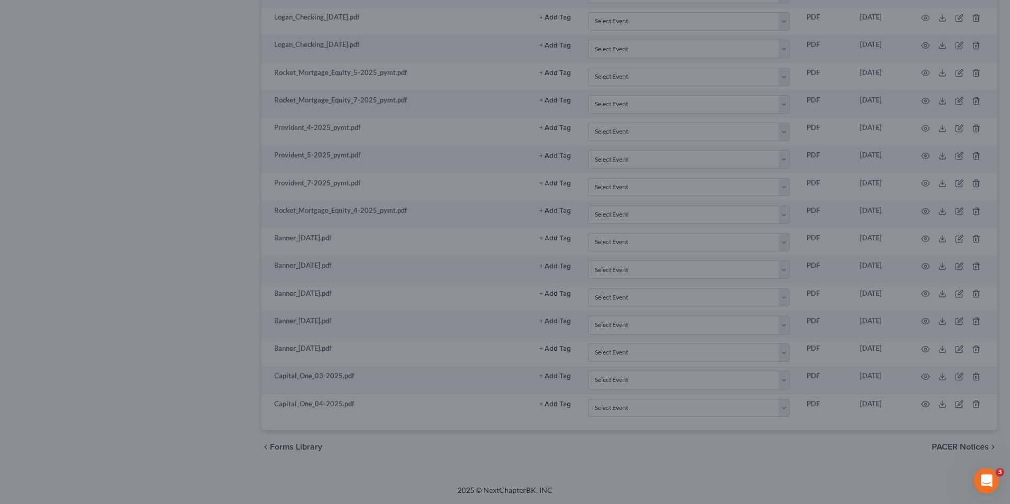
scroll to position [2565, 0]
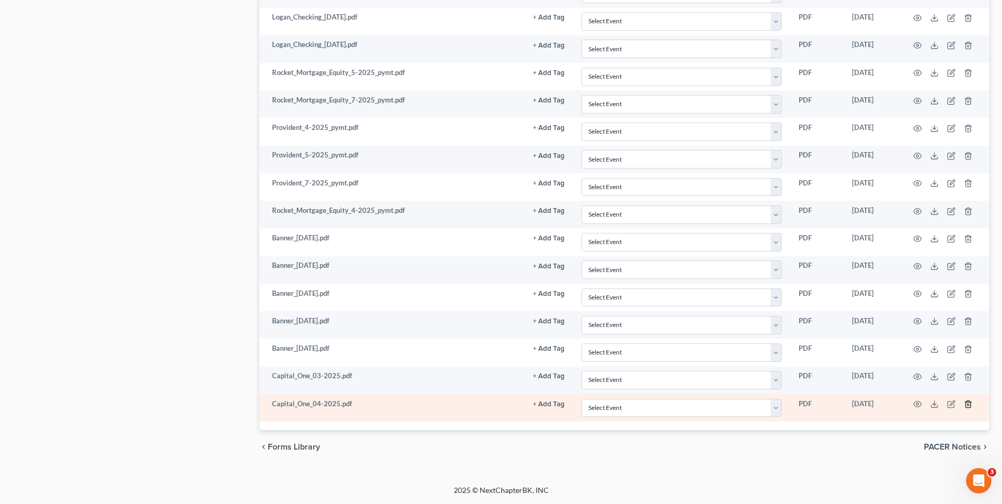
click at [966, 404] on icon "button" at bounding box center [968, 404] width 5 height 7
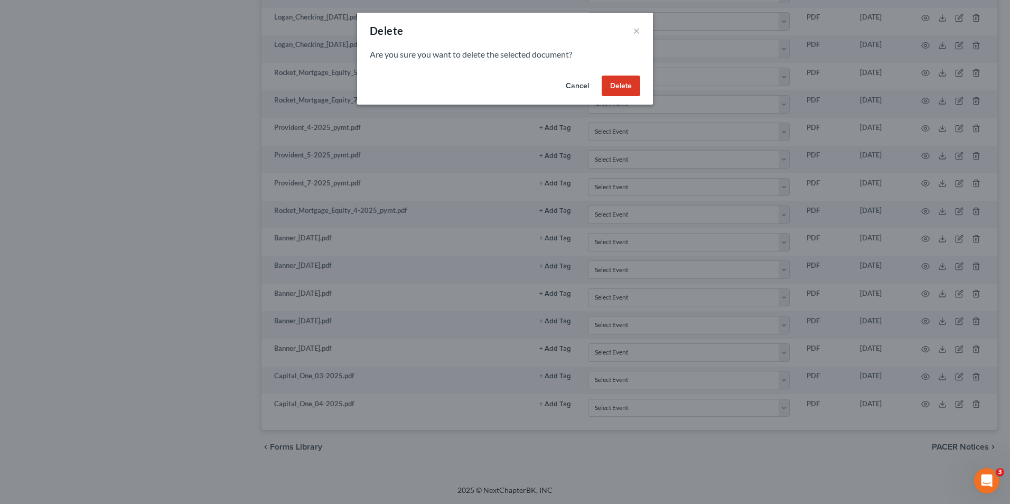
click at [618, 91] on button "Delete" at bounding box center [621, 86] width 39 height 21
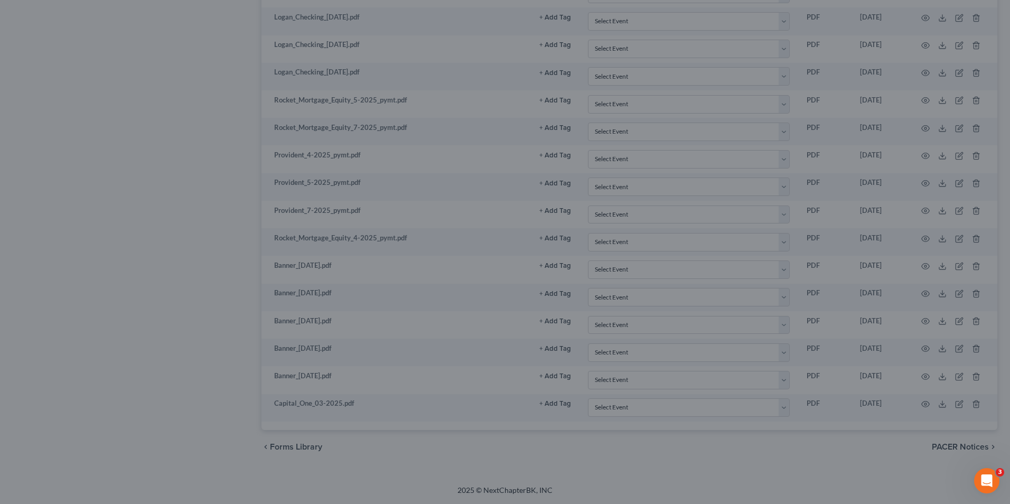
scroll to position [2537, 0]
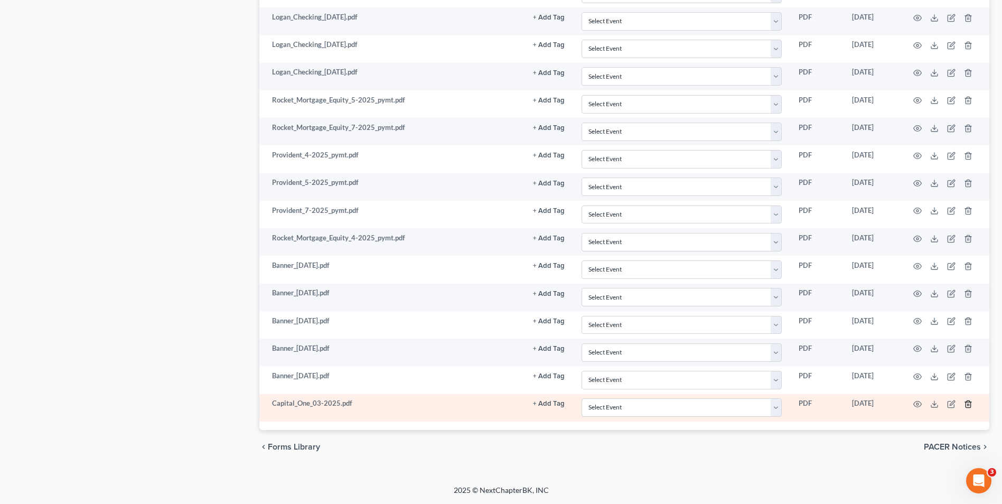
click at [968, 403] on icon "button" at bounding box center [968, 404] width 8 height 8
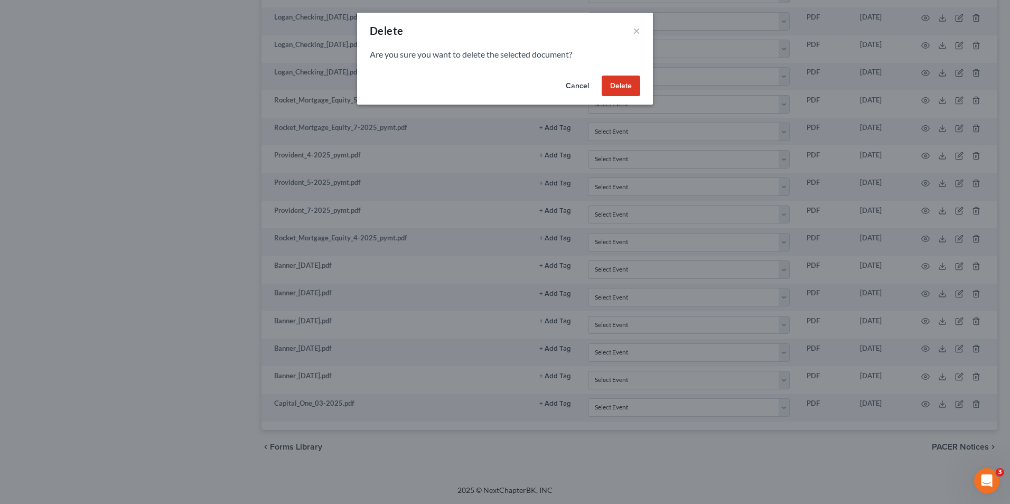
click at [622, 87] on button "Delete" at bounding box center [621, 86] width 39 height 21
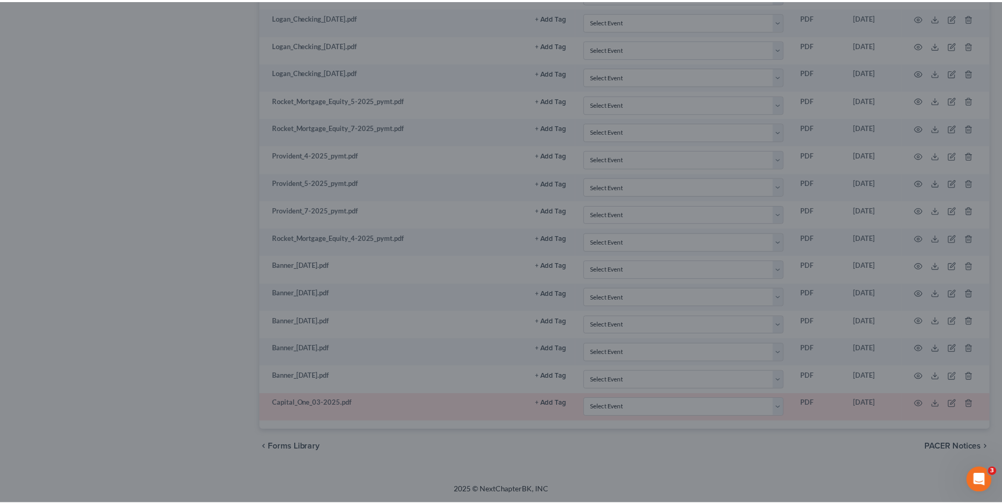
scroll to position [2510, 0]
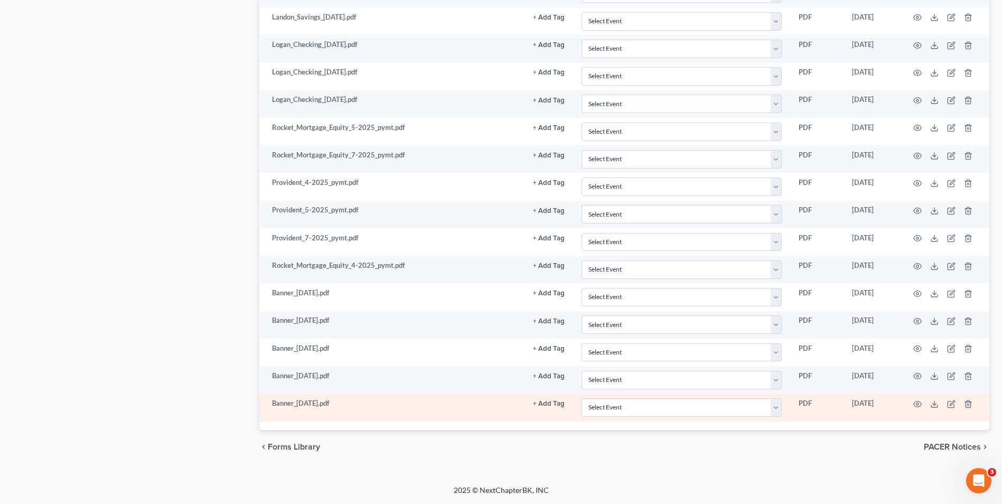
click at [922, 404] on td at bounding box center [945, 407] width 89 height 27
click at [919, 404] on circle "button" at bounding box center [918, 404] width 2 height 2
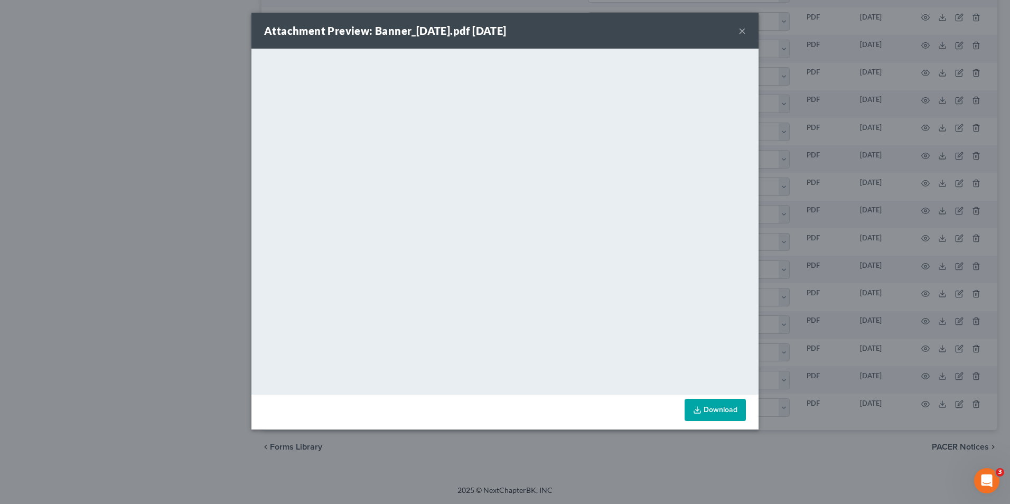
click at [742, 34] on button "×" at bounding box center [742, 30] width 7 height 13
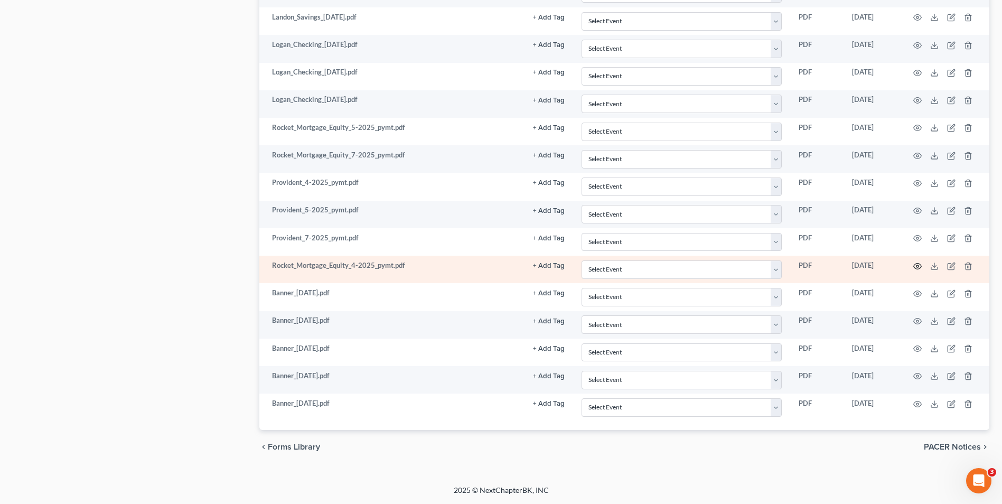
click at [918, 267] on circle "button" at bounding box center [918, 266] width 2 height 2
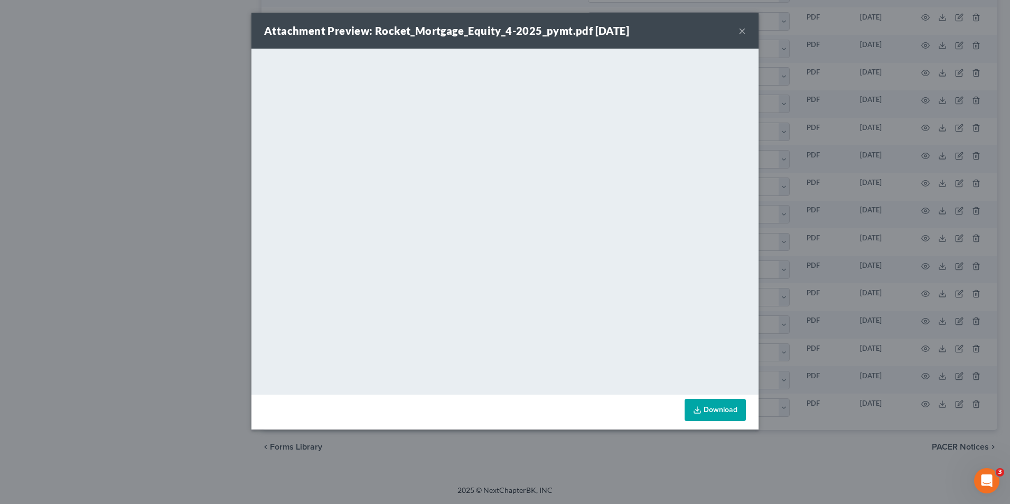
click at [841, 214] on div "Attachment Preview: Rocket_Mortgage_Equity_4-2025_pymt.pdf 09/12/2025 × <object…" at bounding box center [505, 252] width 1010 height 504
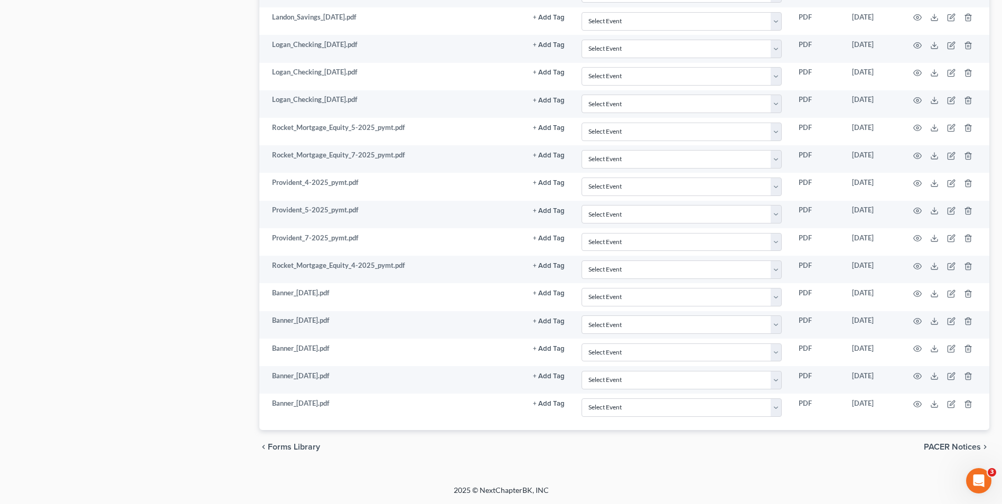
drag, startPoint x: 1008, startPoint y: 74, endPoint x: 5, endPoint y: 7, distance: 1004.5
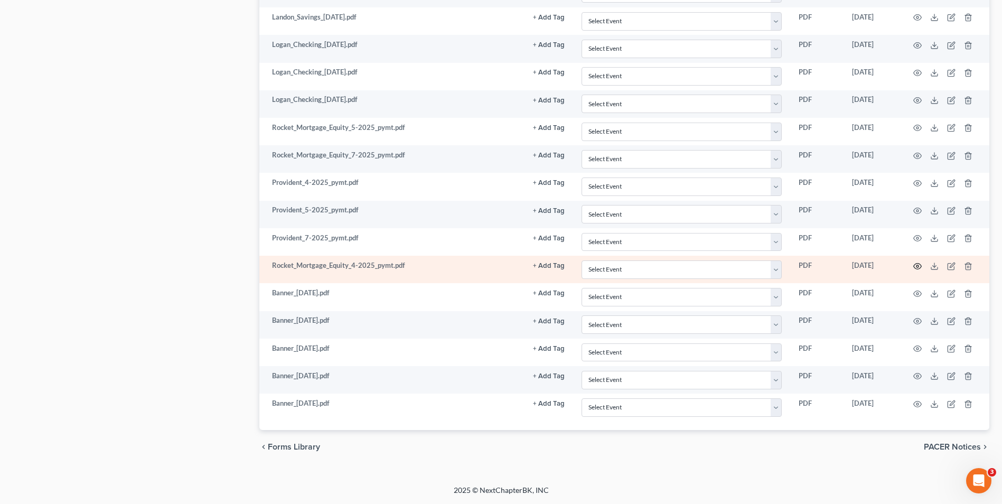
click at [918, 266] on icon "button" at bounding box center [918, 266] width 8 height 8
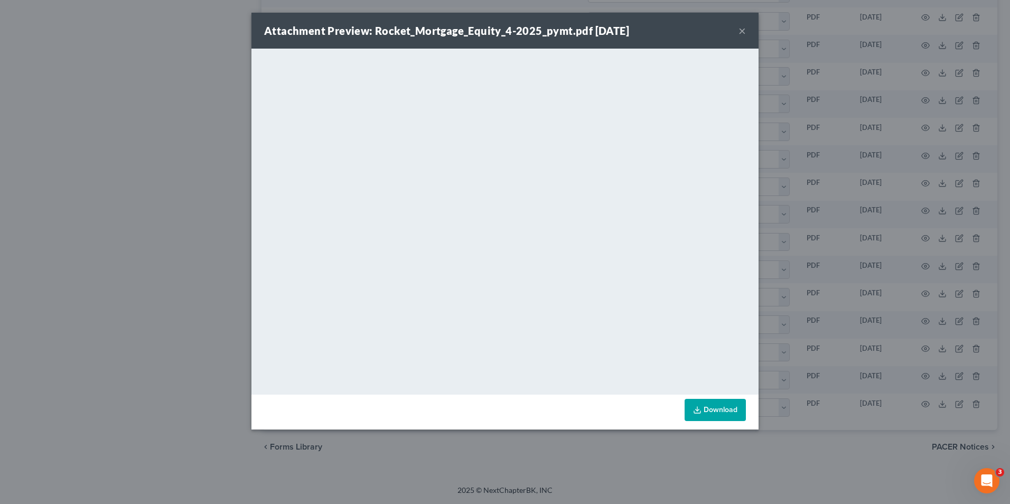
drag, startPoint x: 744, startPoint y: 31, endPoint x: 725, endPoint y: 42, distance: 22.7
click at [744, 31] on button "×" at bounding box center [742, 30] width 7 height 13
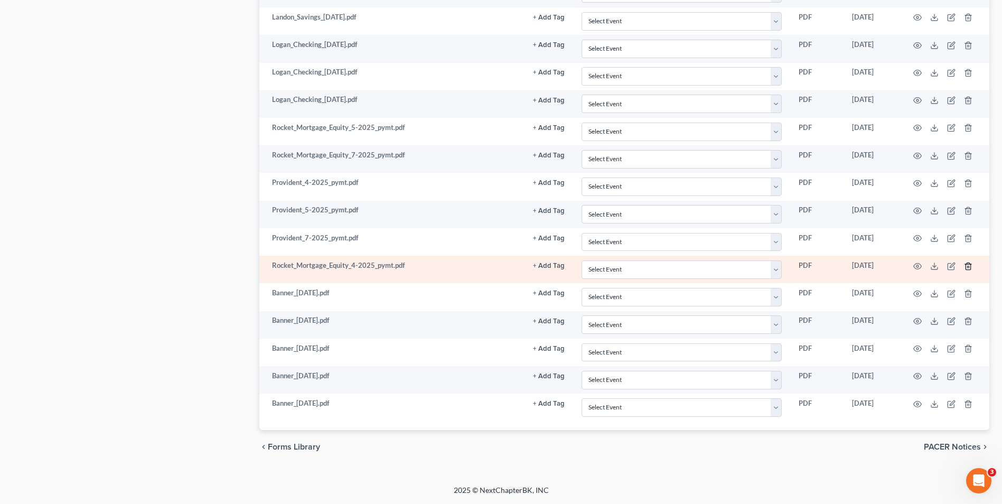
click at [969, 267] on line "button" at bounding box center [969, 267] width 0 height 2
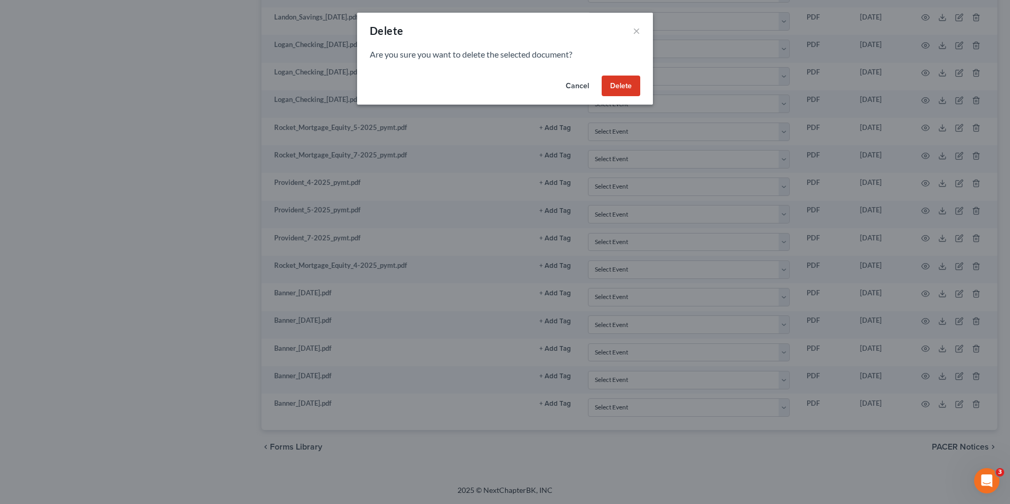
click at [613, 81] on button "Delete" at bounding box center [621, 86] width 39 height 21
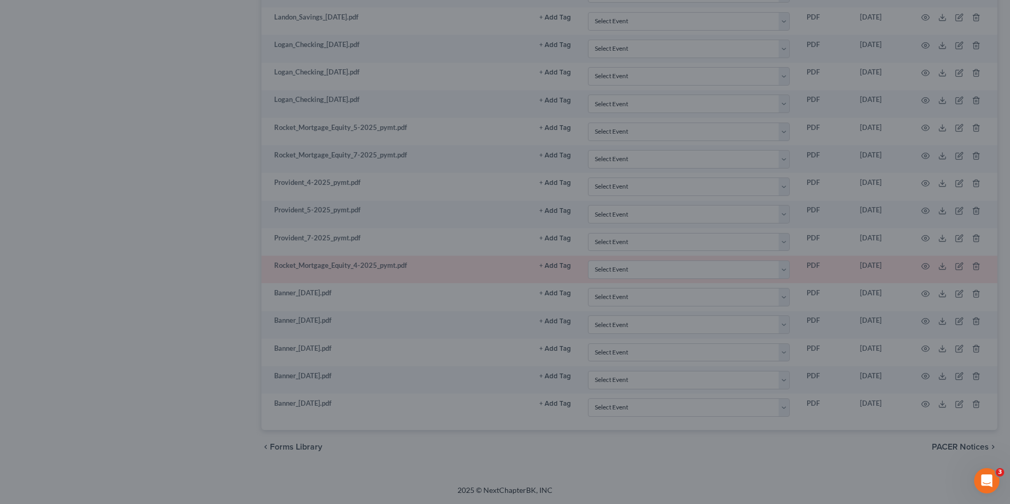
scroll to position [2482, 0]
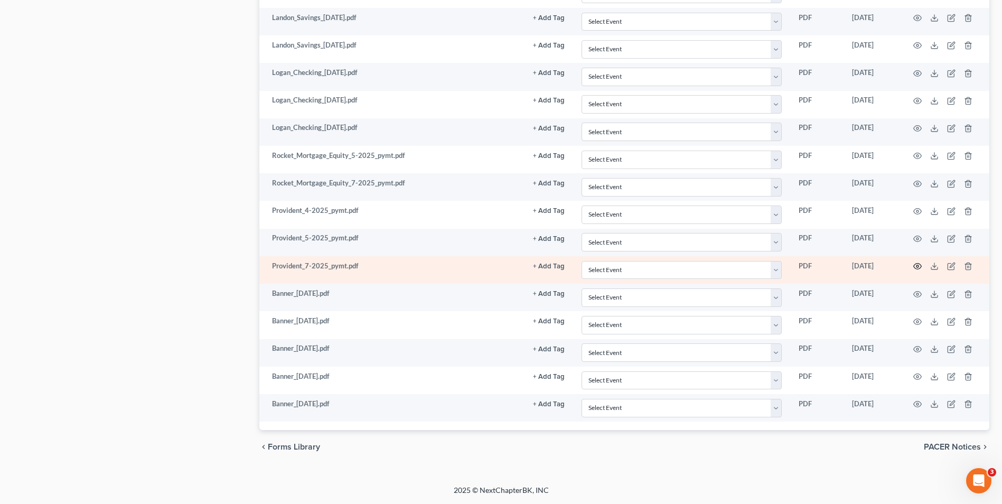
click at [916, 264] on icon "button" at bounding box center [918, 267] width 8 height 6
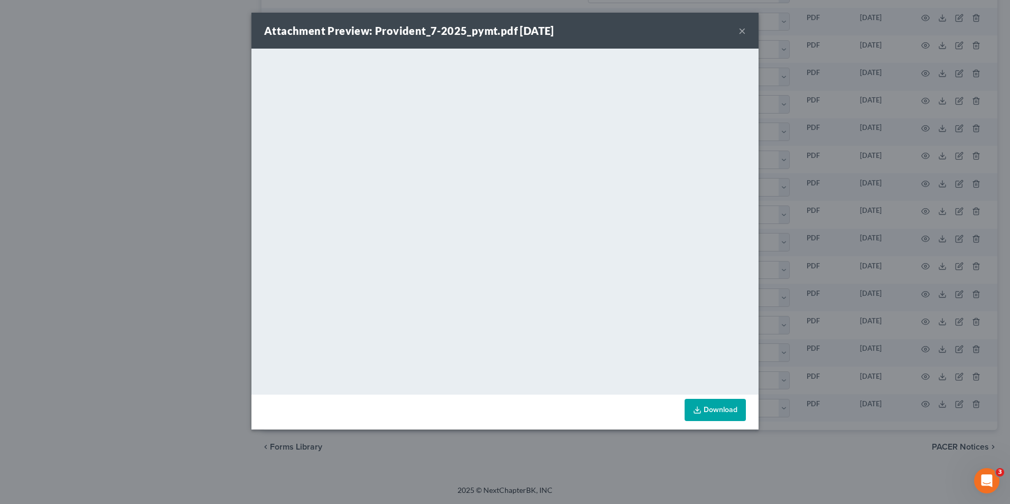
click at [815, 107] on div "Attachment Preview: Provident_7-2025_pymt.pdf 09/12/2025 × <object ng-attr-data…" at bounding box center [505, 252] width 1010 height 504
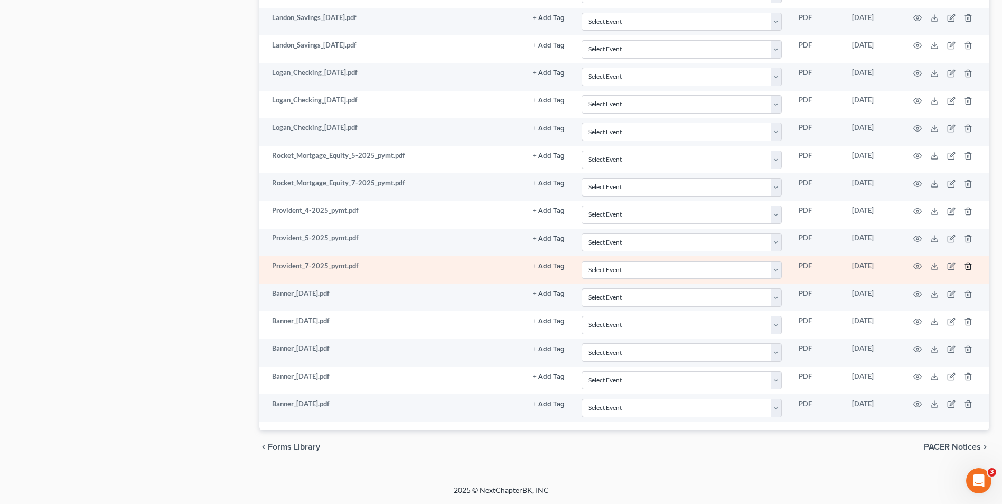
click at [967, 263] on icon "button" at bounding box center [968, 266] width 5 height 7
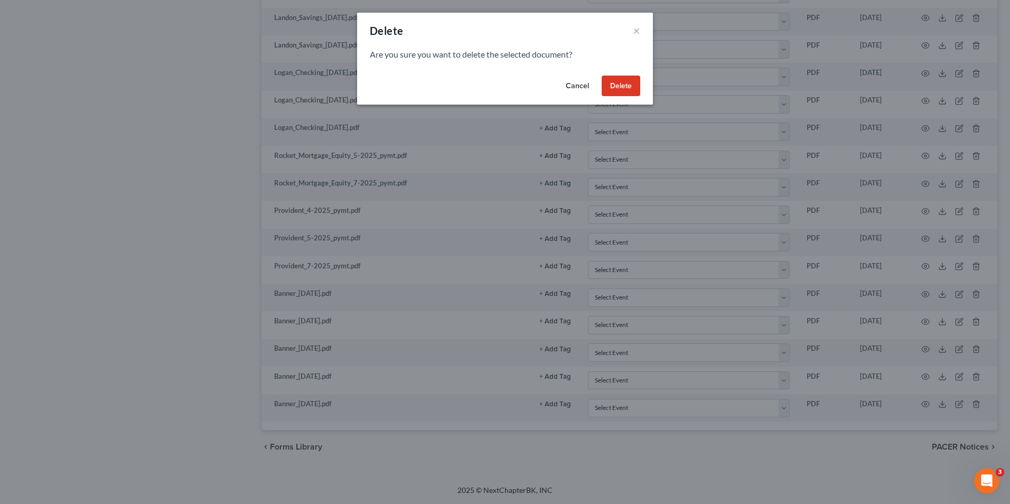
click at [613, 83] on button "Delete" at bounding box center [621, 86] width 39 height 21
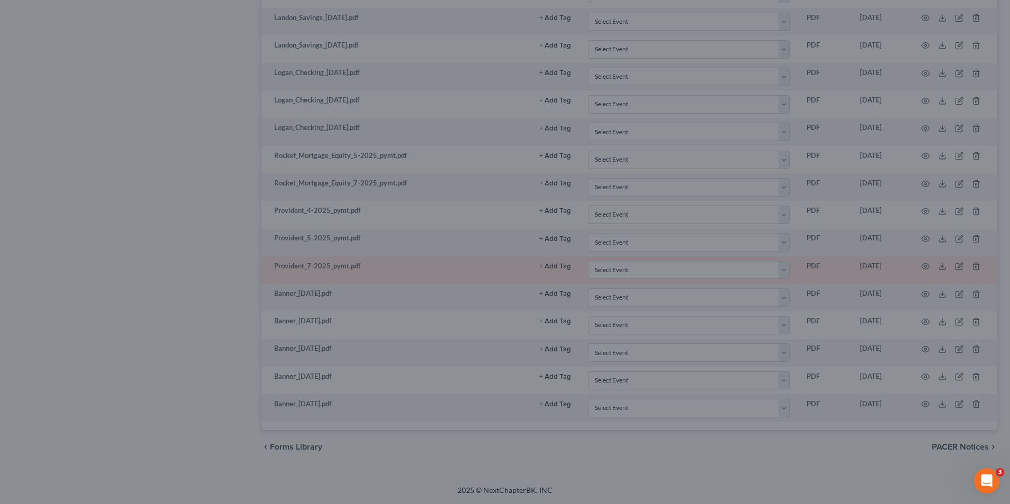
scroll to position [2454, 0]
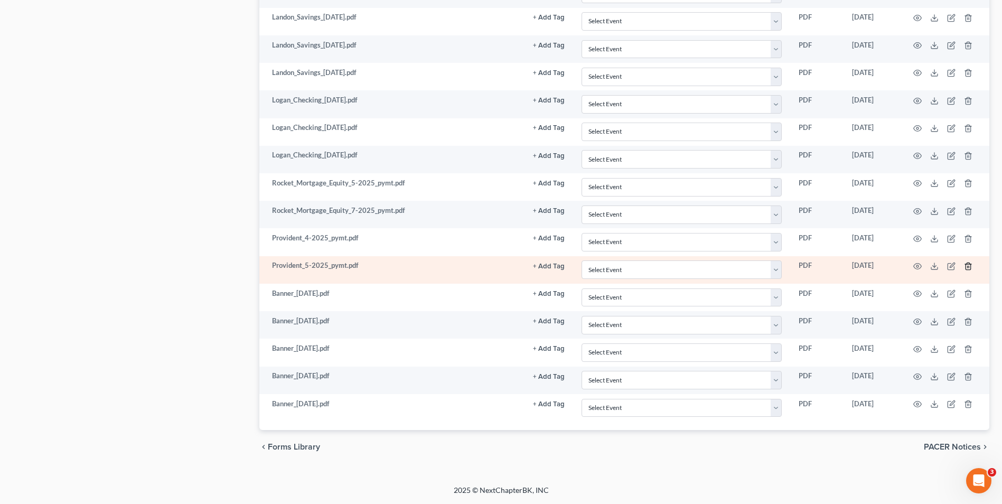
click at [970, 266] on icon "button" at bounding box center [968, 266] width 8 height 8
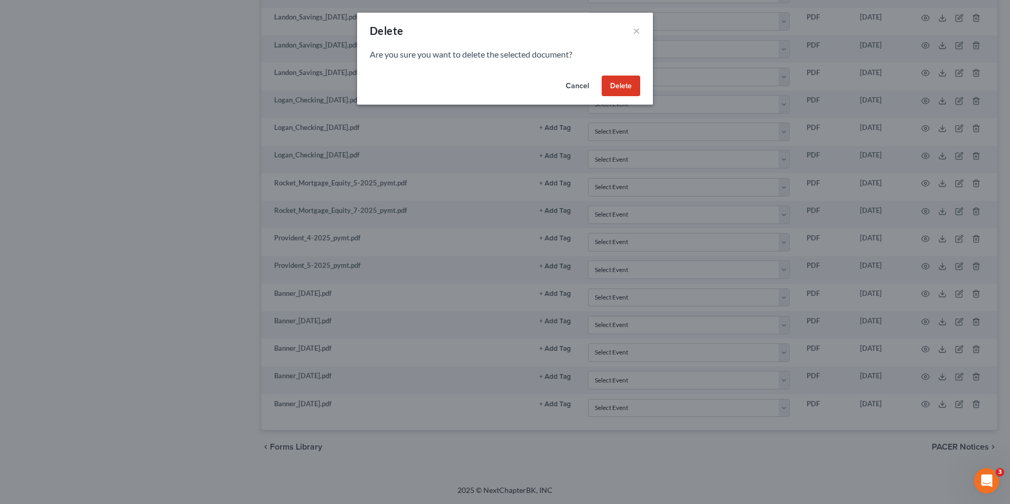
click at [631, 91] on button "Delete" at bounding box center [621, 86] width 39 height 21
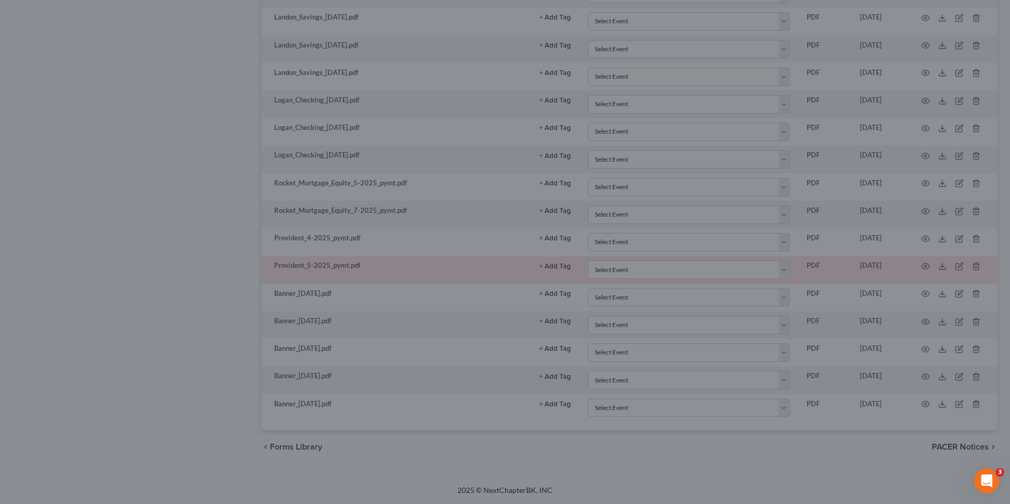
scroll to position [2427, 0]
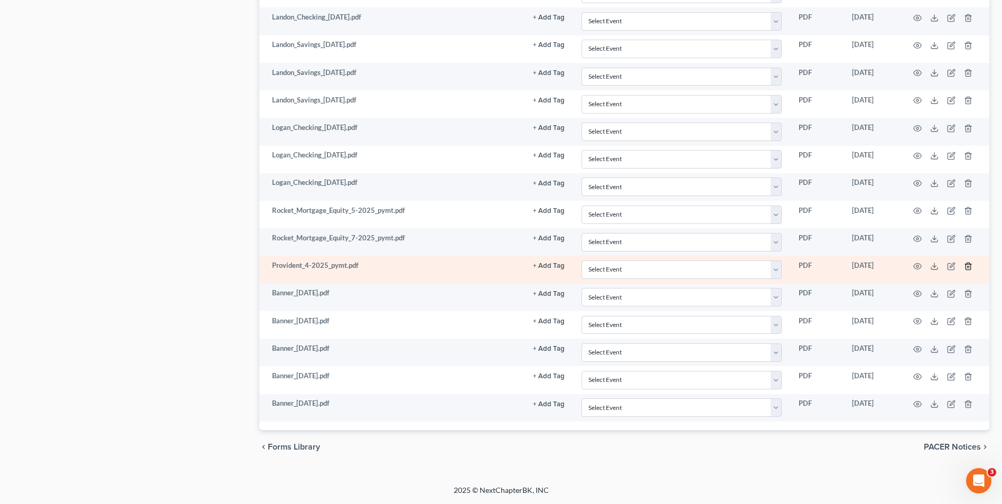
click at [968, 267] on line "button" at bounding box center [968, 267] width 0 height 2
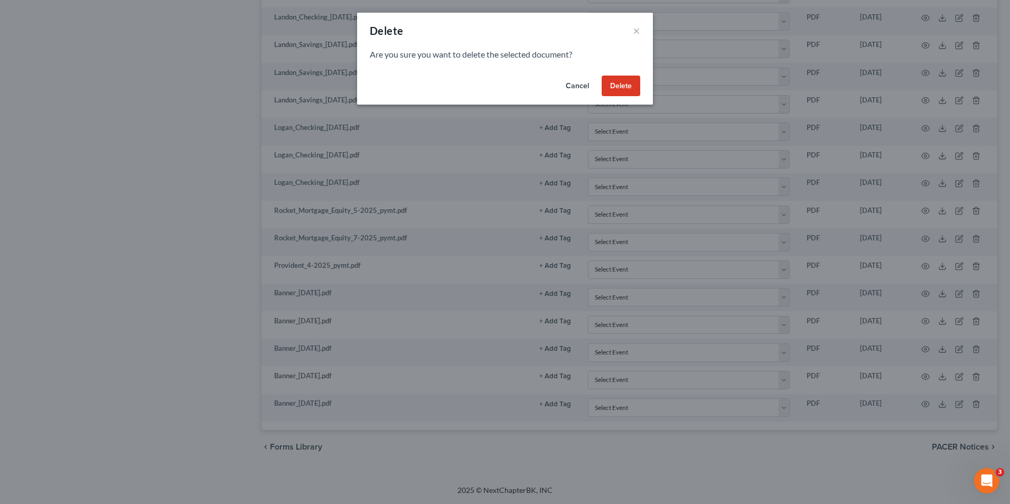
click at [622, 85] on button "Delete" at bounding box center [621, 86] width 39 height 21
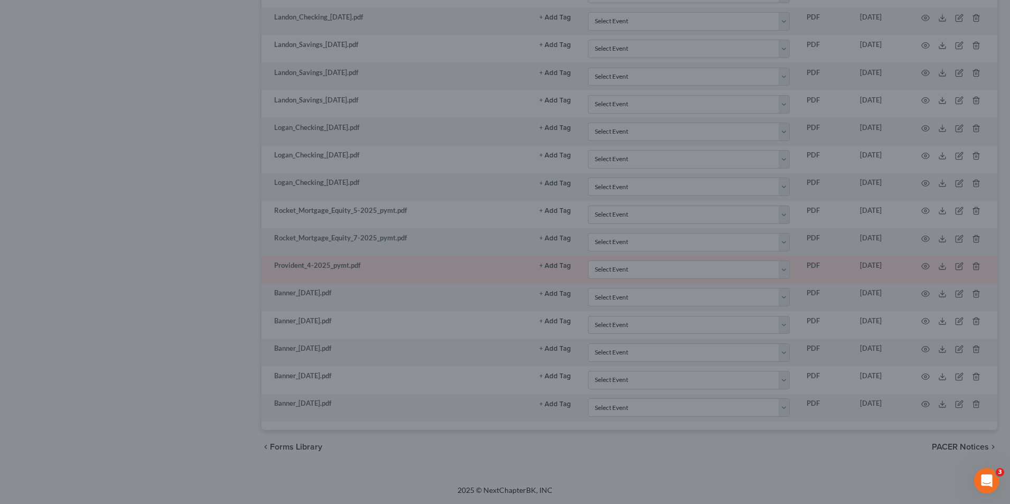
scroll to position [2399, 0]
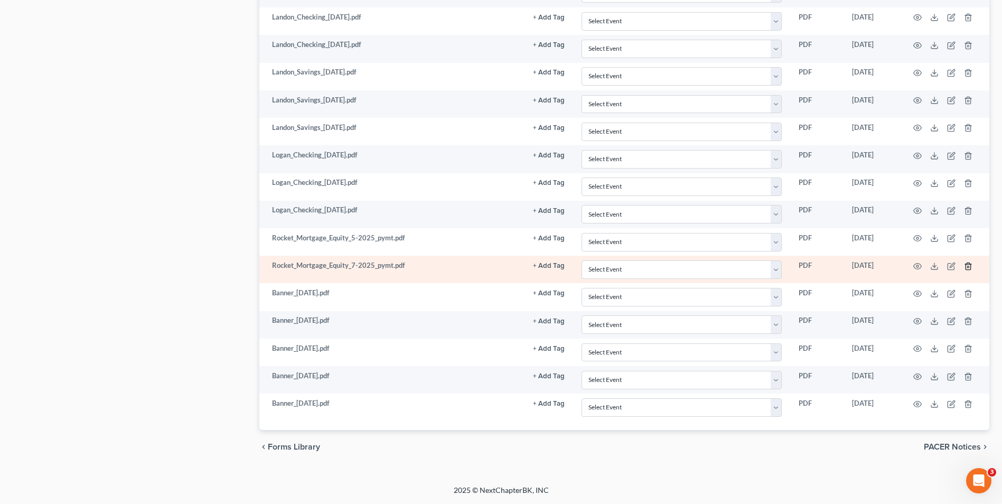
click at [972, 266] on icon "button" at bounding box center [968, 266] width 8 height 8
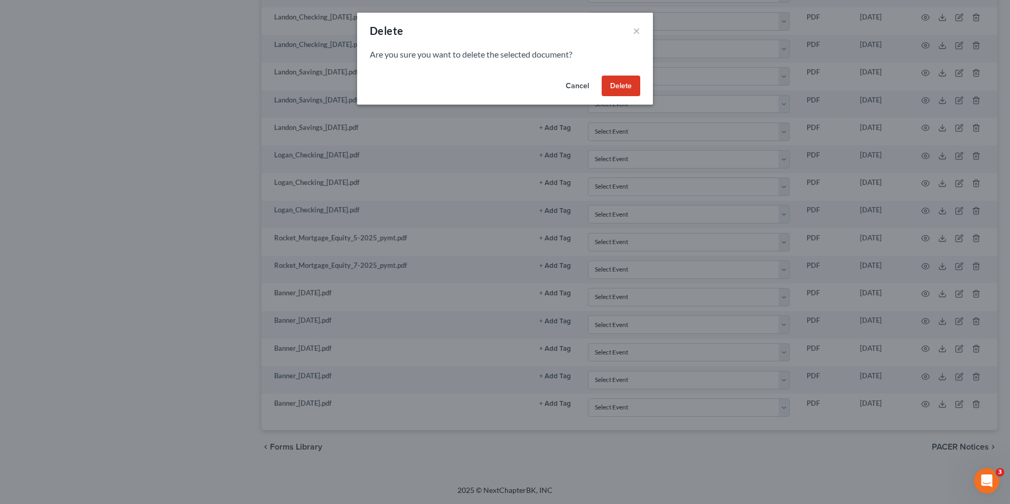
click at [606, 74] on div "Cancel Delete" at bounding box center [505, 88] width 296 height 34
click at [611, 81] on button "Delete" at bounding box center [621, 86] width 39 height 21
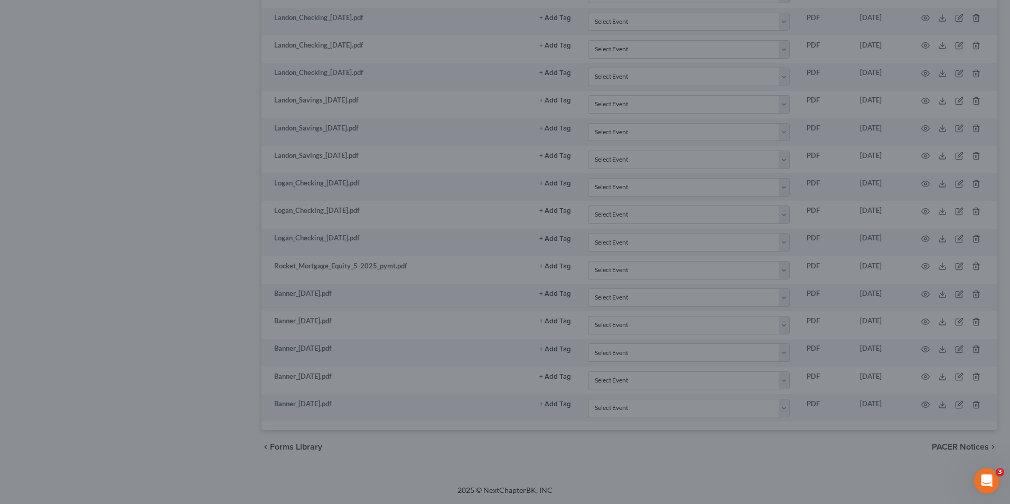
scroll to position [2371, 0]
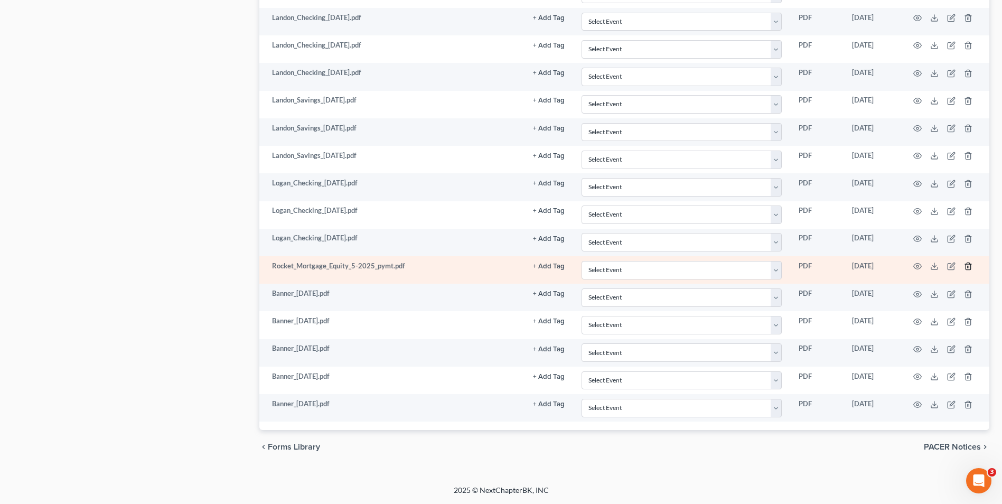
click at [969, 266] on line "button" at bounding box center [969, 267] width 0 height 2
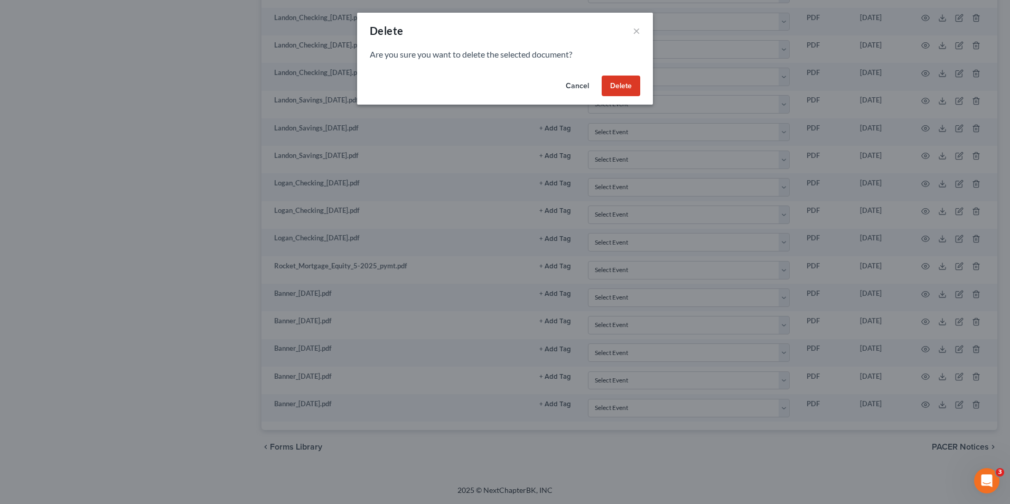
click at [621, 89] on button "Delete" at bounding box center [621, 86] width 39 height 21
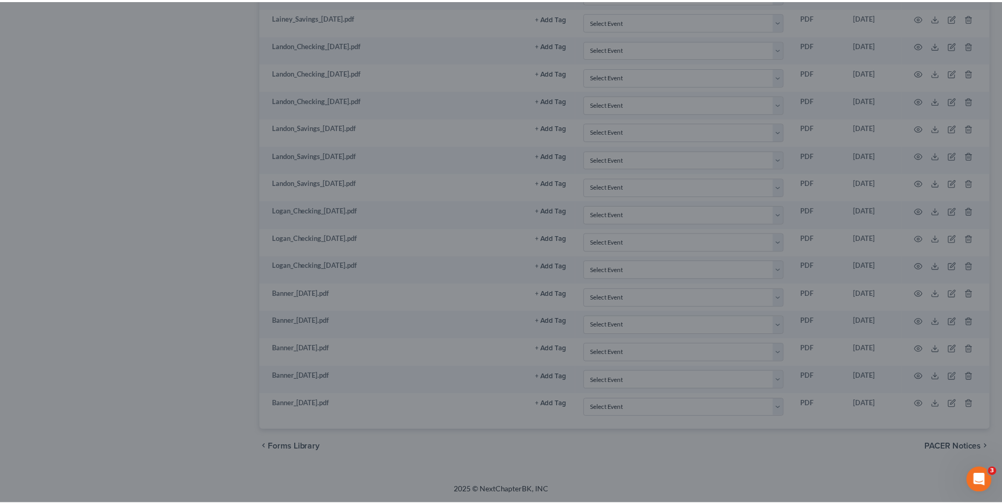
scroll to position [2344, 0]
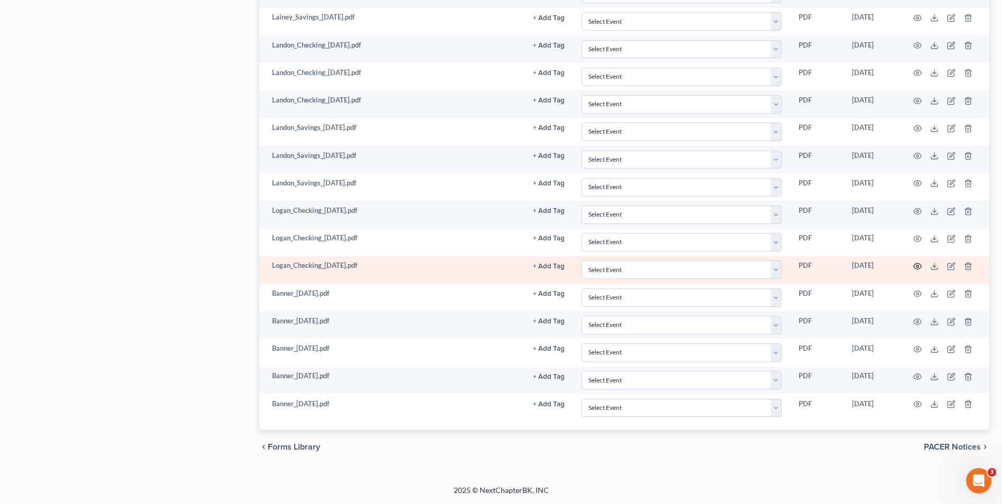
click at [918, 263] on icon "button" at bounding box center [918, 266] width 8 height 8
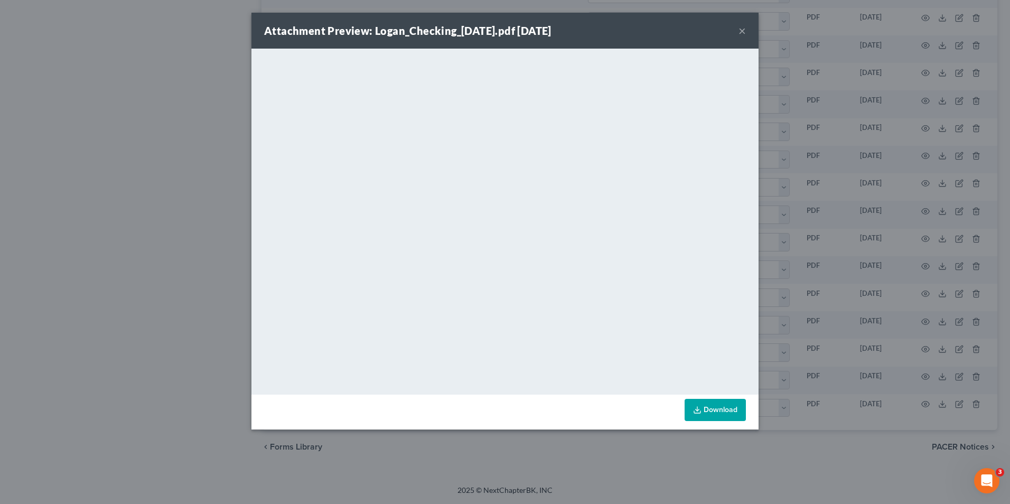
drag, startPoint x: 739, startPoint y: 27, endPoint x: 705, endPoint y: 49, distance: 40.2
click at [739, 27] on button "×" at bounding box center [742, 30] width 7 height 13
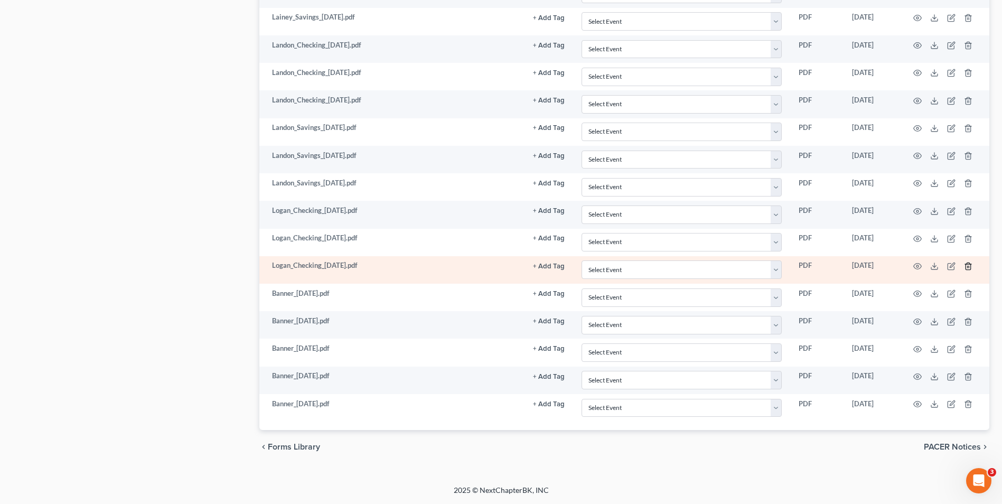
click at [968, 267] on line "button" at bounding box center [968, 267] width 0 height 2
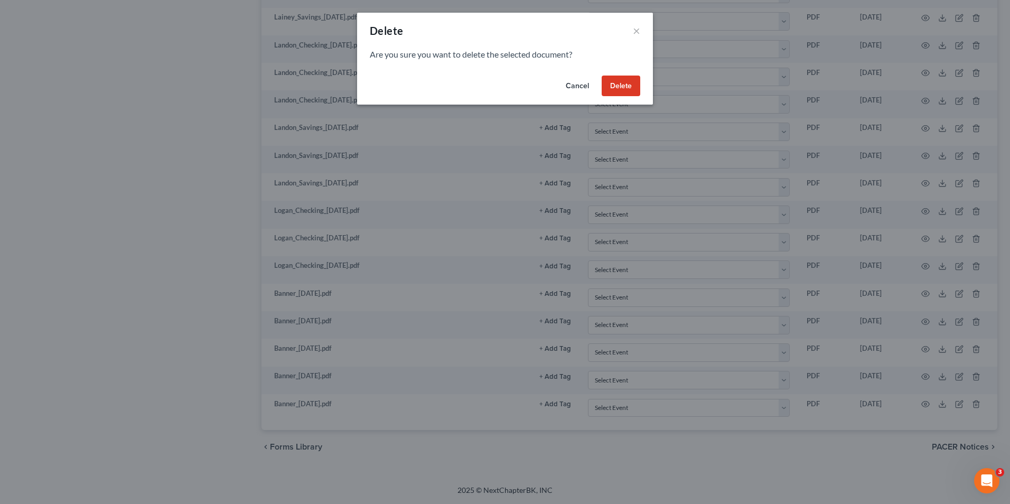
click at [625, 81] on button "Delete" at bounding box center [621, 86] width 39 height 21
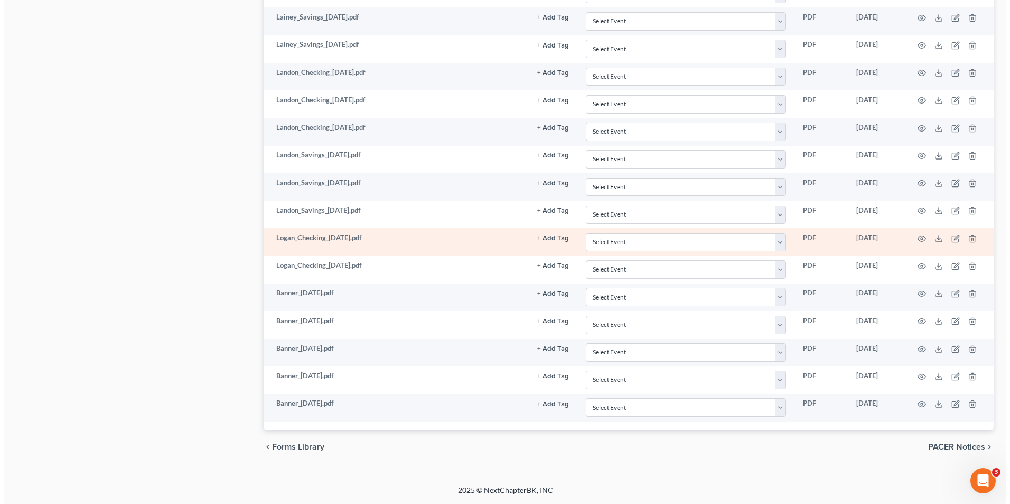
scroll to position [2316, 0]
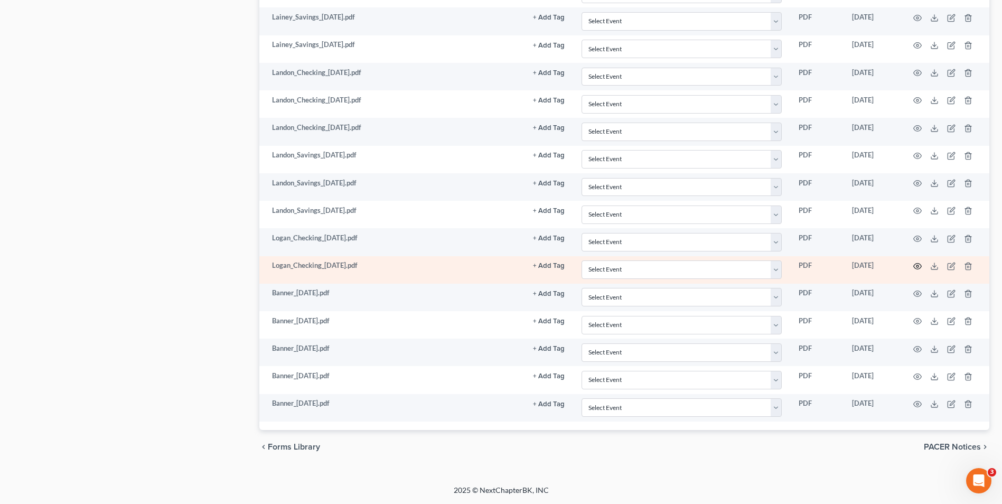
click at [920, 268] on icon "button" at bounding box center [918, 266] width 8 height 8
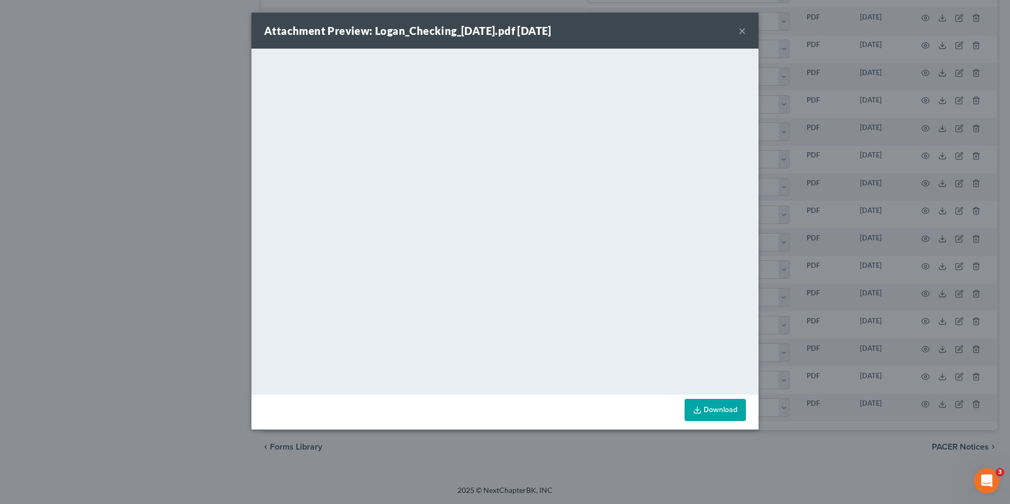
drag, startPoint x: 739, startPoint y: 31, endPoint x: 711, endPoint y: 51, distance: 34.0
click at [739, 31] on button "×" at bounding box center [742, 30] width 7 height 13
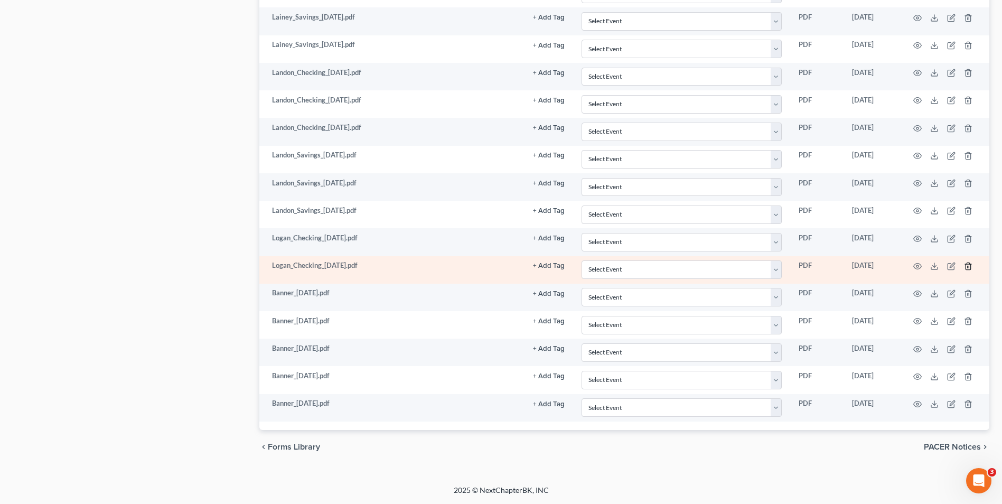
click at [971, 267] on icon "button" at bounding box center [968, 266] width 5 height 7
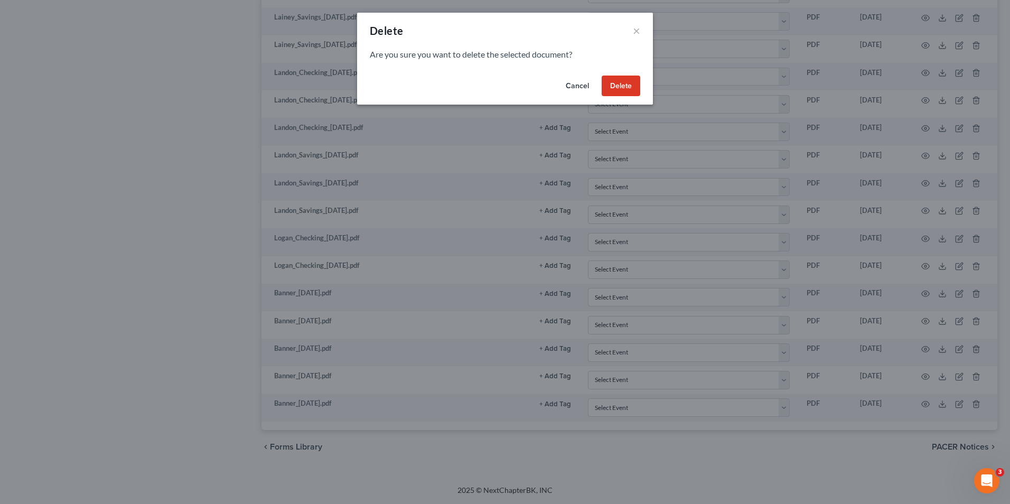
click at [621, 87] on button "Delete" at bounding box center [621, 86] width 39 height 21
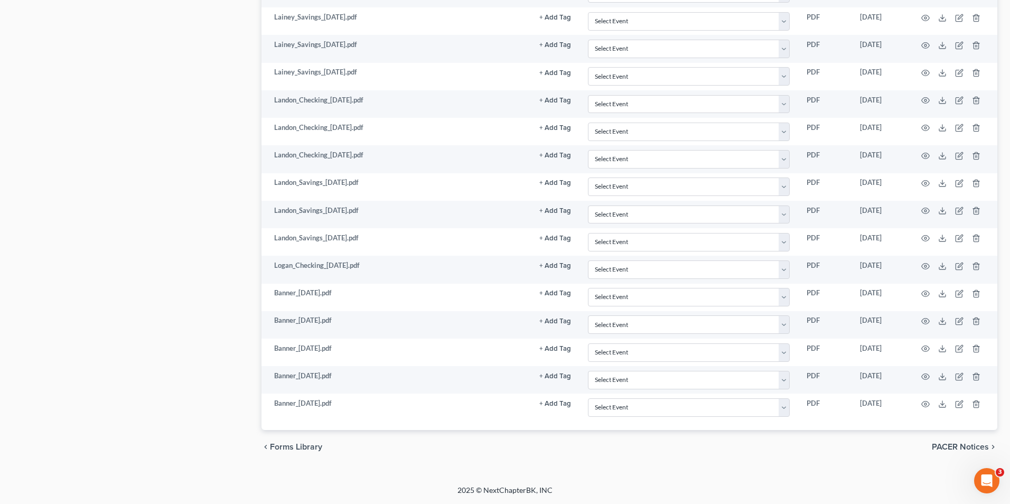
scroll to position [2289, 0]
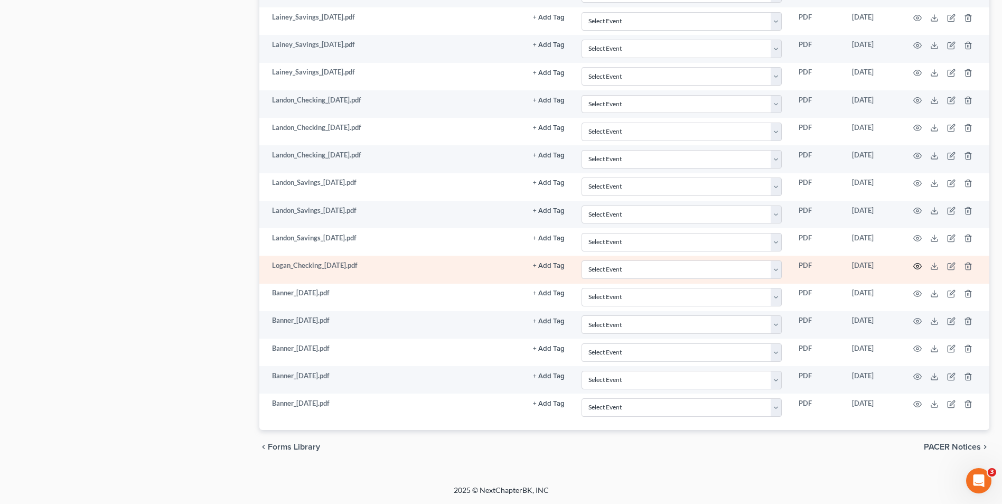
click at [920, 264] on icon "button" at bounding box center [918, 266] width 8 height 6
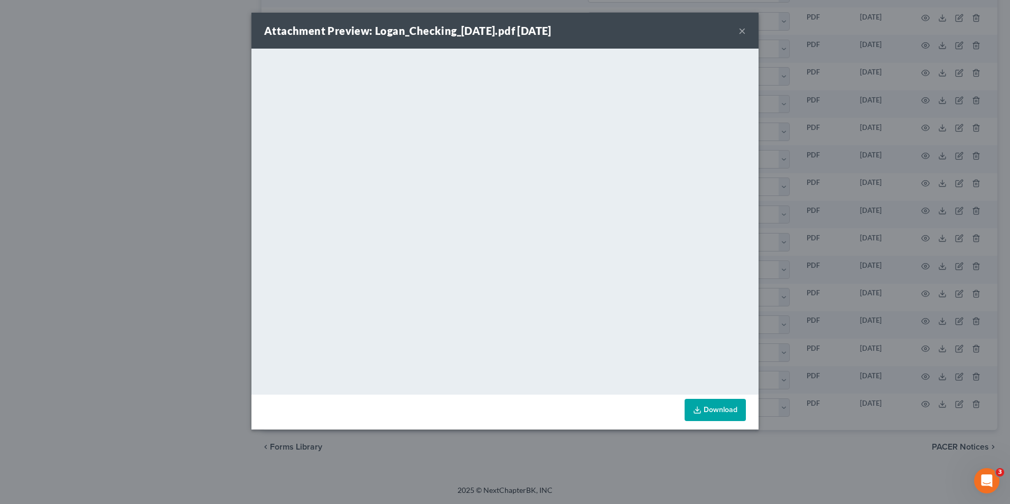
drag, startPoint x: 670, startPoint y: 31, endPoint x: 725, endPoint y: 29, distance: 55.0
click at [671, 31] on div "Attachment Preview: Logan_Checking_2025-03-05.pdf 09/12/2025 ×" at bounding box center [504, 31] width 507 height 36
click at [739, 29] on button "×" at bounding box center [742, 30] width 7 height 13
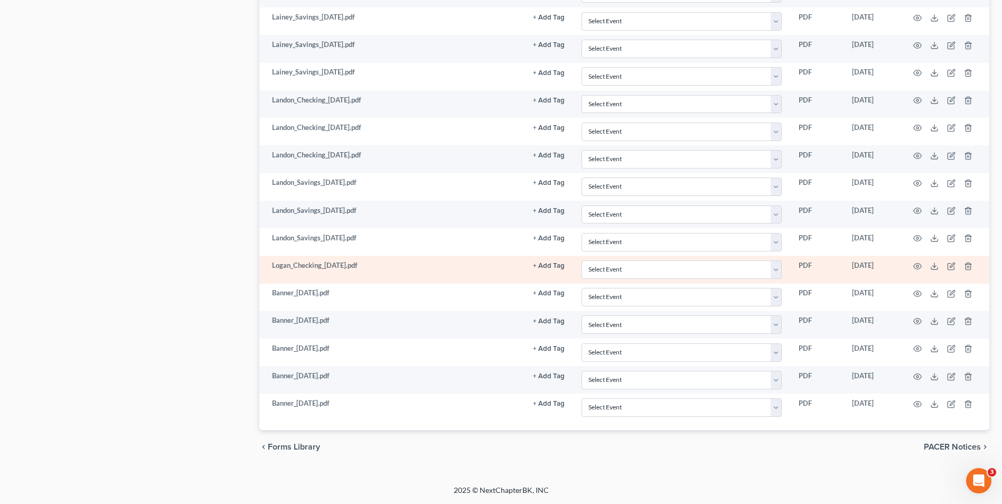
click at [973, 265] on td at bounding box center [945, 269] width 89 height 27
click at [968, 267] on icon "button" at bounding box center [968, 266] width 8 height 8
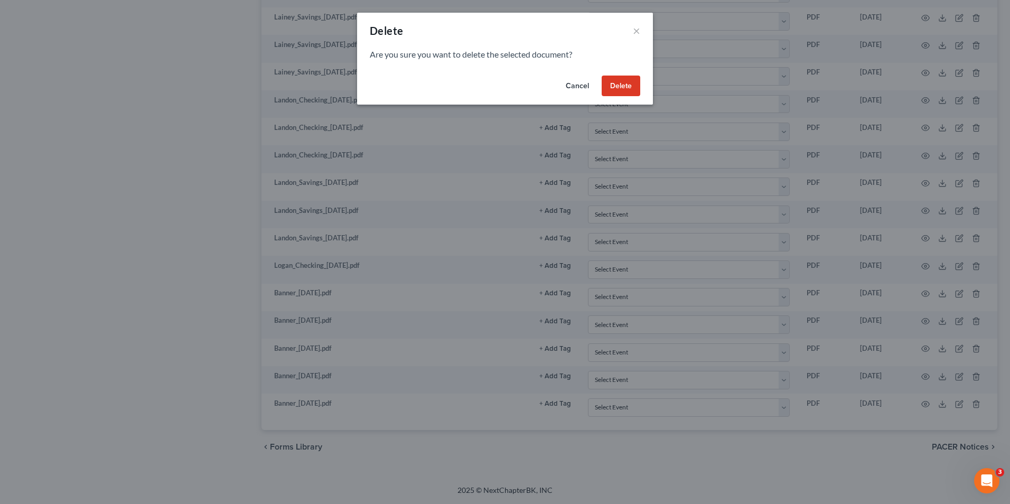
click at [614, 89] on button "Delete" at bounding box center [621, 86] width 39 height 21
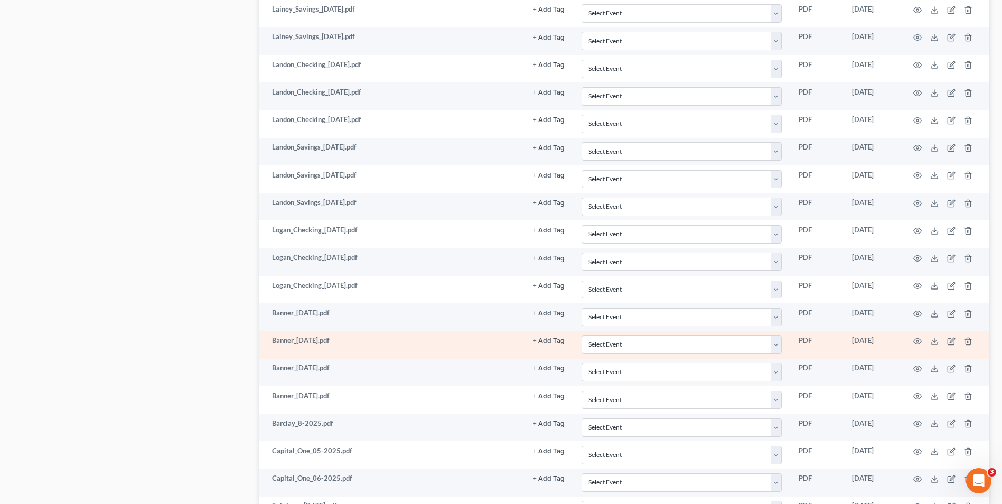
scroll to position [1627, 0]
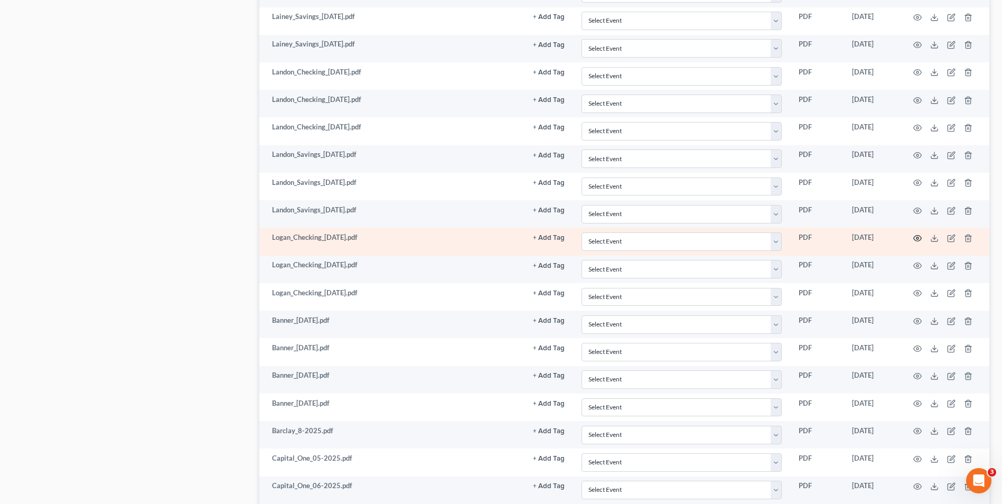
click at [917, 235] on icon "button" at bounding box center [918, 238] width 8 height 8
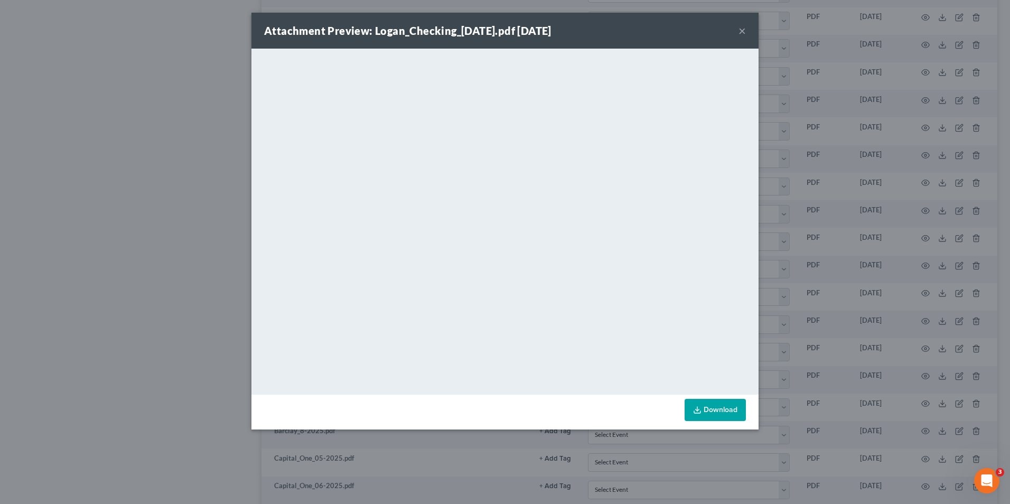
drag, startPoint x: 703, startPoint y: 32, endPoint x: 732, endPoint y: 30, distance: 29.7
click at [703, 32] on div "Attachment Preview: Logan_Checking_2025-04-04.pdf 09/12/2025 ×" at bounding box center [504, 31] width 507 height 36
click at [742, 30] on button "×" at bounding box center [742, 30] width 7 height 13
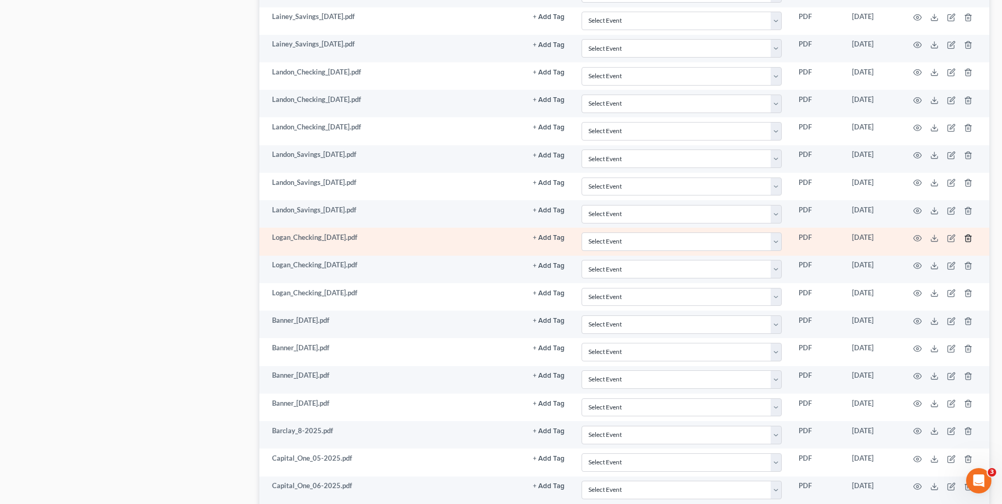
click at [964, 237] on icon "button" at bounding box center [968, 238] width 8 height 8
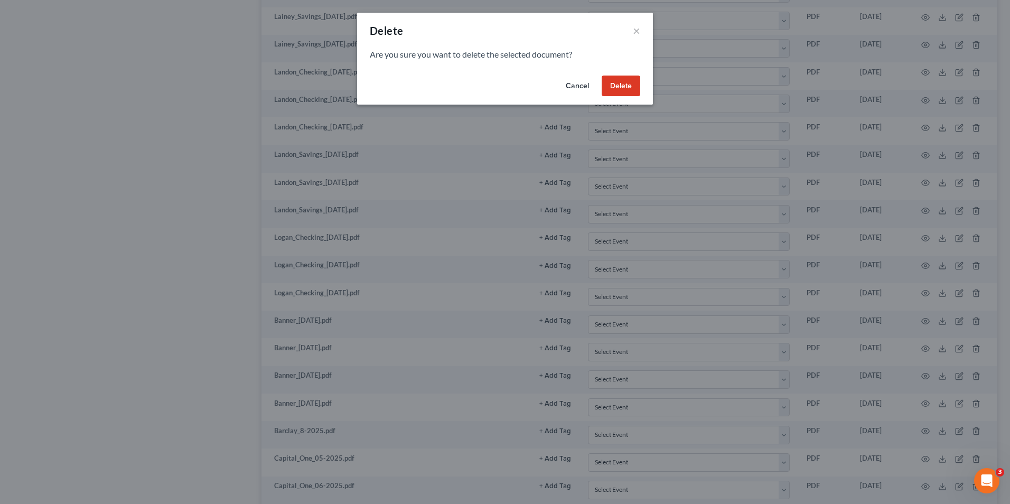
click at [604, 86] on button "Delete" at bounding box center [621, 86] width 39 height 21
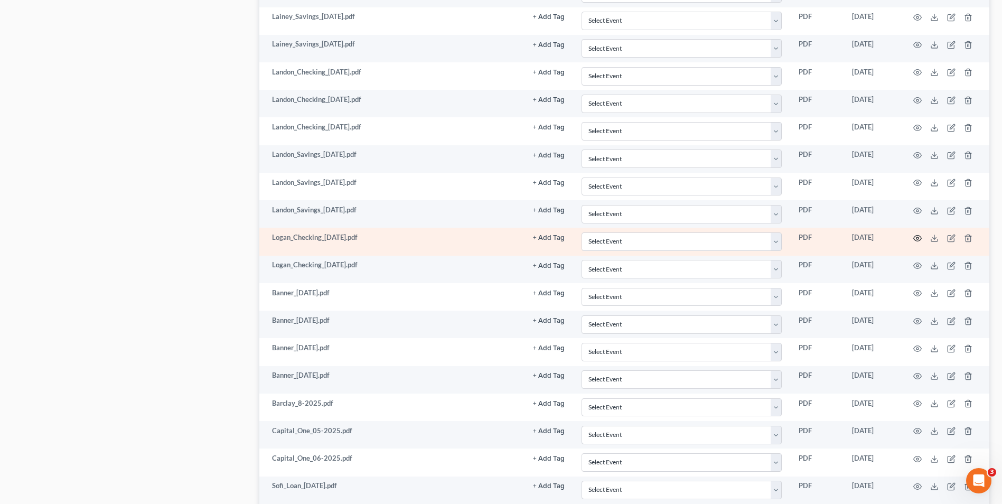
click at [917, 240] on icon "button" at bounding box center [918, 238] width 8 height 8
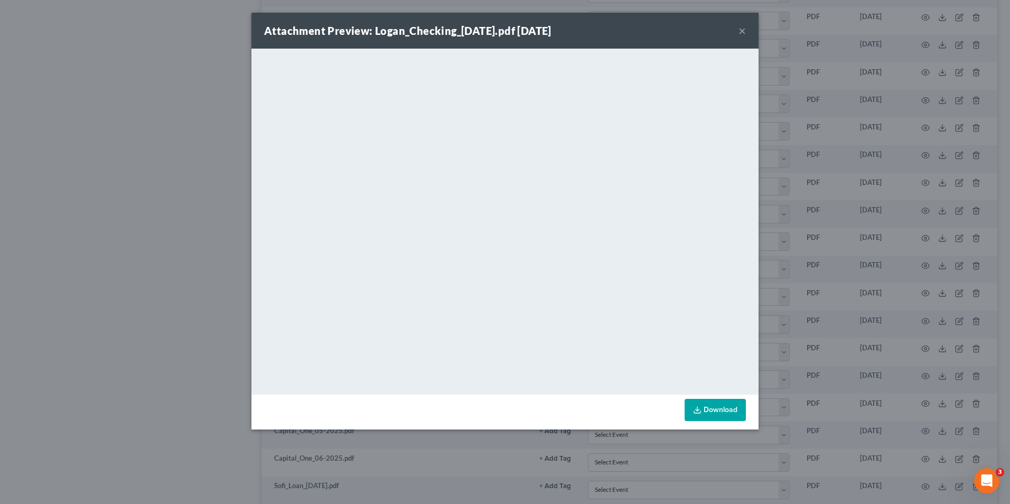
drag, startPoint x: 740, startPoint y: 29, endPoint x: 685, endPoint y: 49, distance: 58.2
click at [740, 29] on button "×" at bounding box center [742, 30] width 7 height 13
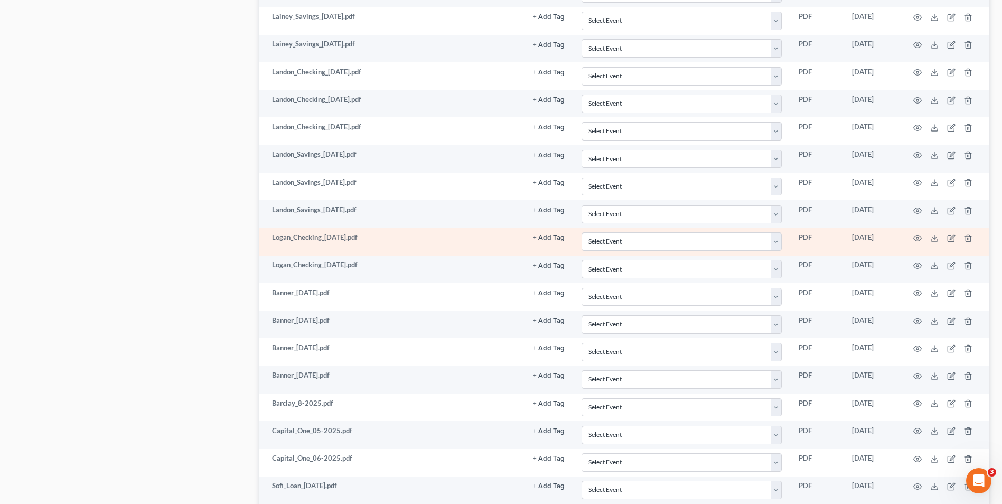
click at [973, 236] on td at bounding box center [945, 241] width 89 height 27
click at [970, 237] on icon "button" at bounding box center [968, 238] width 8 height 8
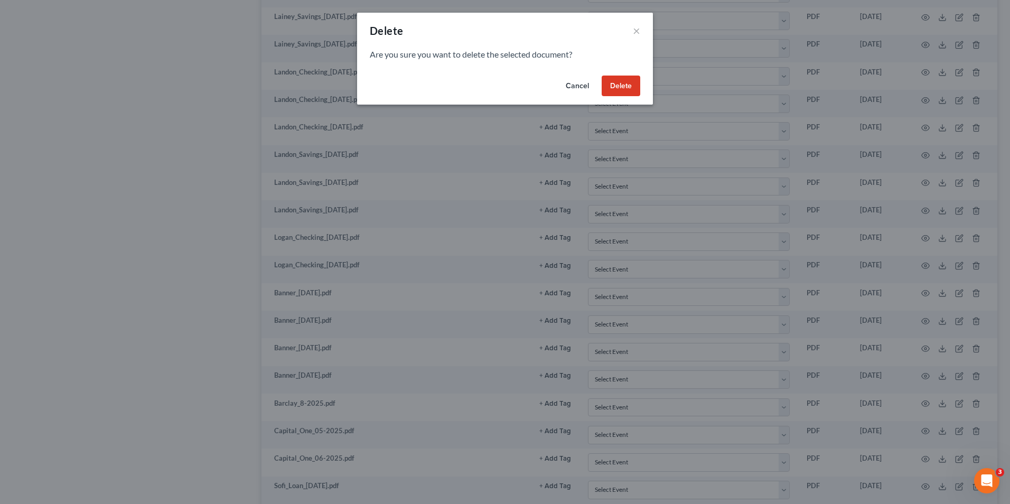
click at [632, 80] on button "Delete" at bounding box center [621, 86] width 39 height 21
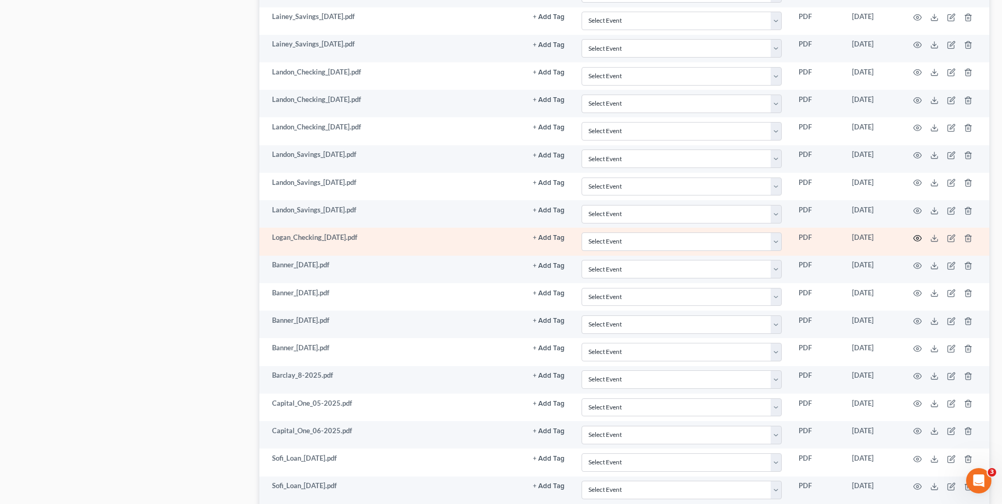
click at [916, 239] on icon "button" at bounding box center [918, 238] width 8 height 8
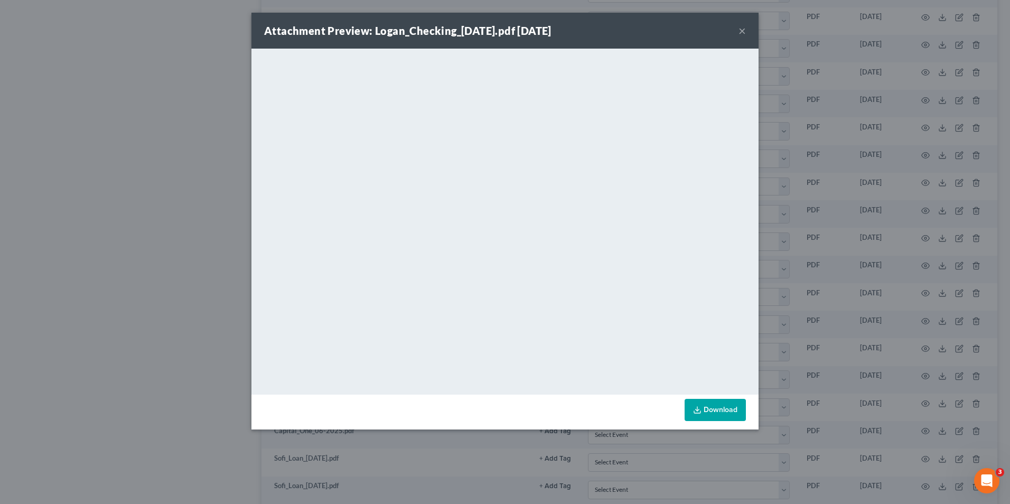
click at [739, 32] on button "×" at bounding box center [742, 30] width 7 height 13
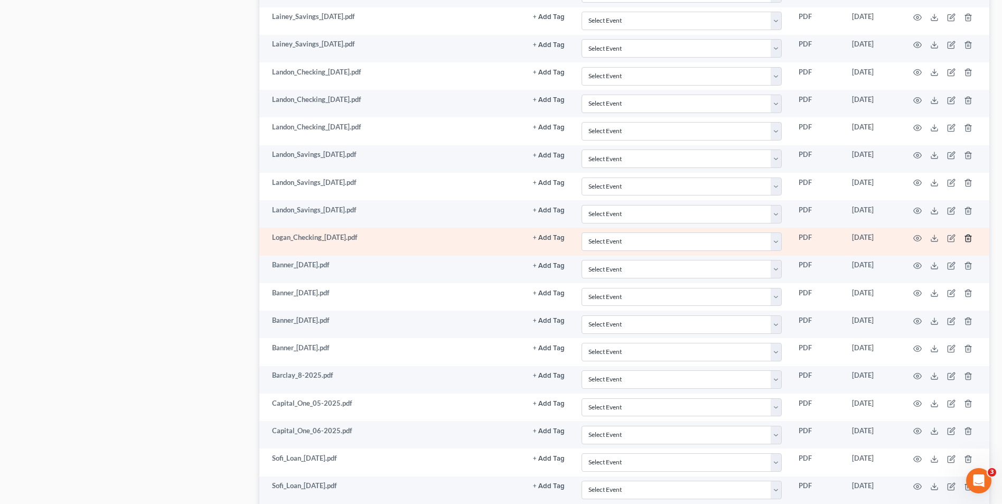
click at [964, 237] on icon "button" at bounding box center [968, 238] width 8 height 8
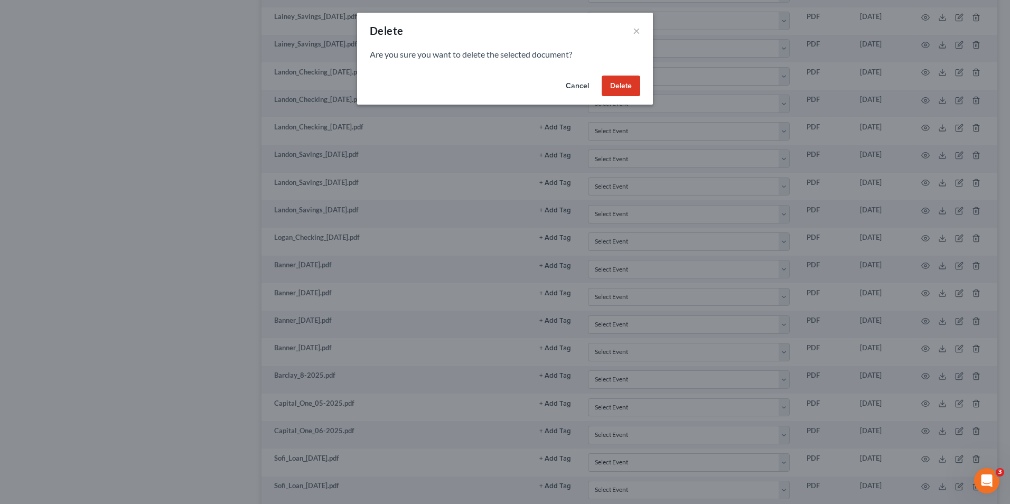
click at [619, 90] on button "Delete" at bounding box center [621, 86] width 39 height 21
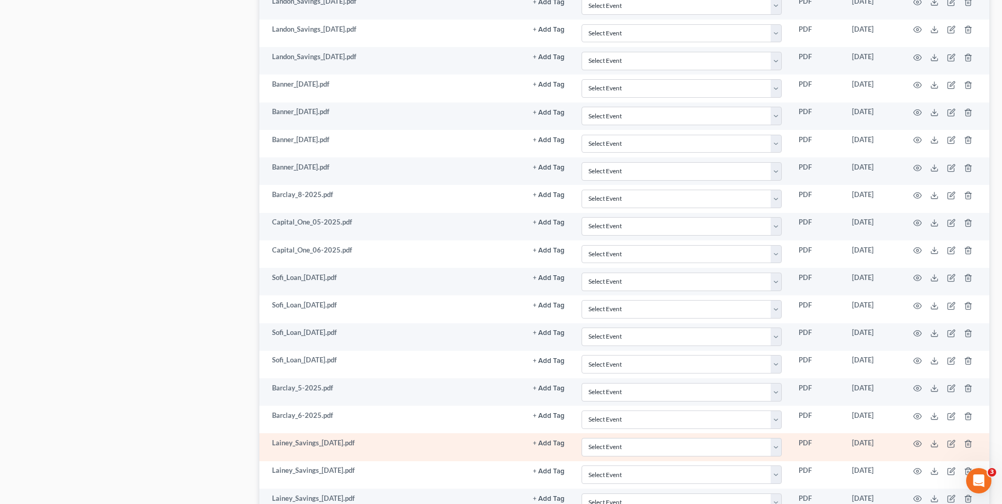
scroll to position [1785, 0]
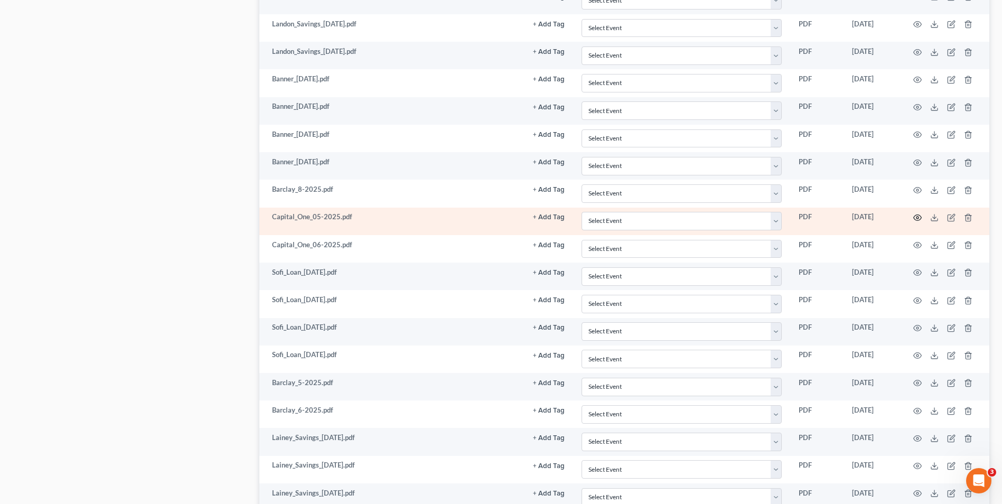
click at [915, 220] on icon "button" at bounding box center [918, 217] width 8 height 8
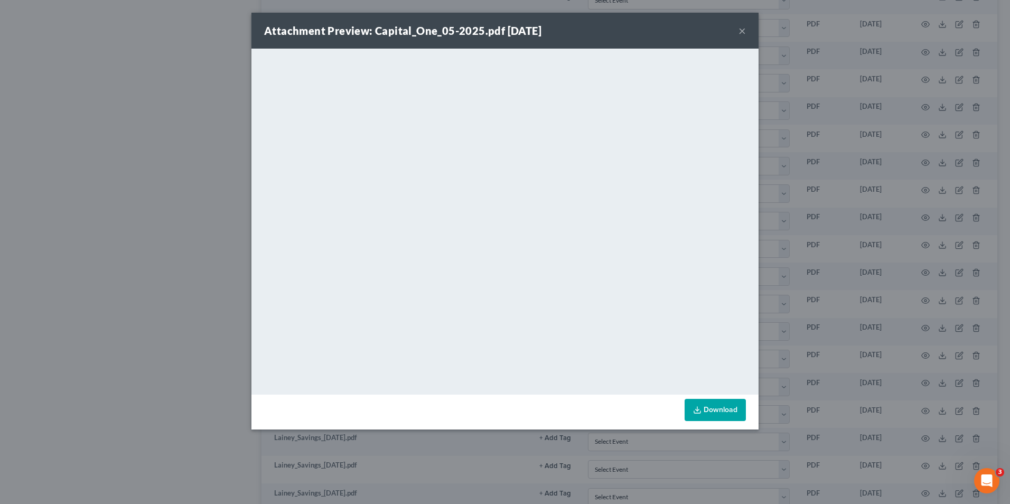
click at [743, 33] on button "×" at bounding box center [742, 30] width 7 height 13
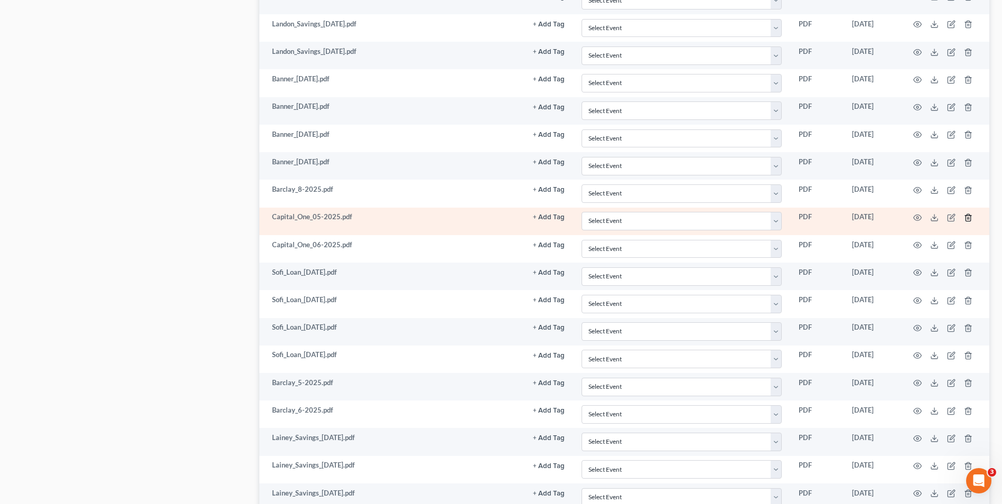
click at [966, 216] on icon "button" at bounding box center [968, 217] width 5 height 7
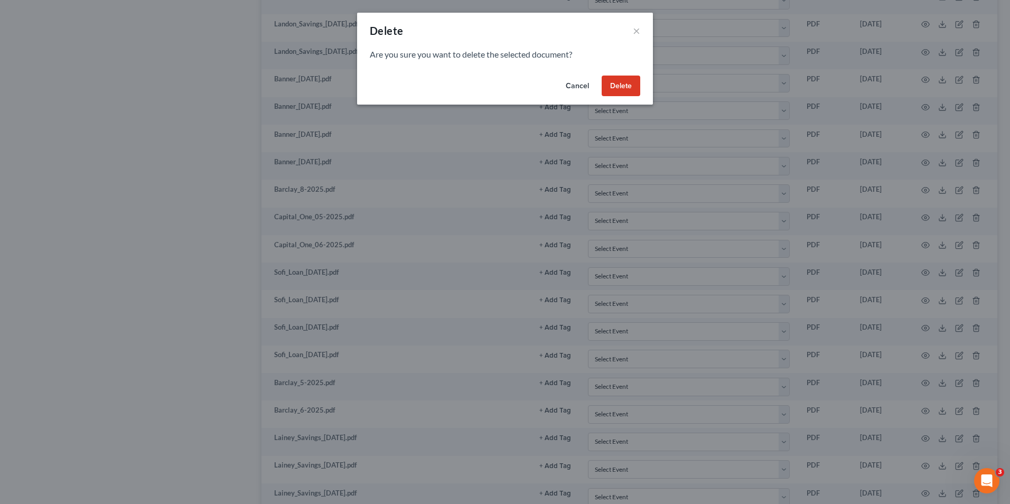
click at [630, 86] on button "Delete" at bounding box center [621, 86] width 39 height 21
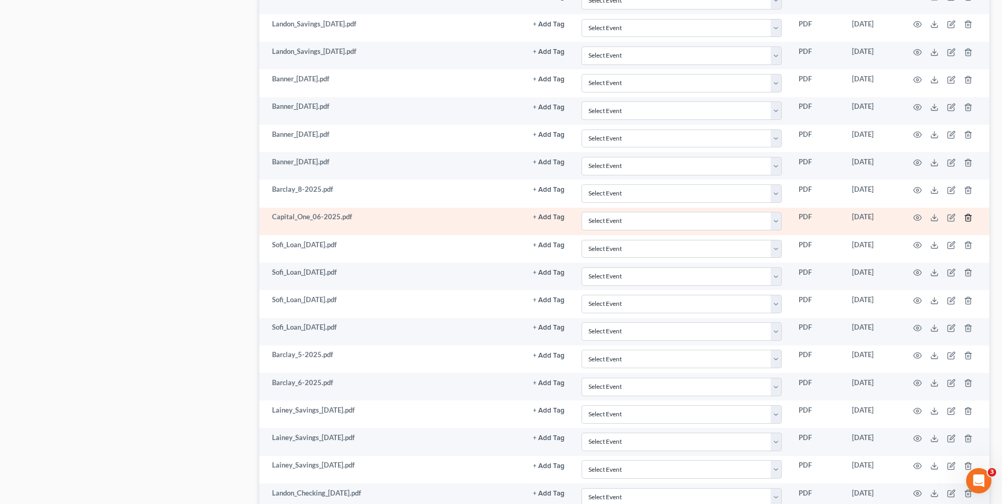
click at [968, 219] on line "button" at bounding box center [968, 218] width 0 height 2
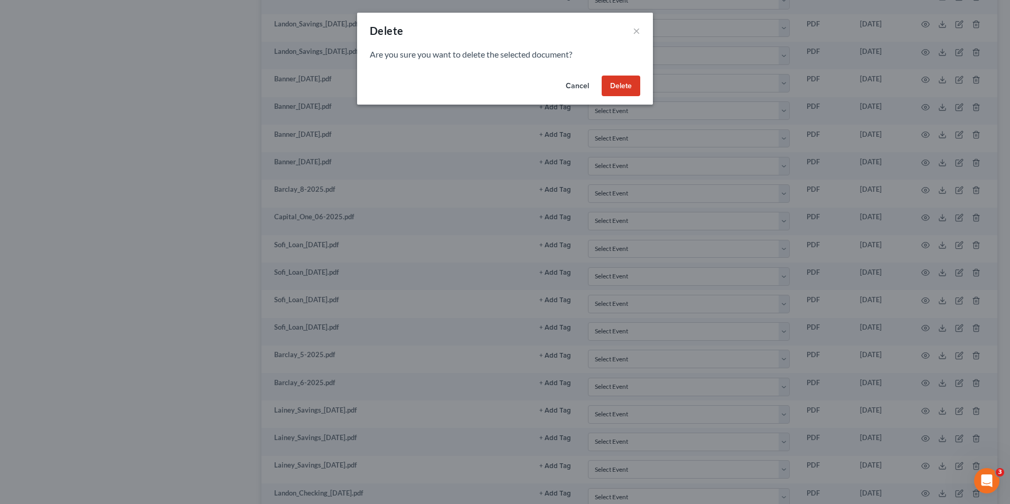
click at [612, 92] on button "Delete" at bounding box center [621, 86] width 39 height 21
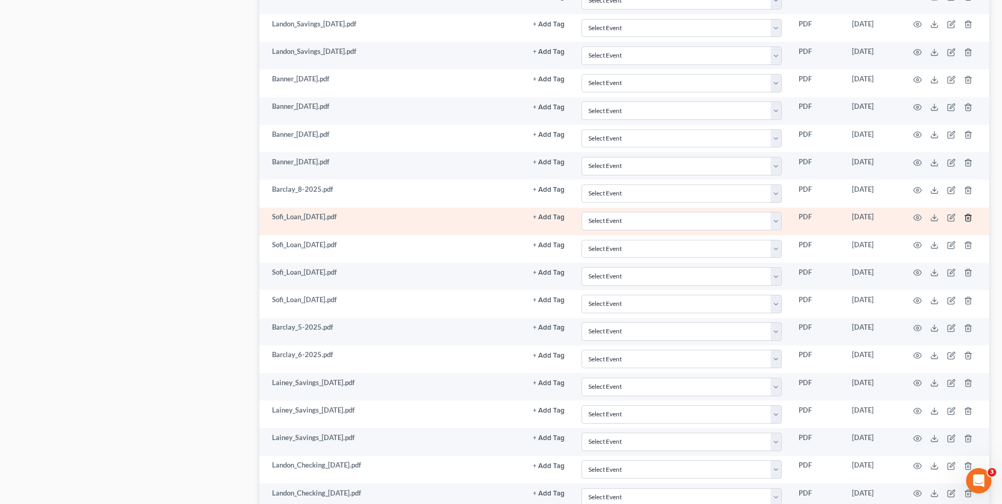
click at [966, 219] on icon "button" at bounding box center [968, 217] width 5 height 7
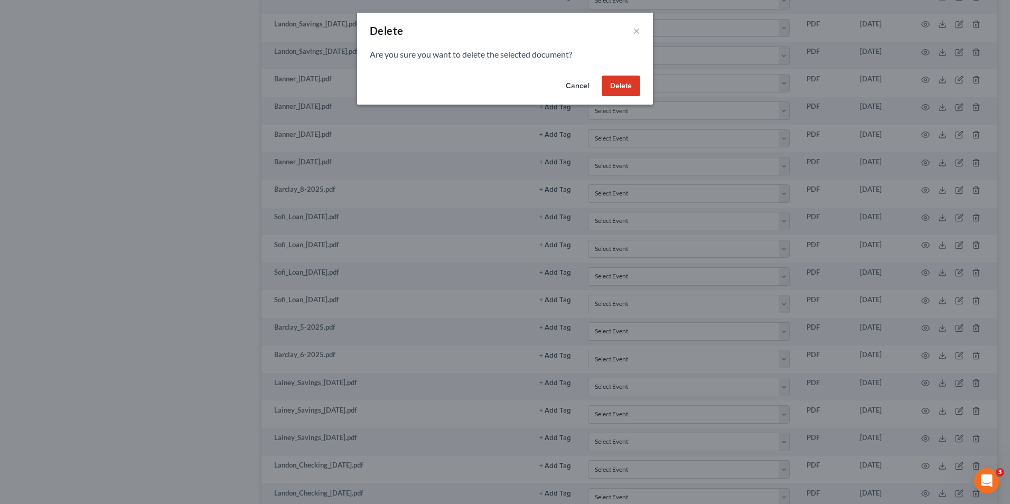
click at [619, 86] on button "Delete" at bounding box center [621, 86] width 39 height 21
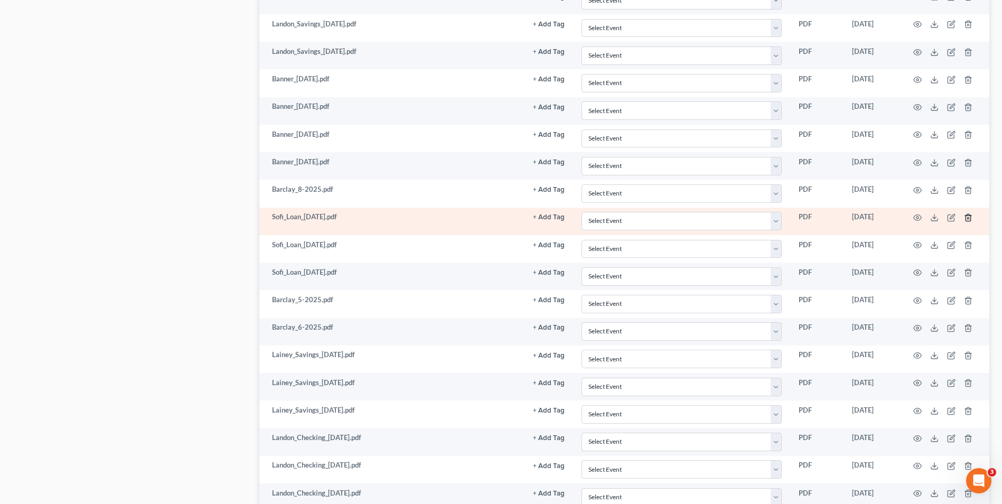
click at [966, 218] on icon "button" at bounding box center [968, 217] width 5 height 7
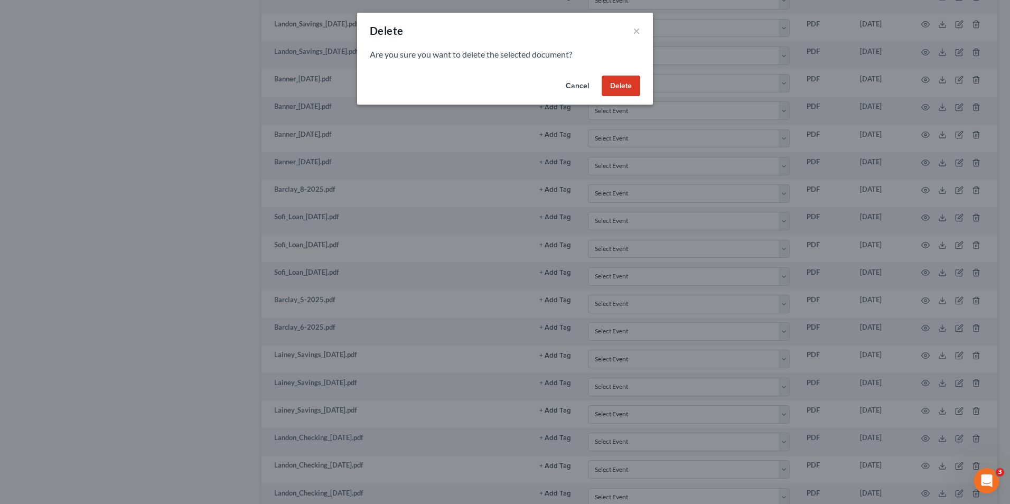
click at [622, 86] on button "Delete" at bounding box center [621, 86] width 39 height 21
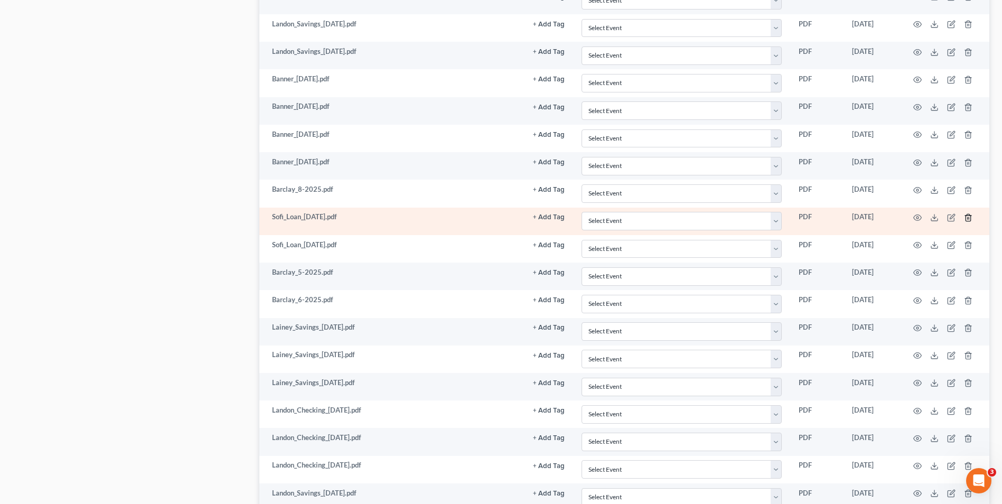
click at [970, 218] on icon "button" at bounding box center [968, 217] width 8 height 8
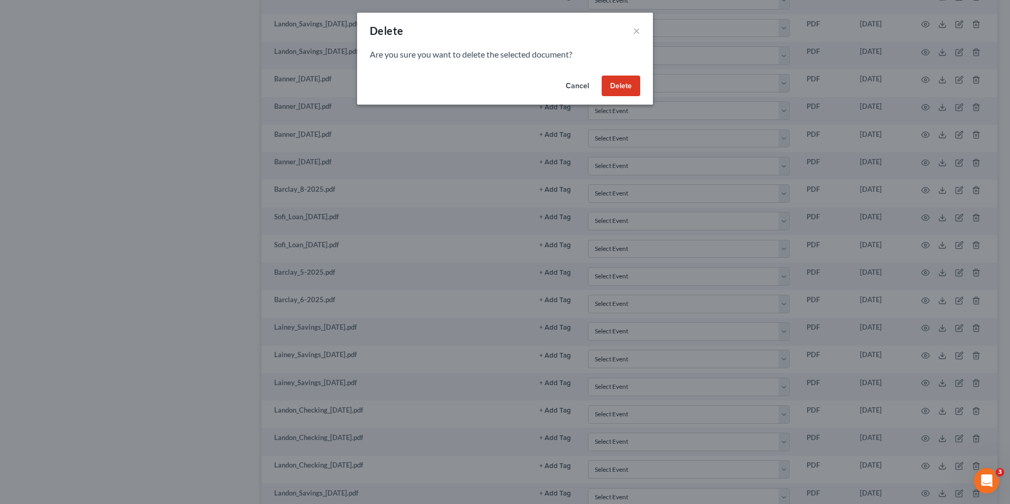
click at [608, 84] on button "Delete" at bounding box center [621, 86] width 39 height 21
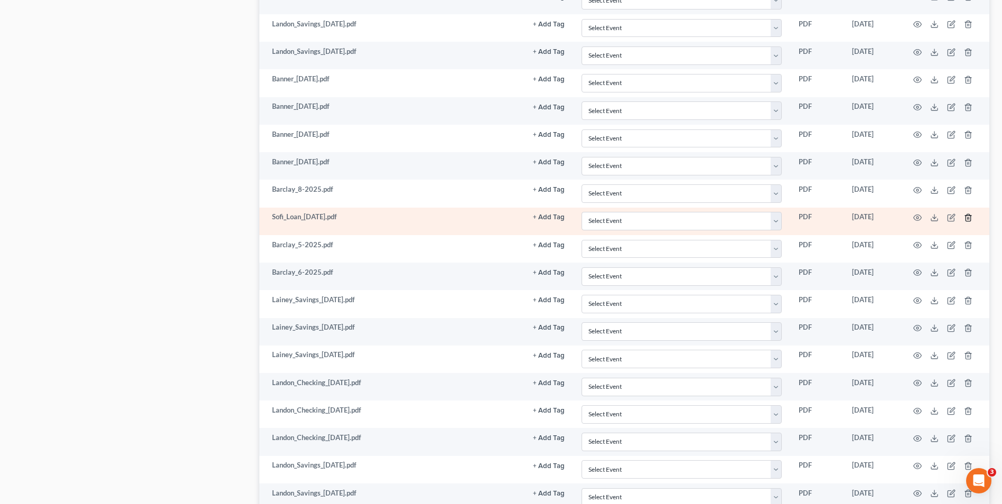
click at [969, 219] on line "button" at bounding box center [969, 218] width 0 height 2
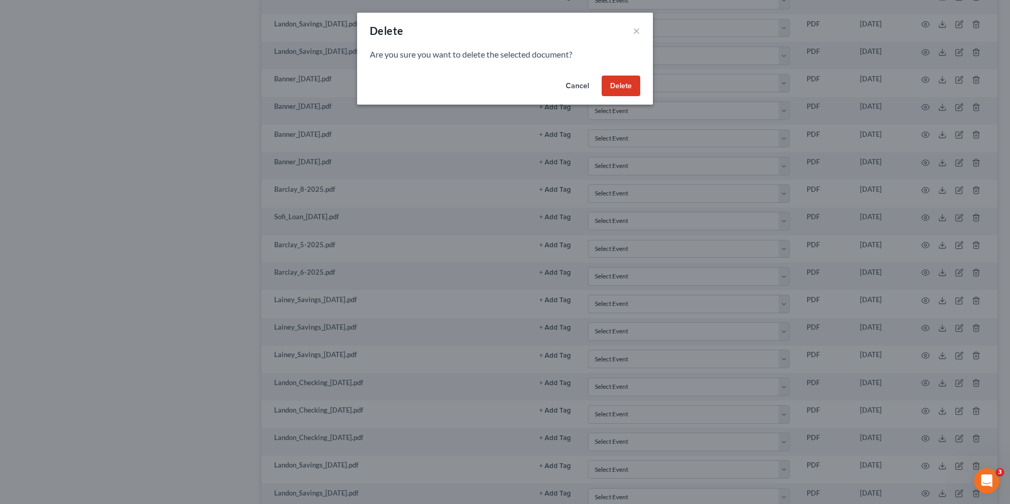
click at [610, 82] on button "Delete" at bounding box center [621, 86] width 39 height 21
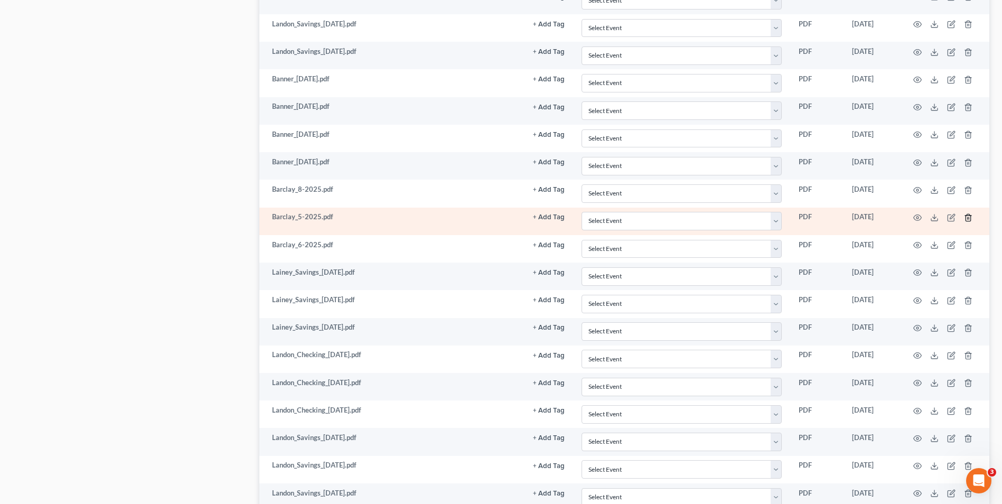
click at [971, 221] on icon "button" at bounding box center [968, 217] width 5 height 7
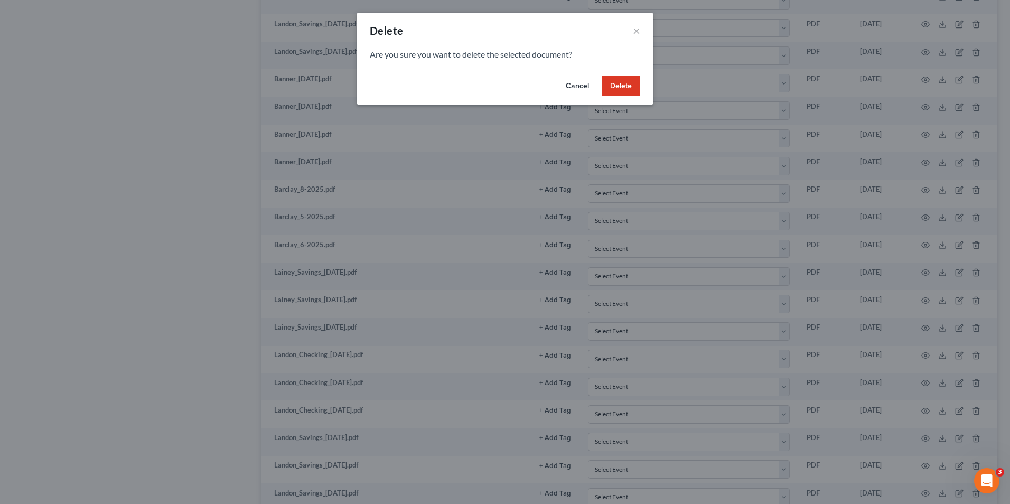
click at [600, 87] on div "Cancel Delete" at bounding box center [505, 88] width 296 height 34
click at [616, 90] on button "Delete" at bounding box center [621, 86] width 39 height 21
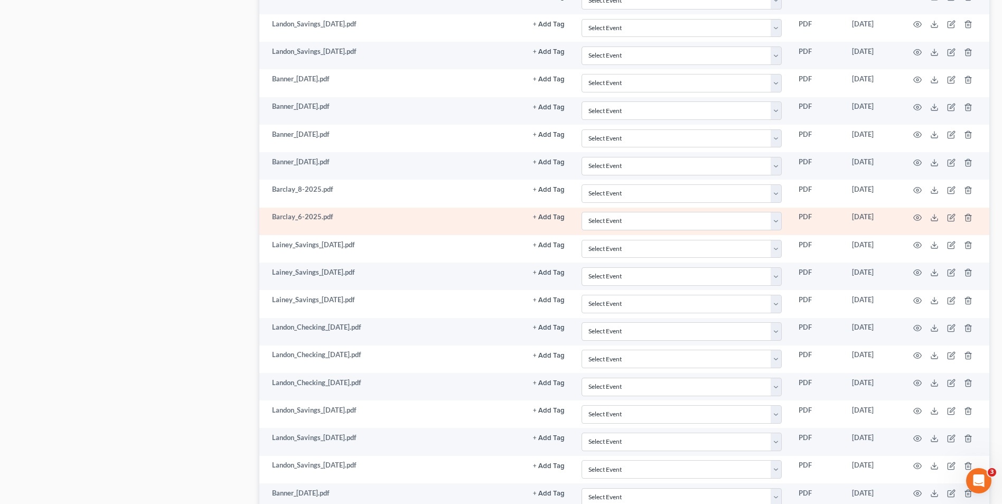
click at [974, 214] on td at bounding box center [945, 221] width 89 height 27
click at [972, 217] on icon "button" at bounding box center [968, 217] width 8 height 8
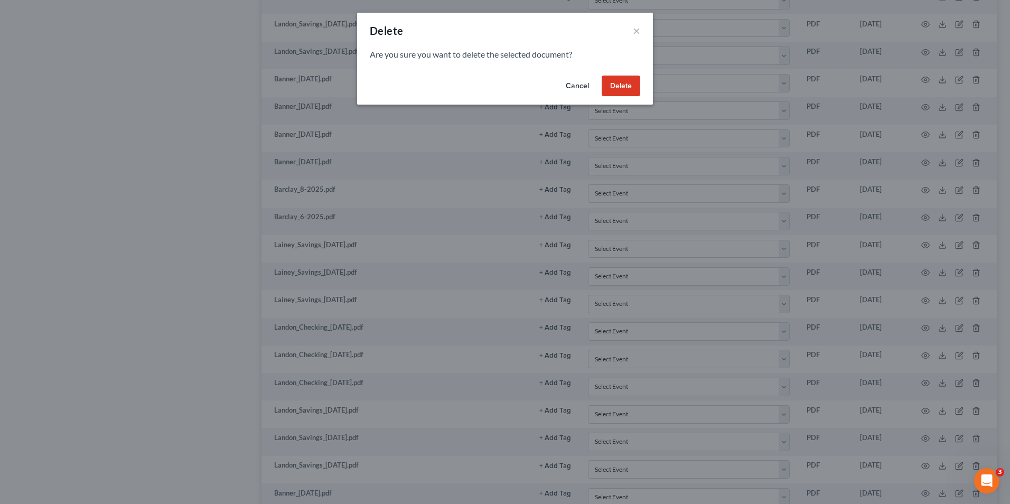
click at [627, 91] on button "Delete" at bounding box center [621, 86] width 39 height 21
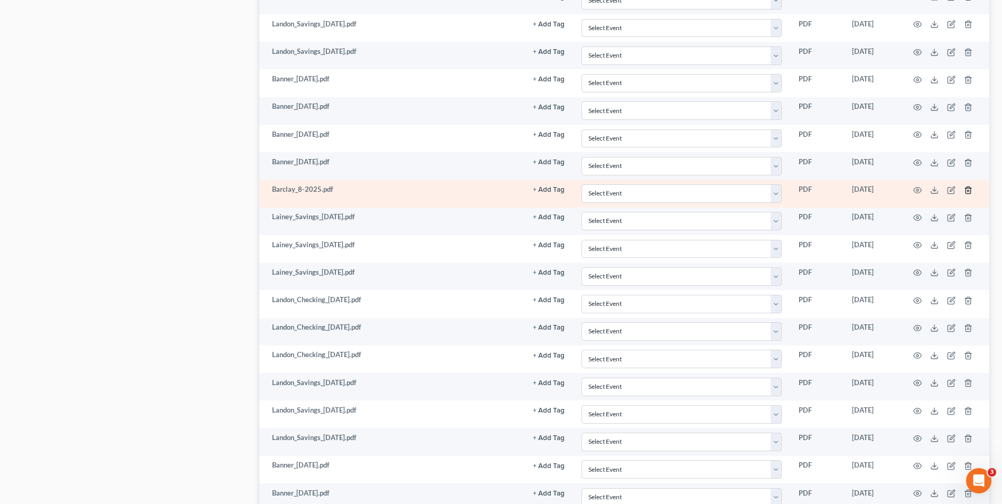
click at [970, 191] on icon "button" at bounding box center [968, 190] width 8 height 8
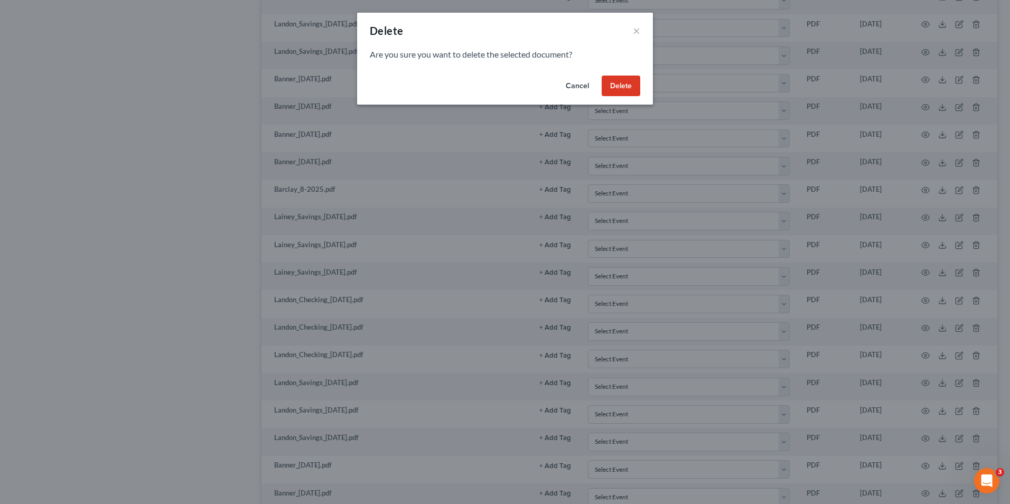
click at [625, 88] on button "Delete" at bounding box center [621, 86] width 39 height 21
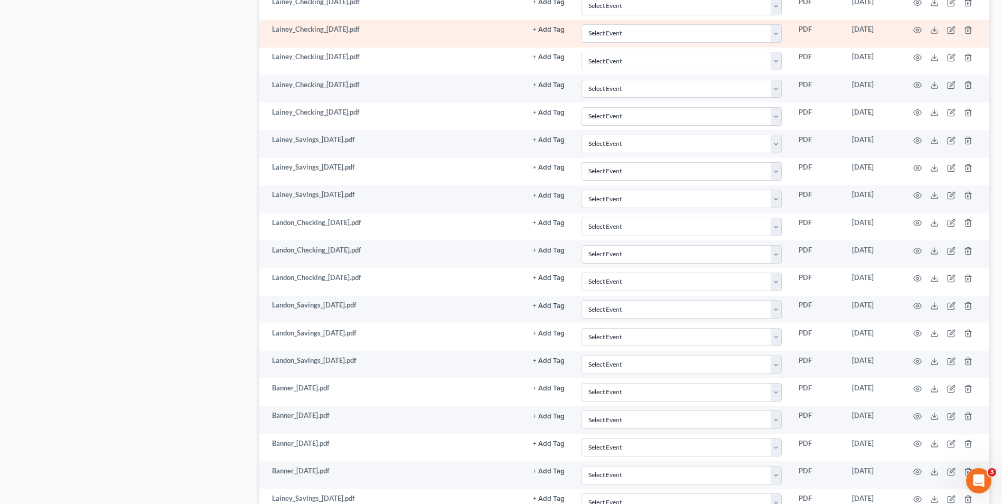
scroll to position [1507, 0]
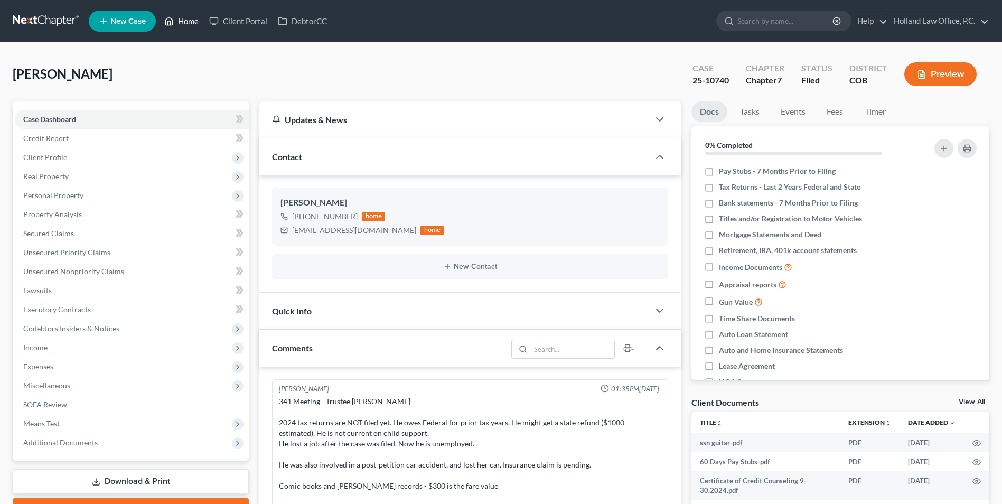
click at [192, 21] on link "Home" at bounding box center [181, 21] width 45 height 19
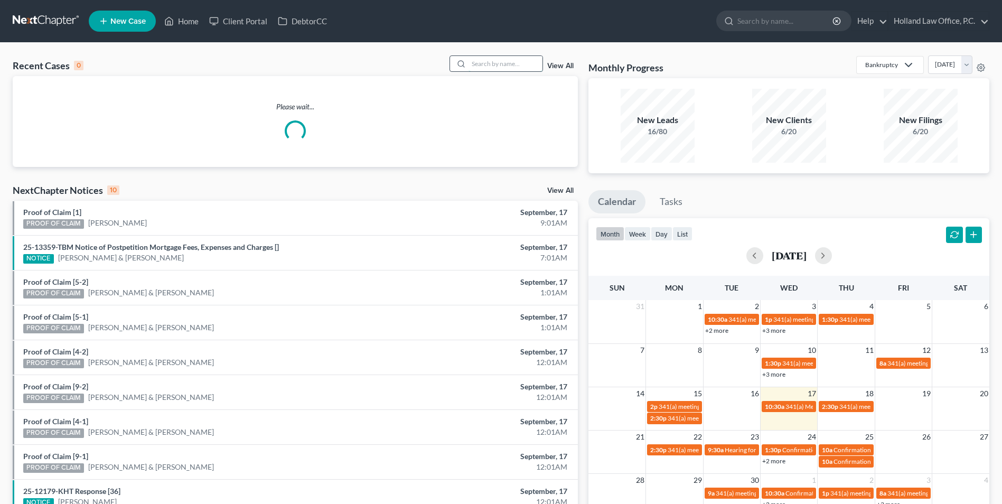
click at [520, 67] on input "search" at bounding box center [506, 63] width 74 height 15
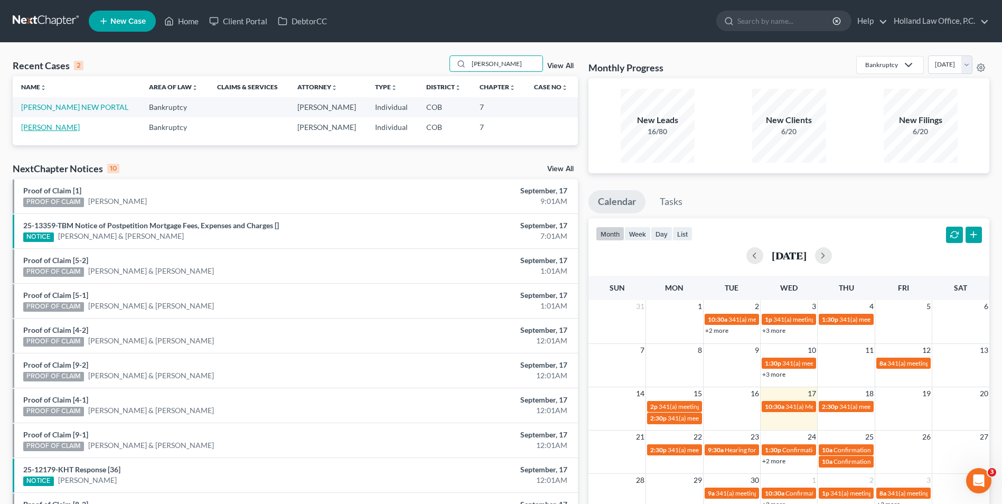
type input "[PERSON_NAME]"
click at [55, 128] on link "[PERSON_NAME]" at bounding box center [50, 127] width 59 height 9
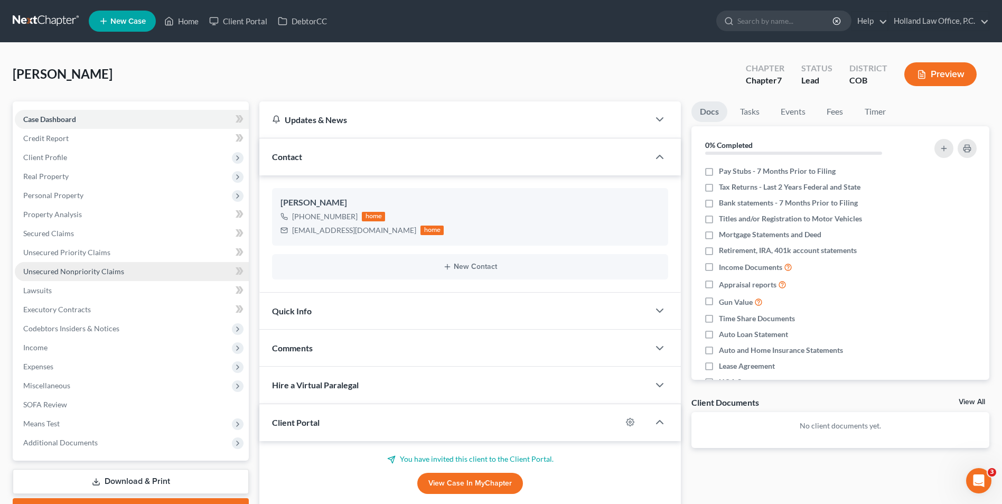
click at [80, 269] on span "Unsecured Nonpriority Claims" at bounding box center [73, 271] width 101 height 9
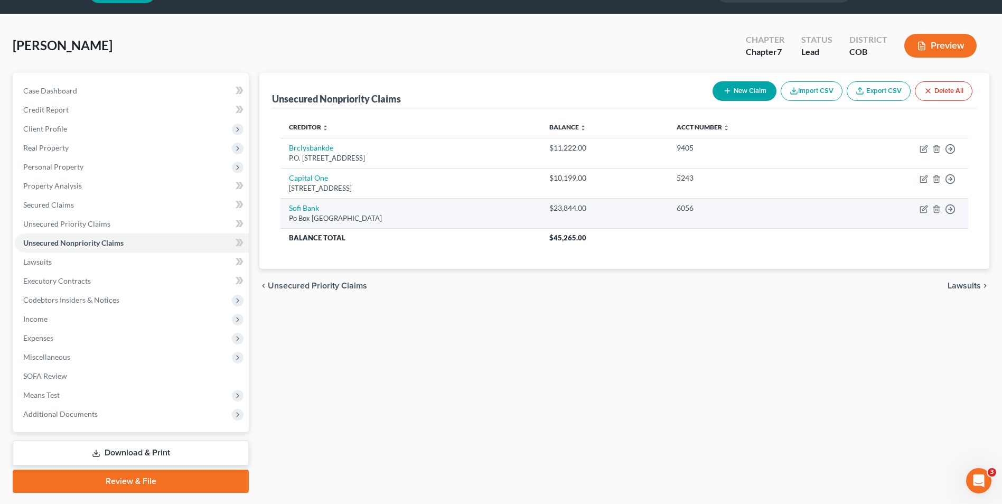
scroll to position [53, 0]
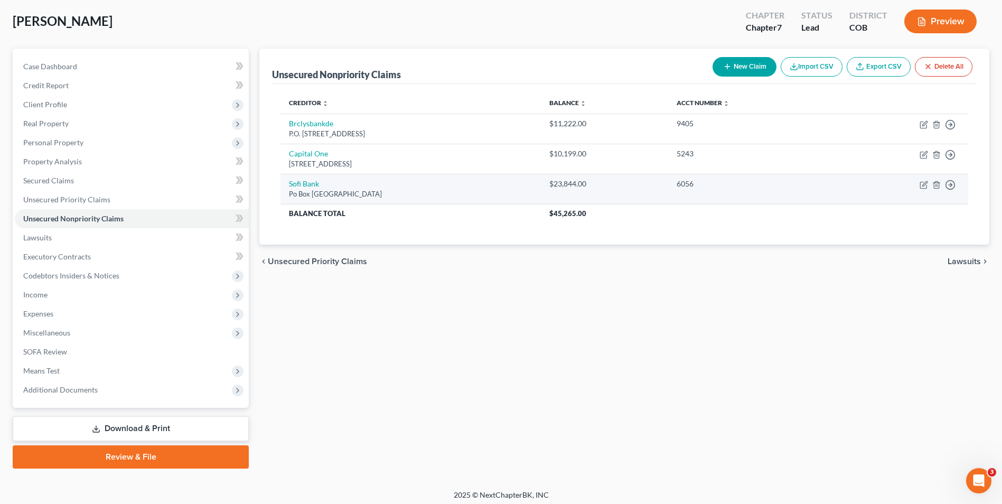
click at [918, 186] on td "Move to D Move to E Move to G Move to Notice Only" at bounding box center [900, 189] width 135 height 30
click at [921, 185] on icon "button" at bounding box center [924, 185] width 8 height 8
select select "45"
select select "0"
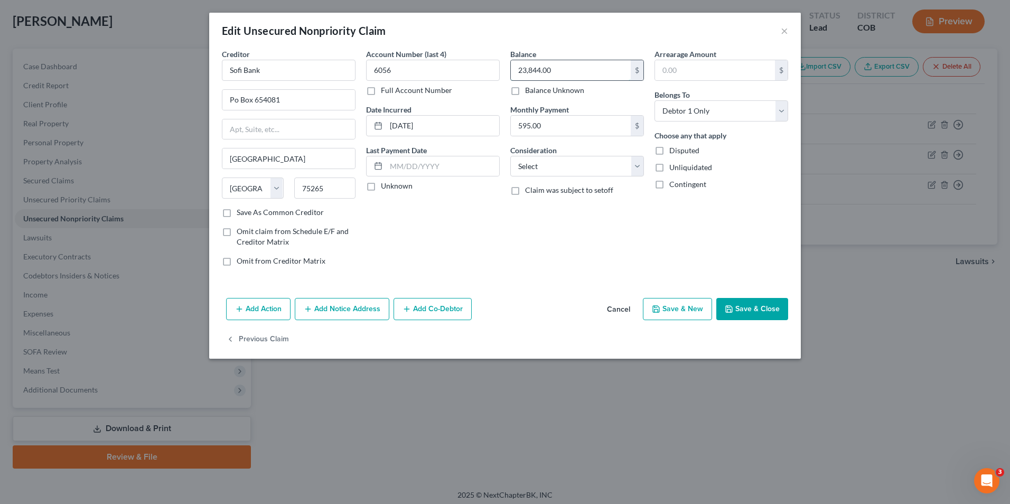
click at [552, 72] on input "23,844.00" at bounding box center [571, 70] width 120 height 20
paste input "4,241.85"
type input "24,241.85"
click at [763, 313] on button "Save & Close" at bounding box center [752, 309] width 72 height 22
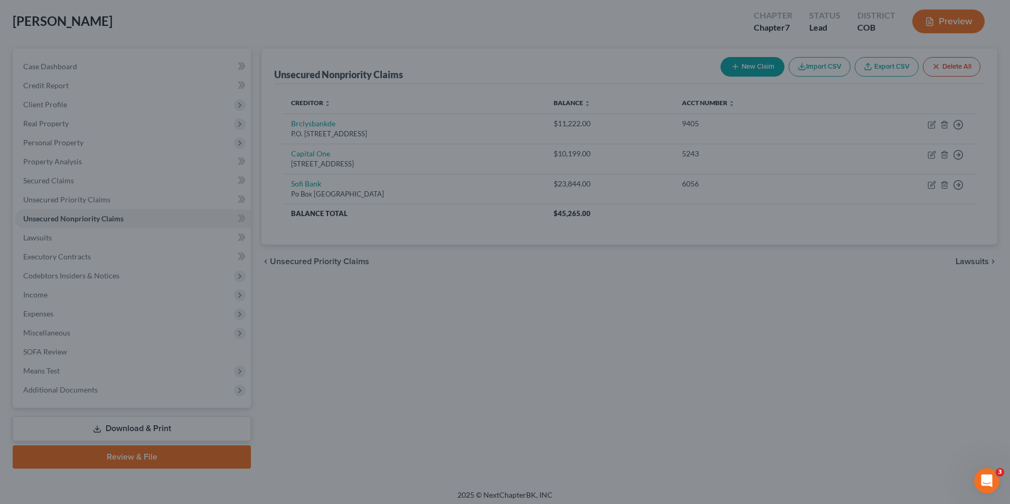
type input "0"
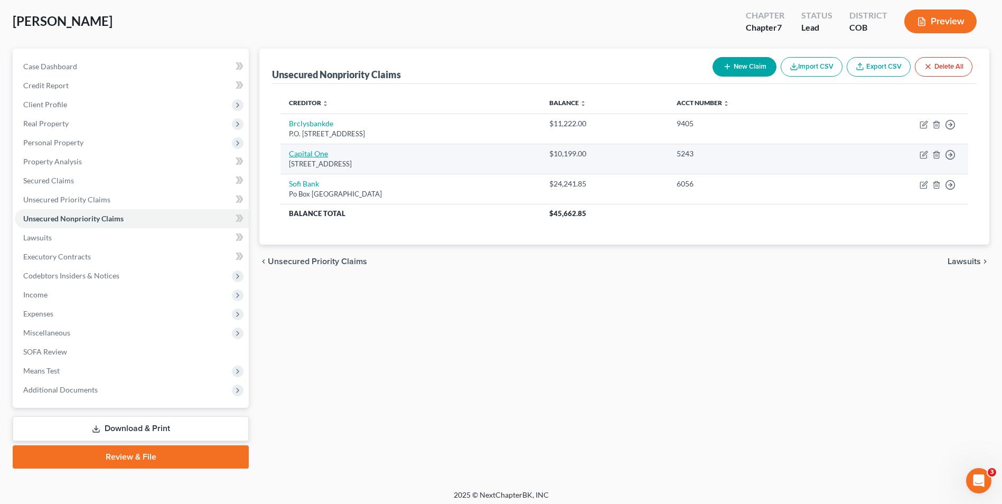
click at [310, 153] on link "Capital One" at bounding box center [308, 153] width 39 height 9
select select "46"
select select "2"
select select "0"
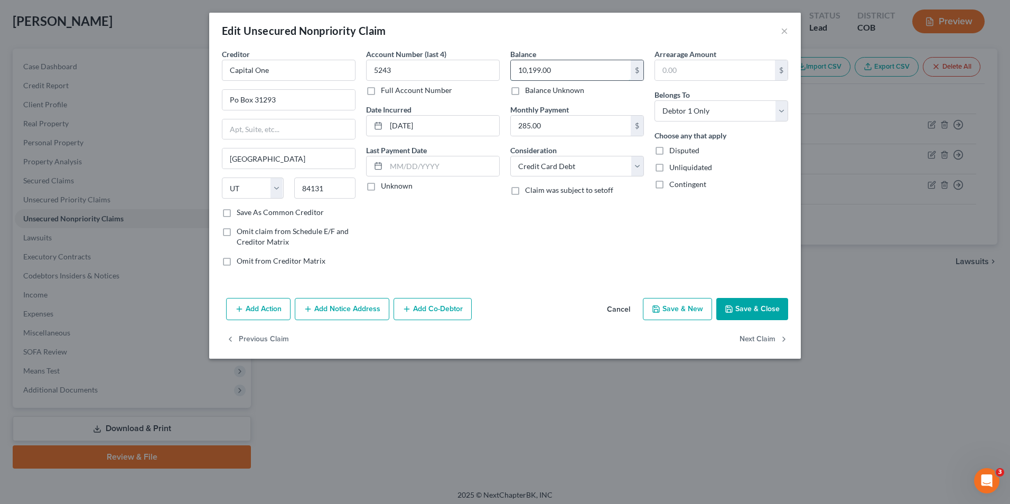
click at [592, 77] on input "10,199.00" at bounding box center [571, 70] width 120 height 20
paste input "519.91"
type input "10,519.91"
click at [756, 301] on button "Save & Close" at bounding box center [752, 309] width 72 height 22
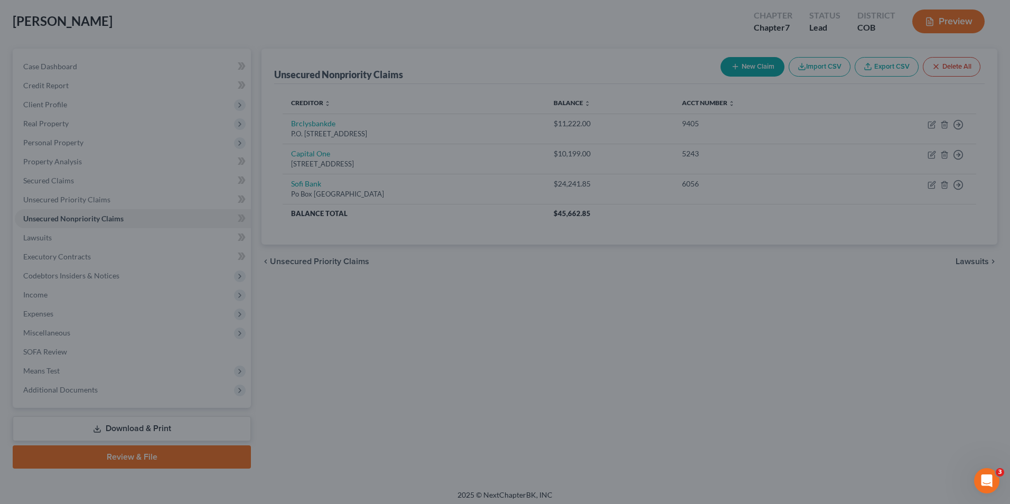
type input "0"
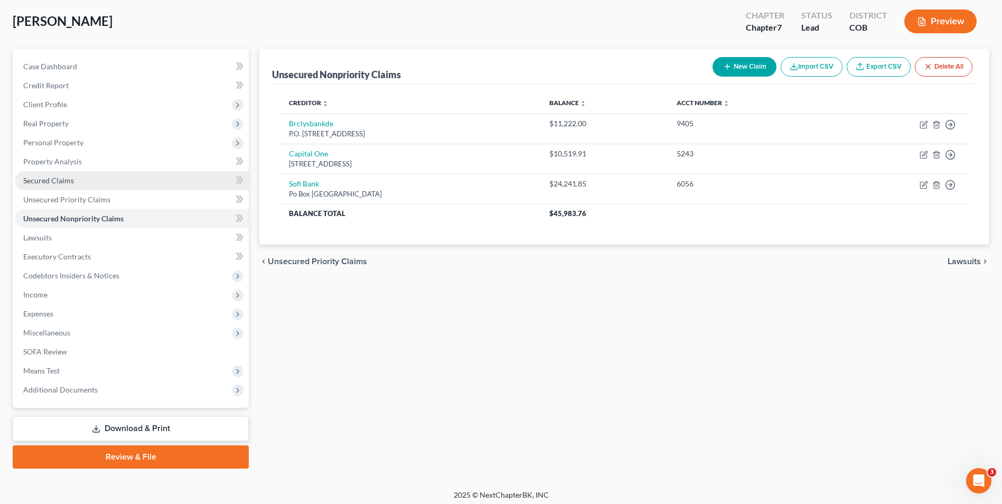
click at [63, 176] on span "Secured Claims" at bounding box center [48, 180] width 51 height 9
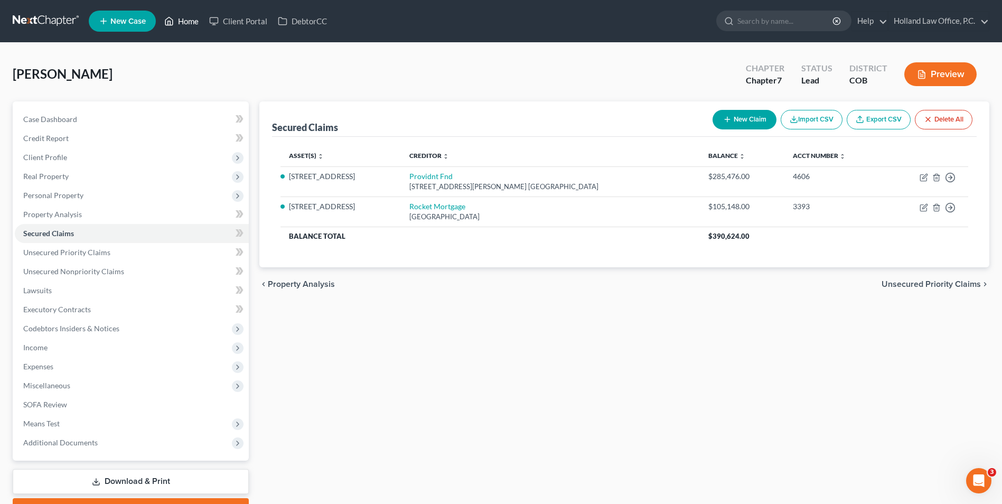
click at [185, 19] on link "Home" at bounding box center [181, 21] width 45 height 19
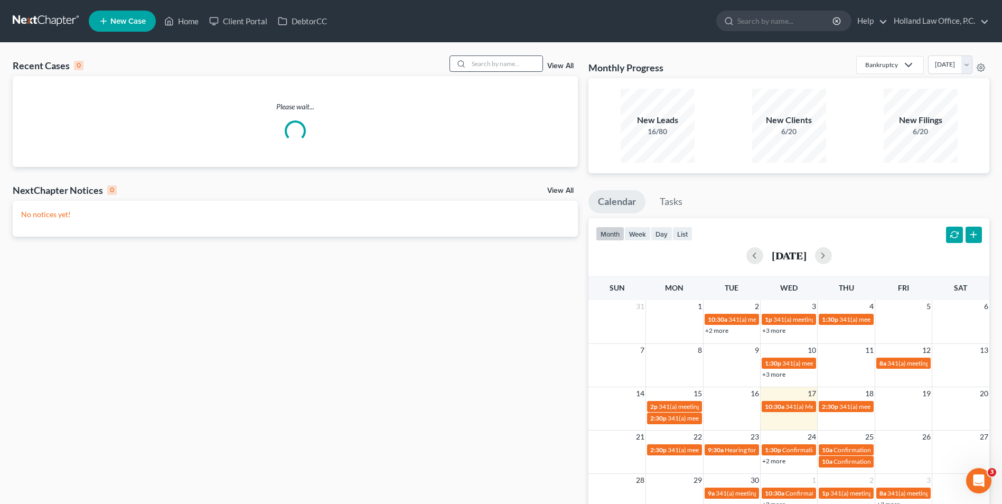
click at [490, 62] on input "search" at bounding box center [506, 63] width 74 height 15
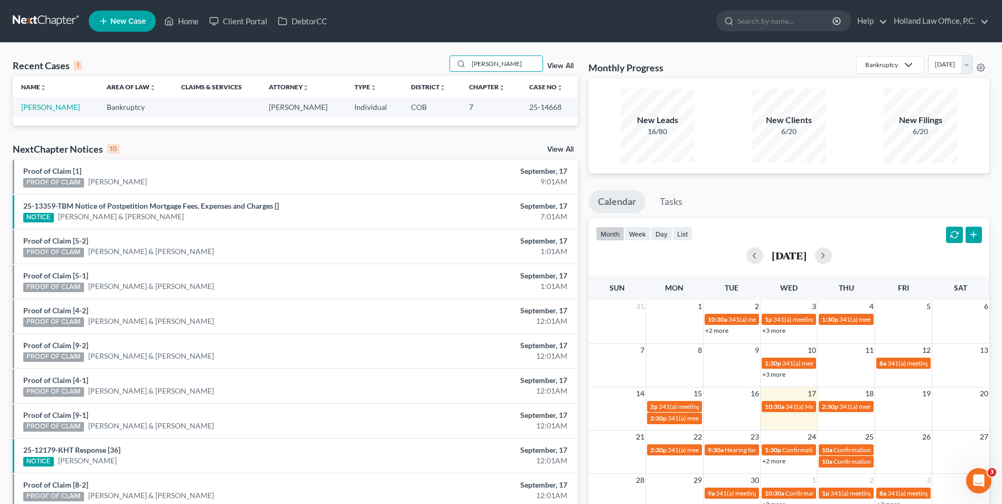
type input "[PERSON_NAME]"
click at [57, 113] on td "[PERSON_NAME]" at bounding box center [56, 107] width 86 height 20
click at [57, 107] on link "[PERSON_NAME]" at bounding box center [50, 106] width 59 height 9
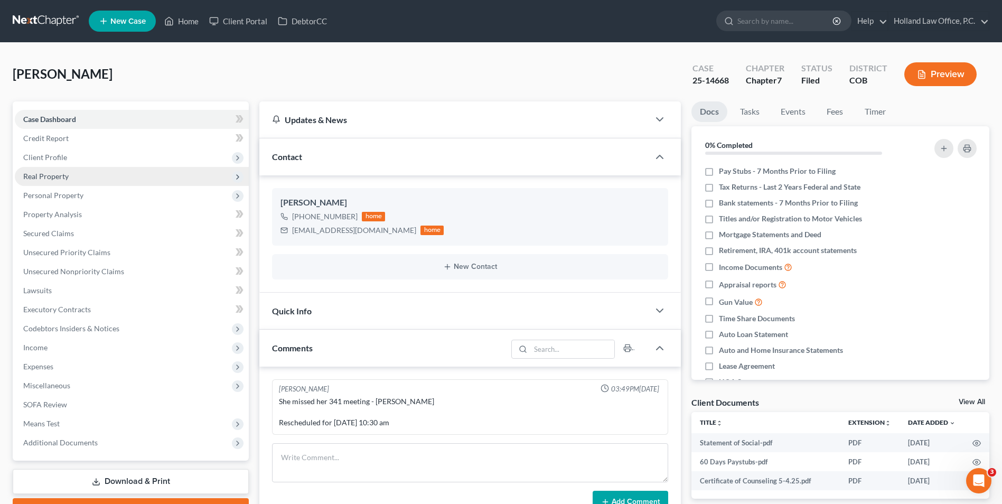
click at [51, 176] on span "Real Property" at bounding box center [45, 176] width 45 height 9
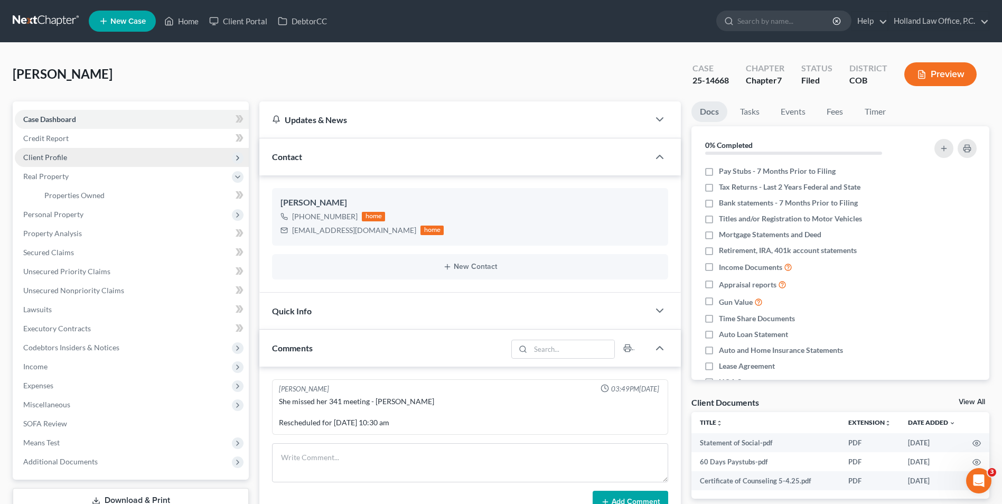
click at [58, 166] on span "Client Profile" at bounding box center [132, 157] width 234 height 19
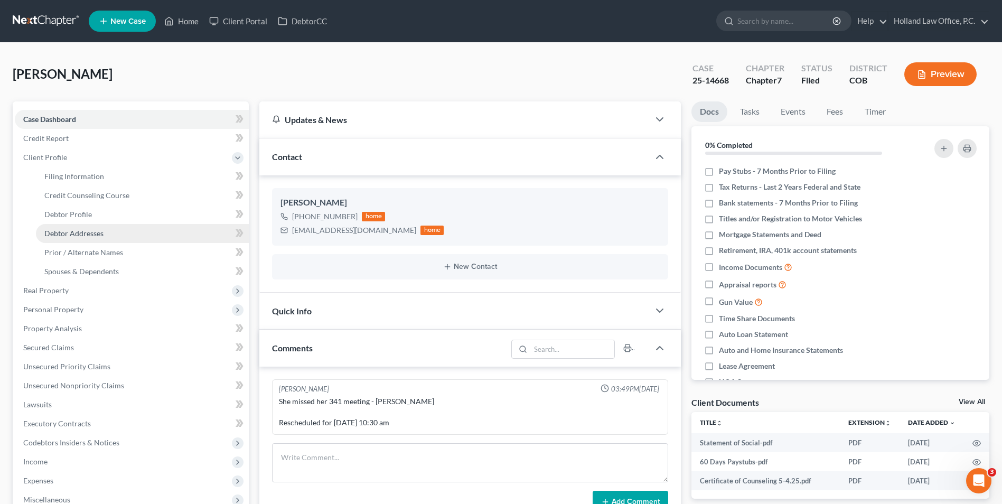
click at [80, 232] on span "Debtor Addresses" at bounding box center [73, 233] width 59 height 9
